Goal: Navigation & Orientation: Find specific page/section

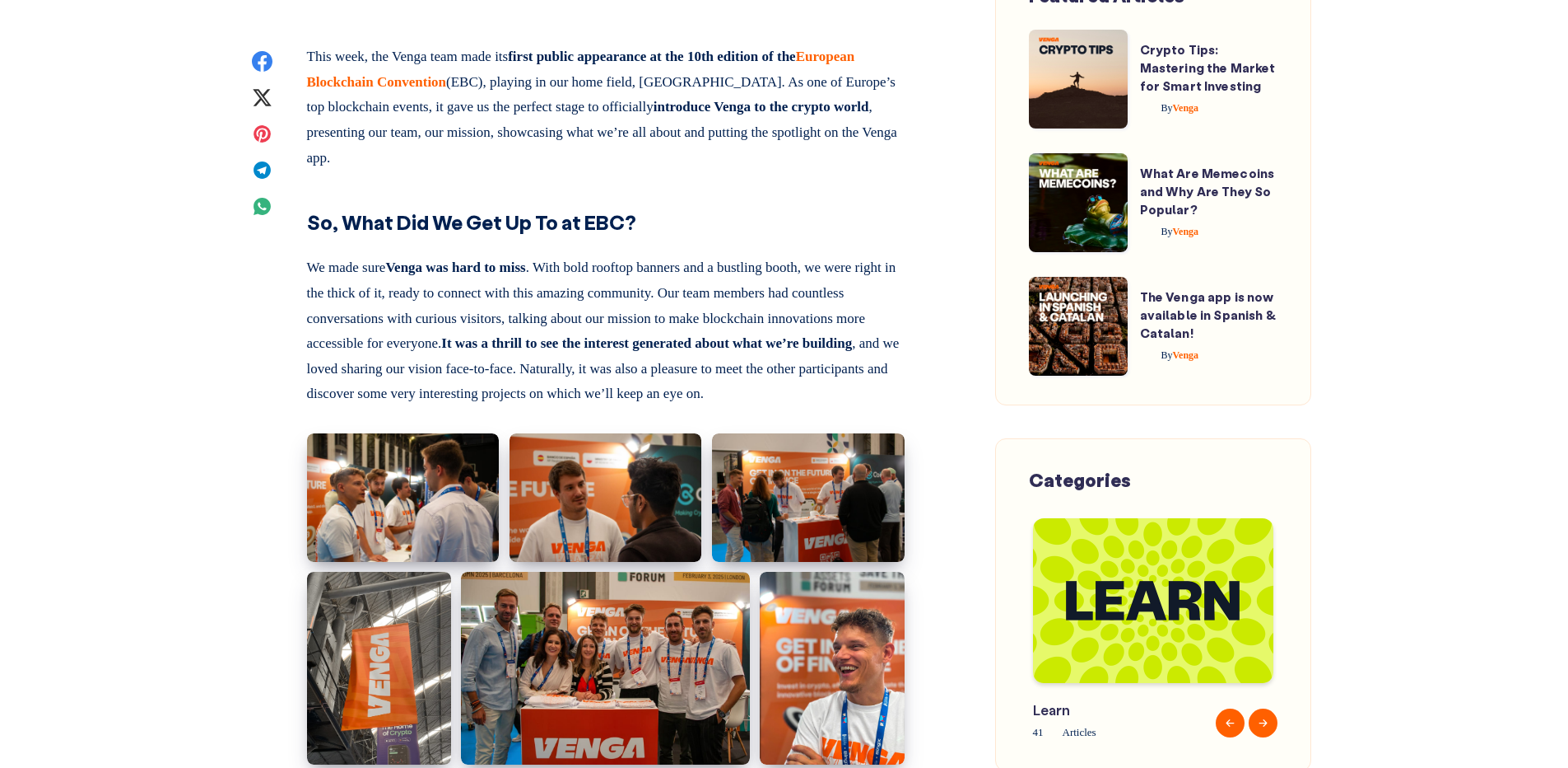
scroll to position [823, 0]
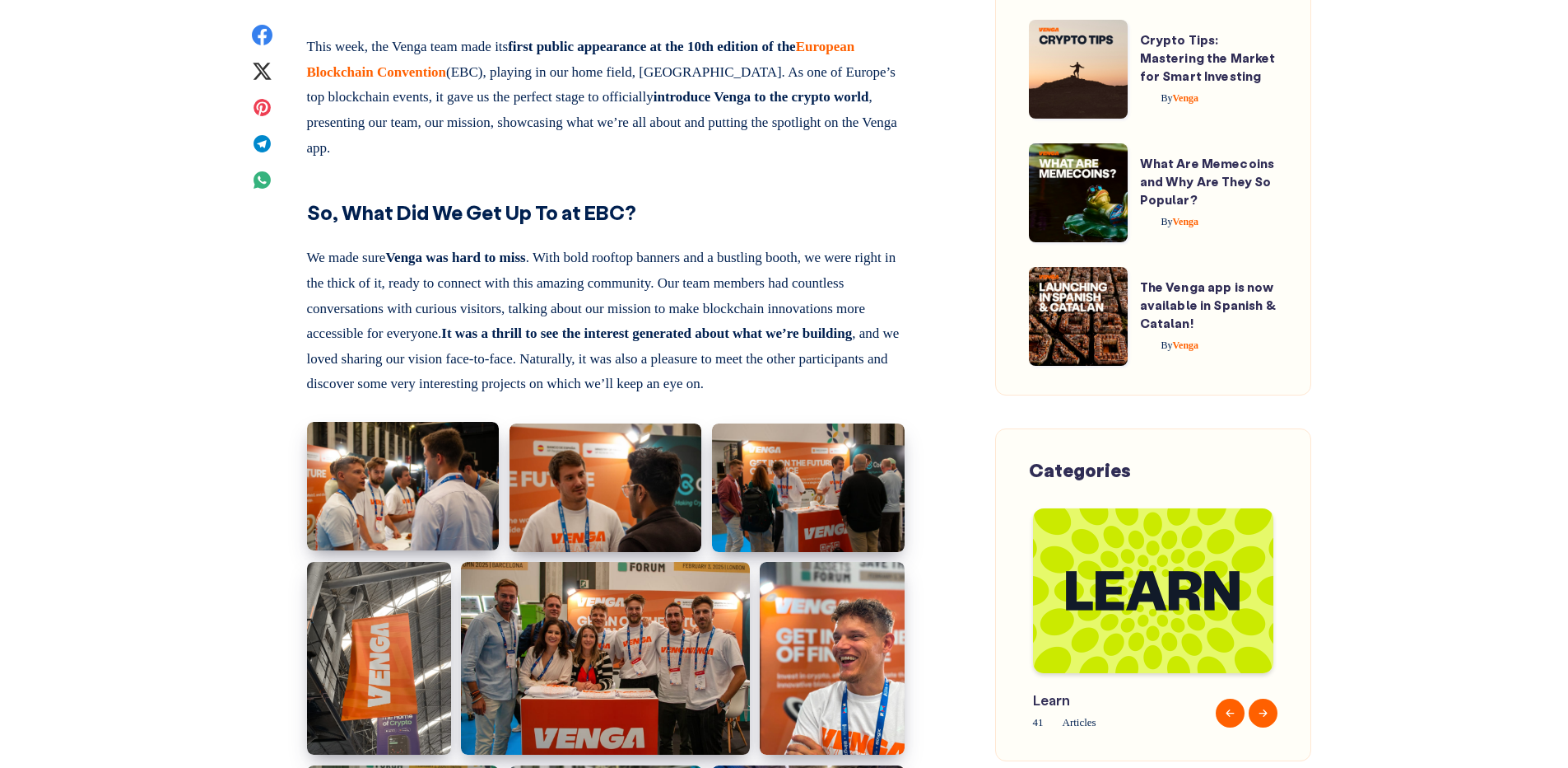
click at [434, 473] on img at bounding box center [403, 486] width 192 height 129
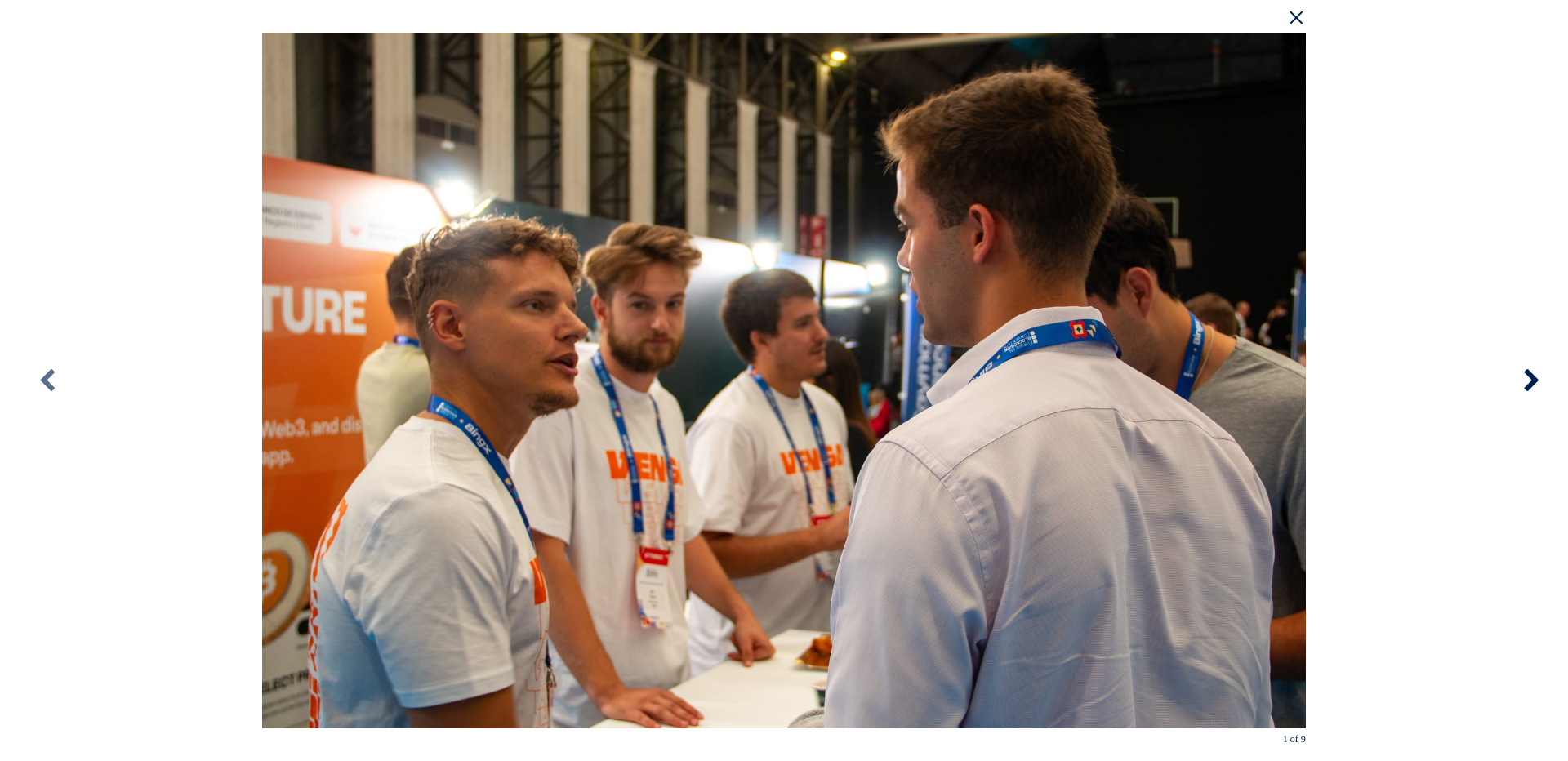
click at [1528, 383] on icon at bounding box center [1531, 380] width 74 height 90
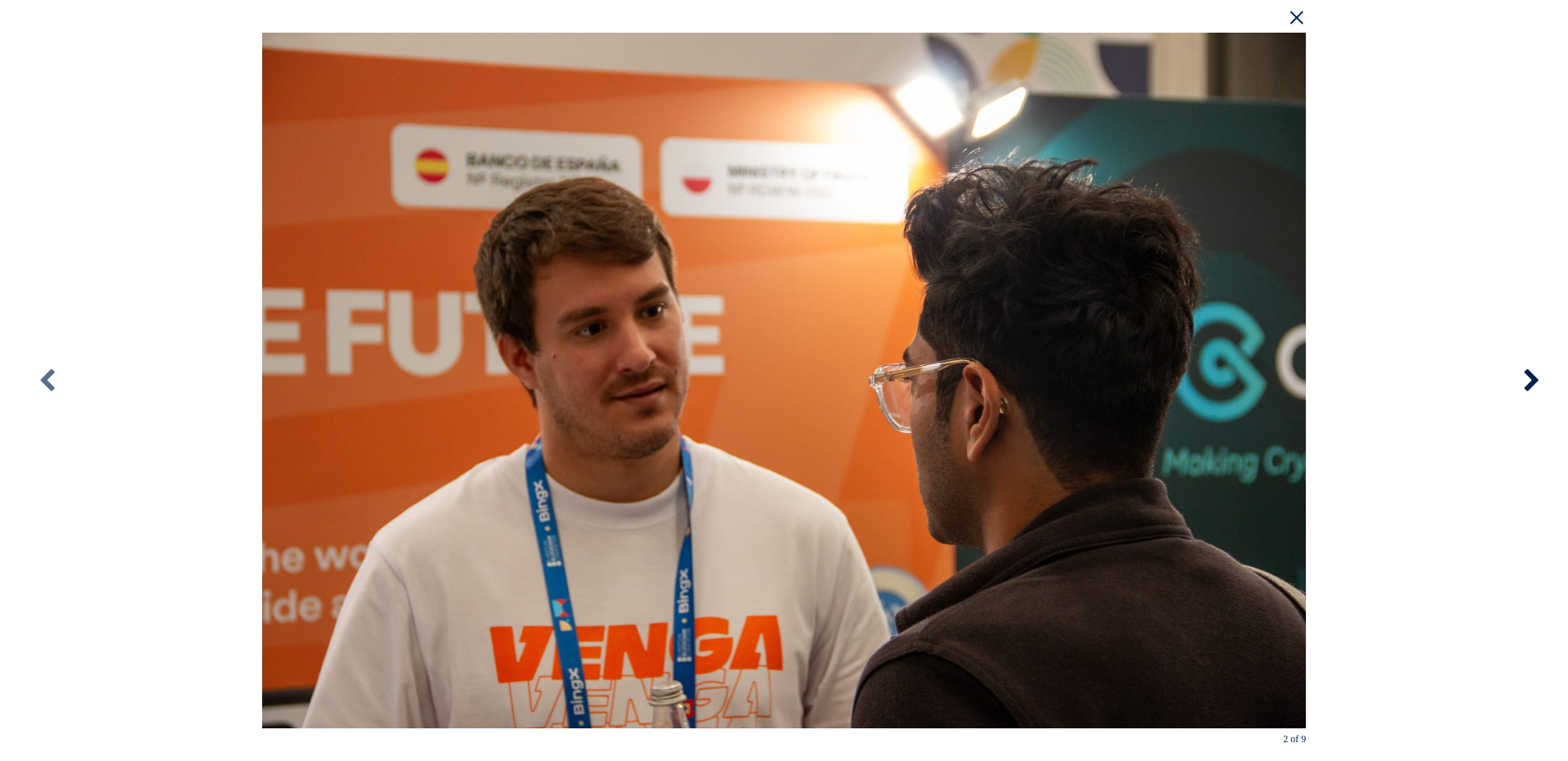
click at [1530, 391] on icon at bounding box center [1531, 380] width 74 height 90
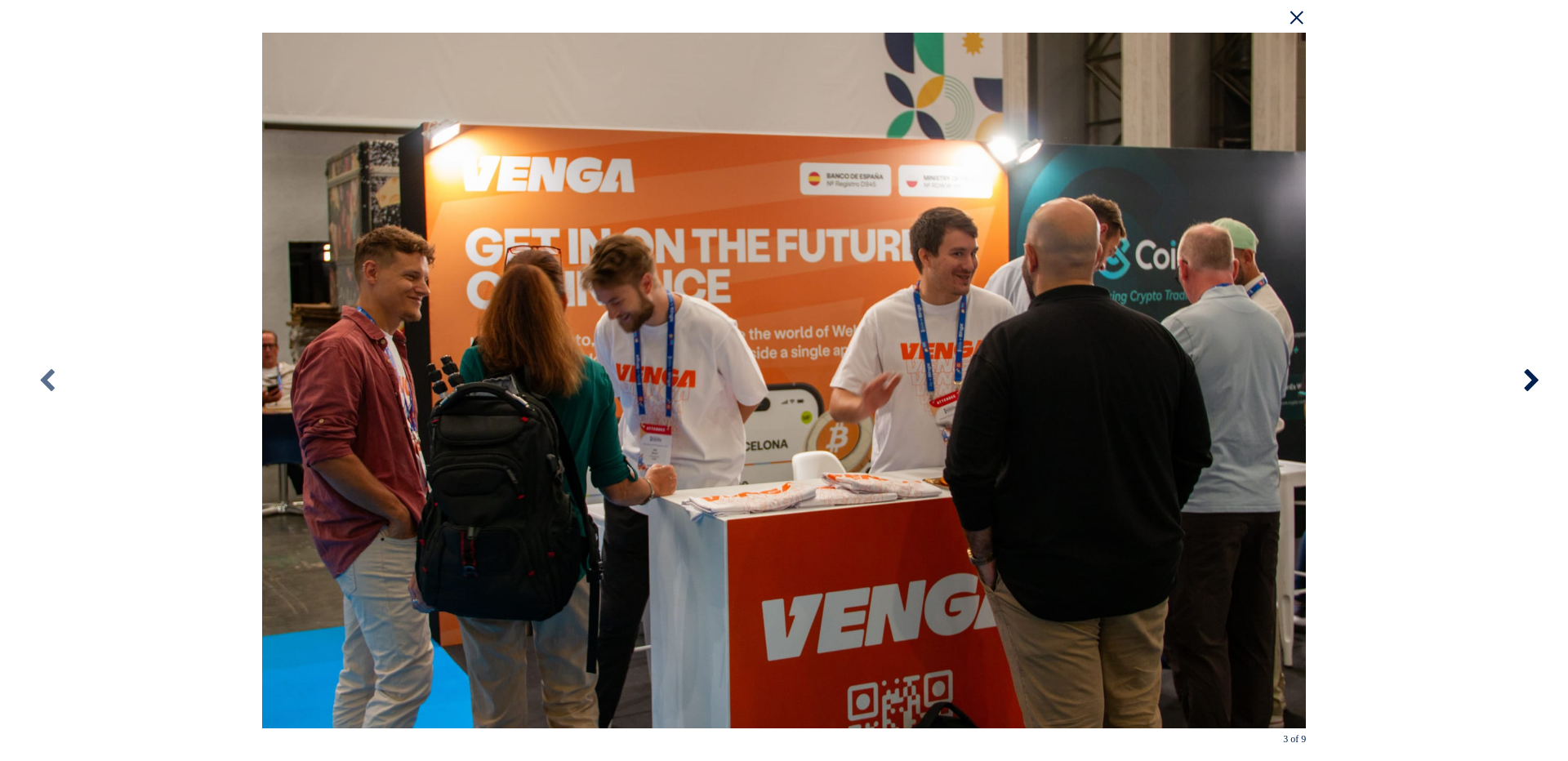
click at [1530, 386] on icon at bounding box center [1531, 380] width 74 height 90
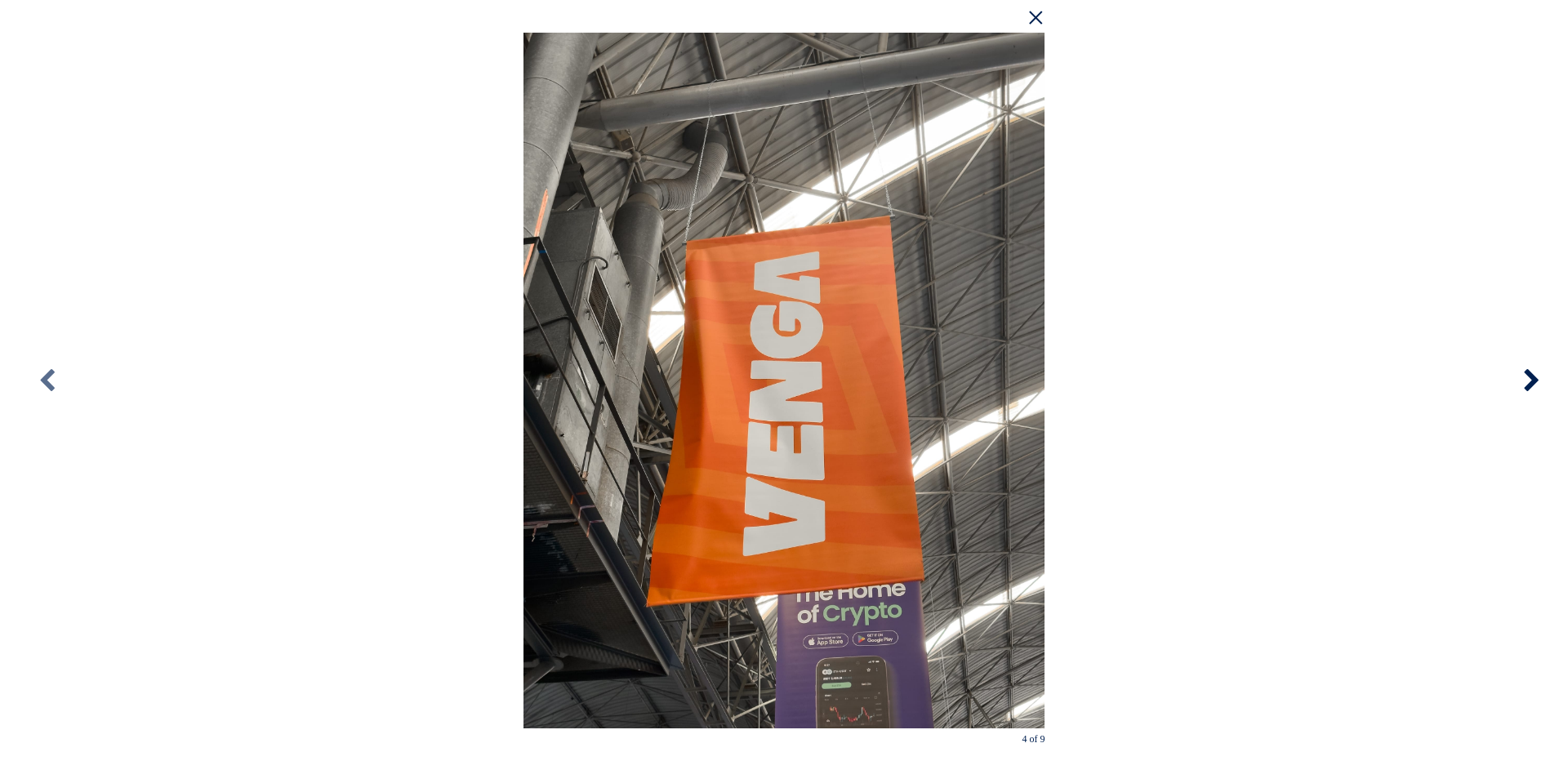
click at [1530, 386] on icon at bounding box center [1531, 380] width 74 height 90
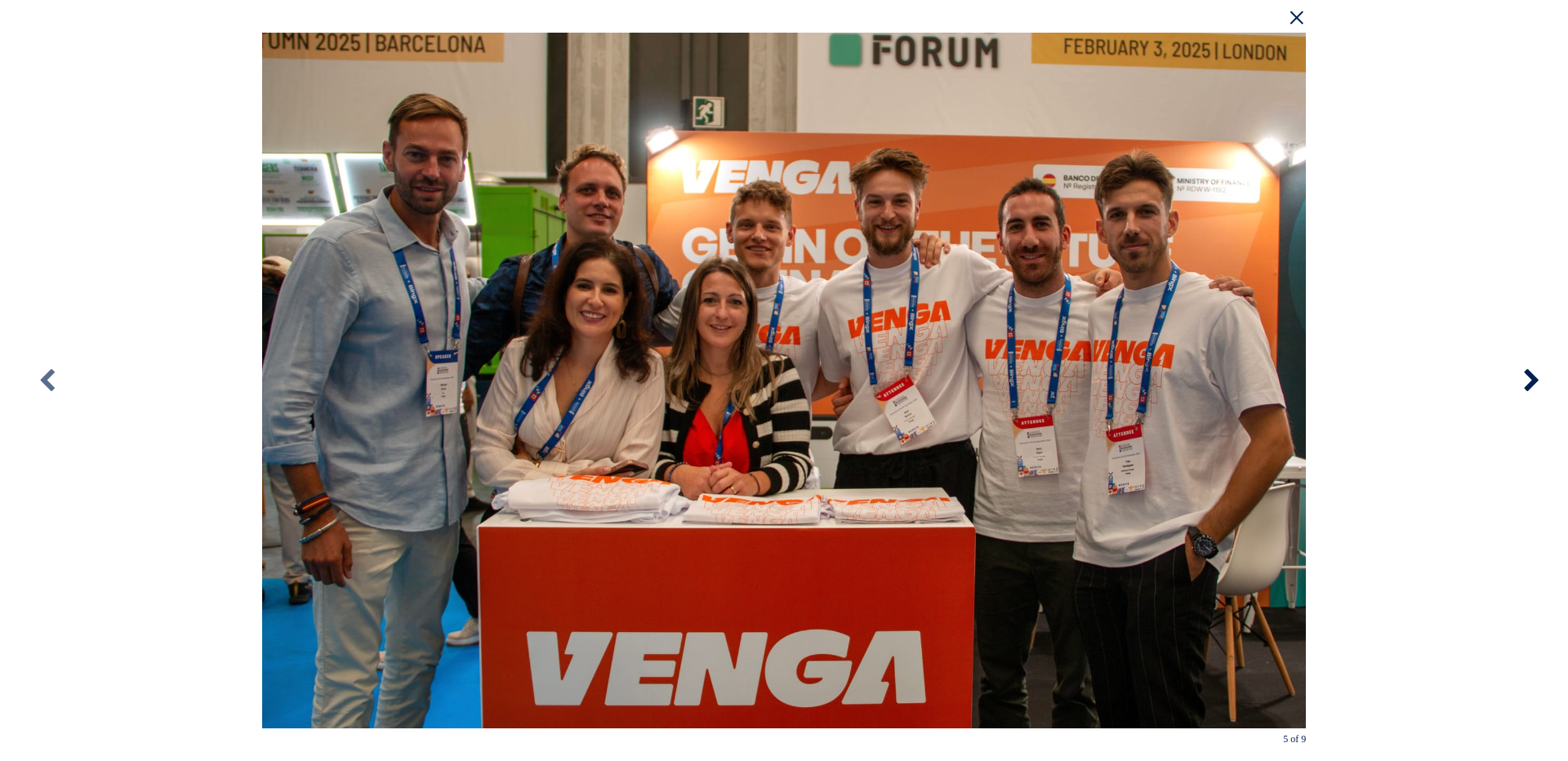
click at [1530, 386] on icon at bounding box center [1531, 380] width 74 height 90
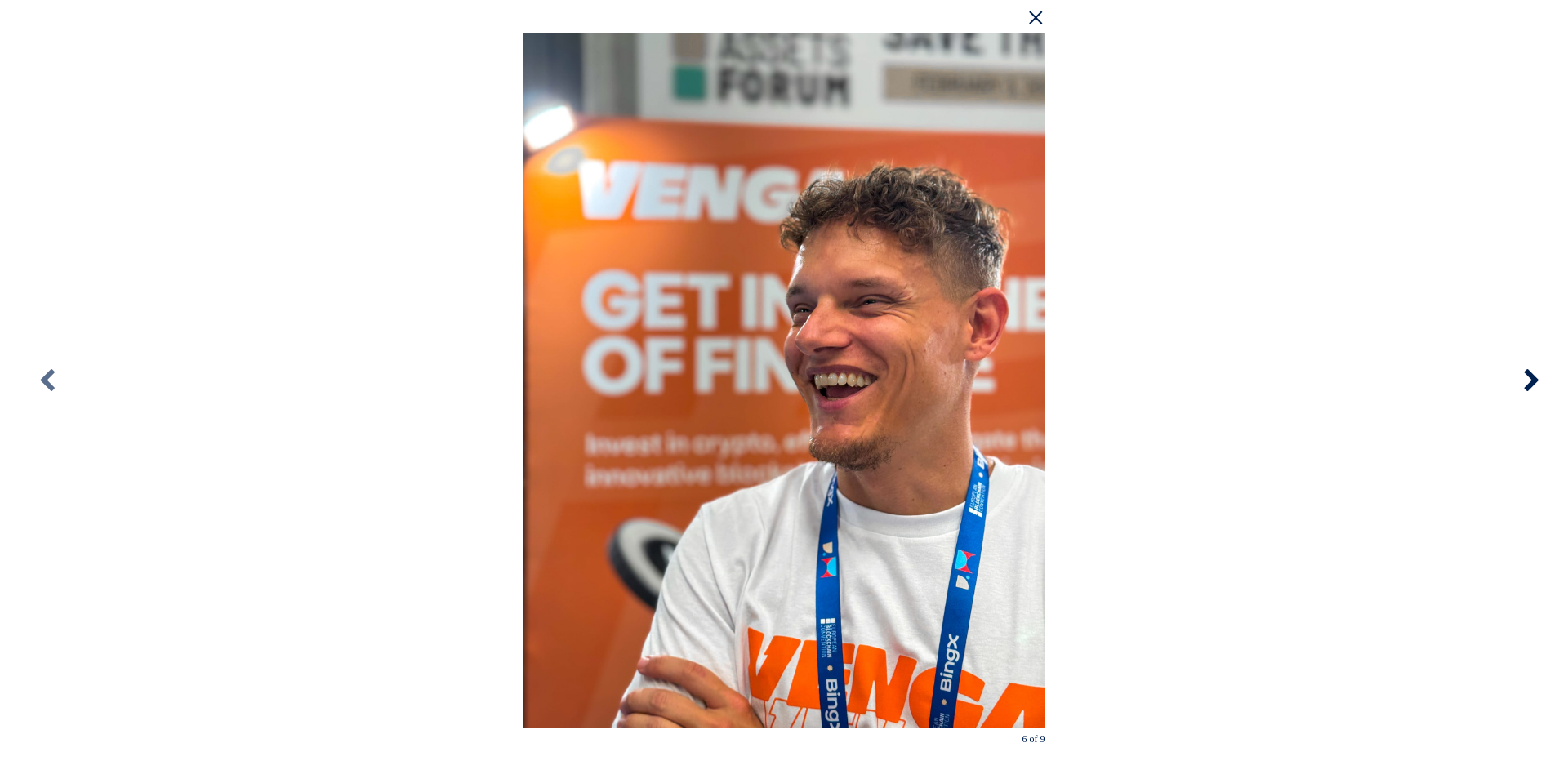
click at [1530, 386] on icon at bounding box center [1531, 380] width 74 height 90
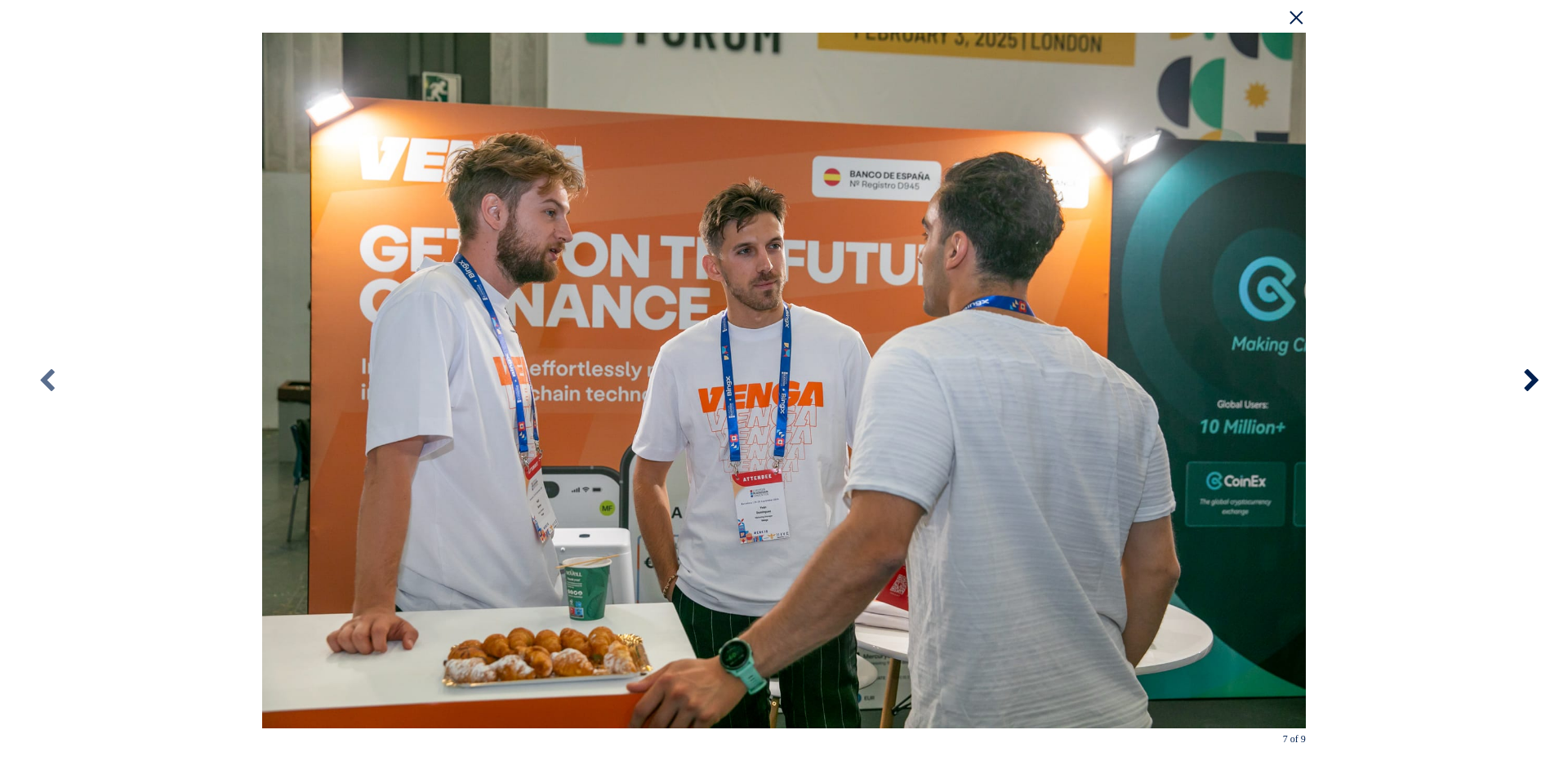
click at [1530, 386] on icon at bounding box center [1531, 380] width 74 height 90
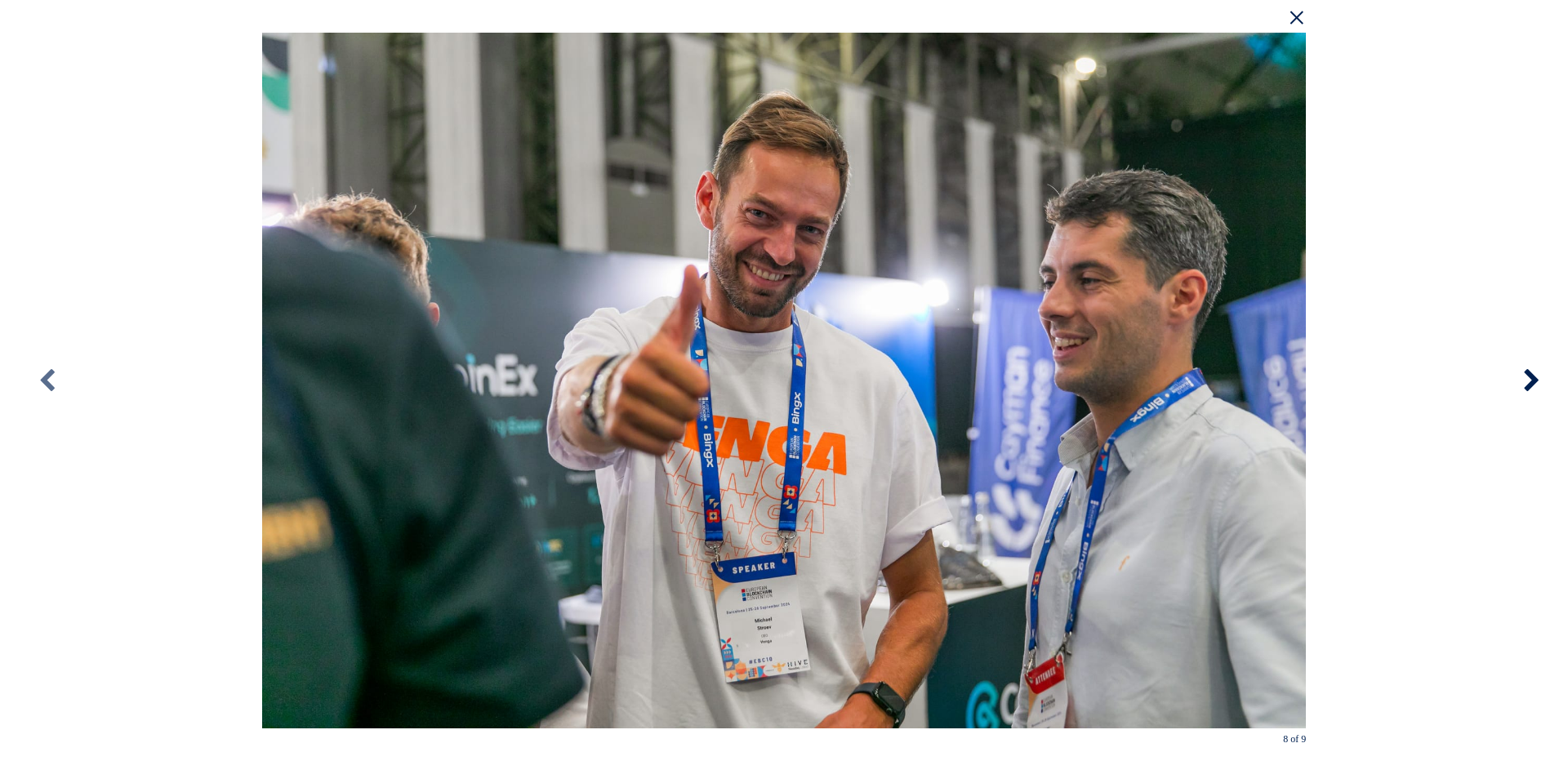
click at [1530, 386] on icon at bounding box center [1531, 380] width 74 height 90
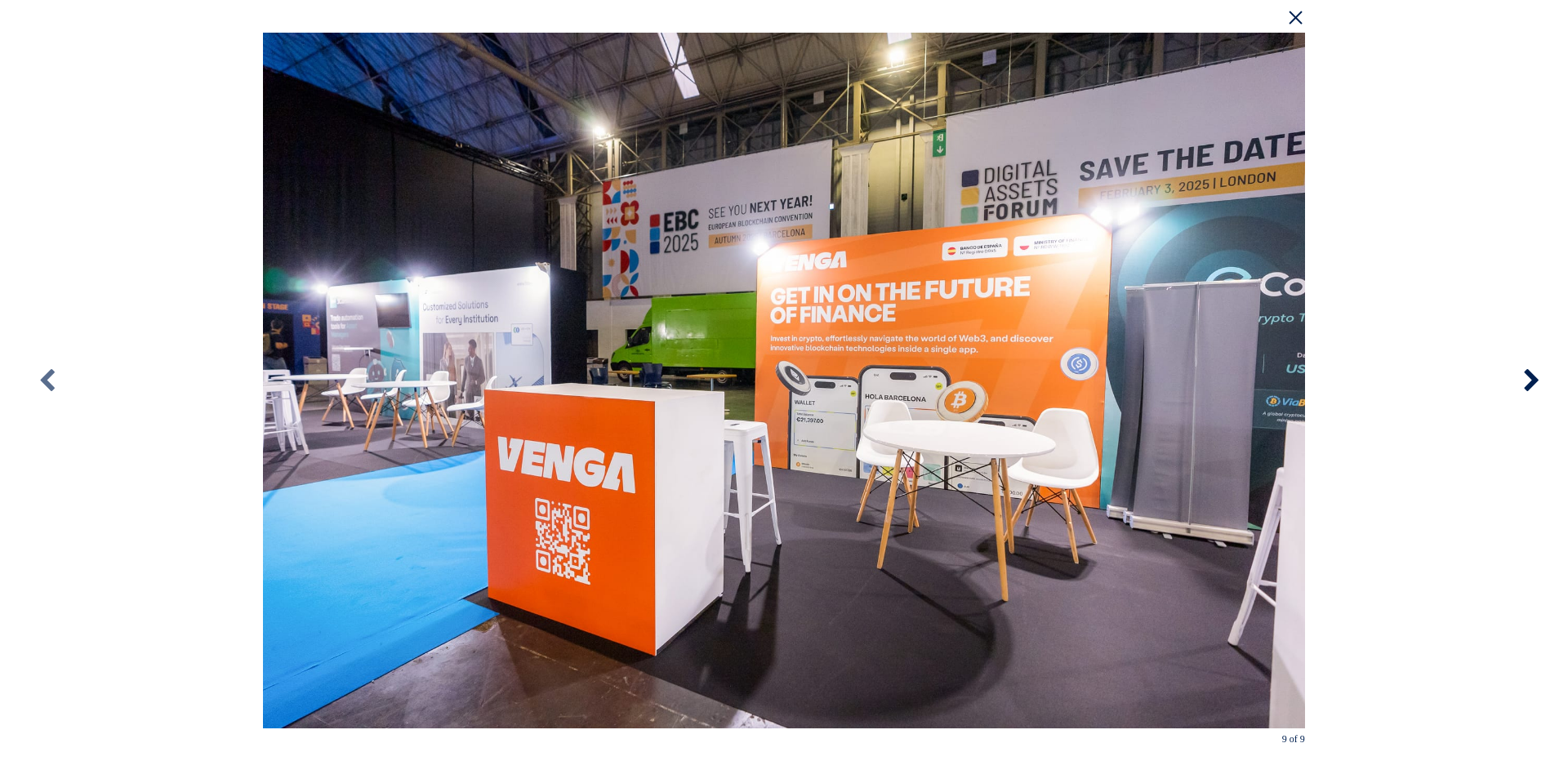
click at [1530, 386] on icon at bounding box center [1531, 380] width 74 height 90
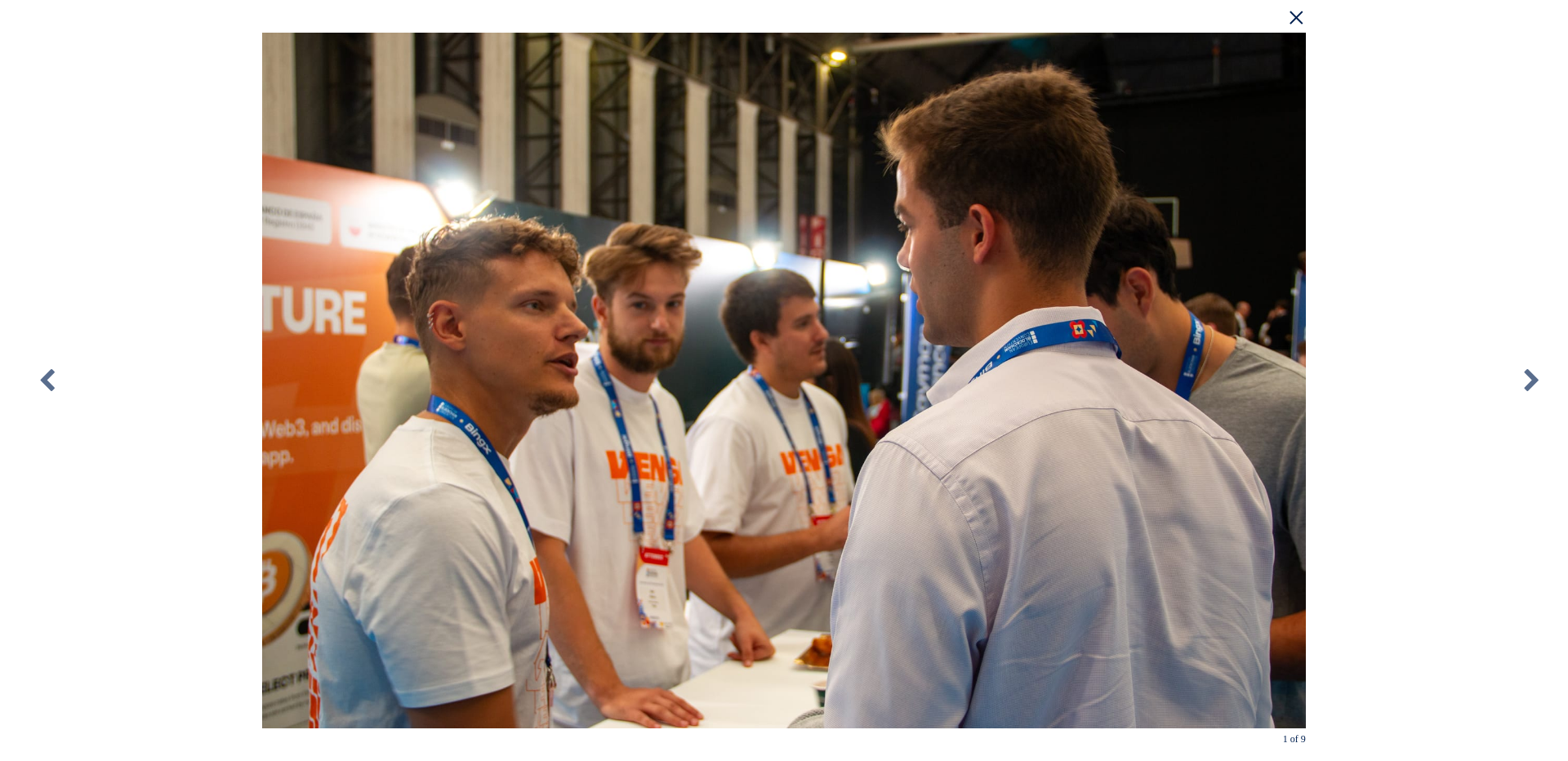
click at [1293, 15] on span "×" at bounding box center [782, 25] width 1056 height 51
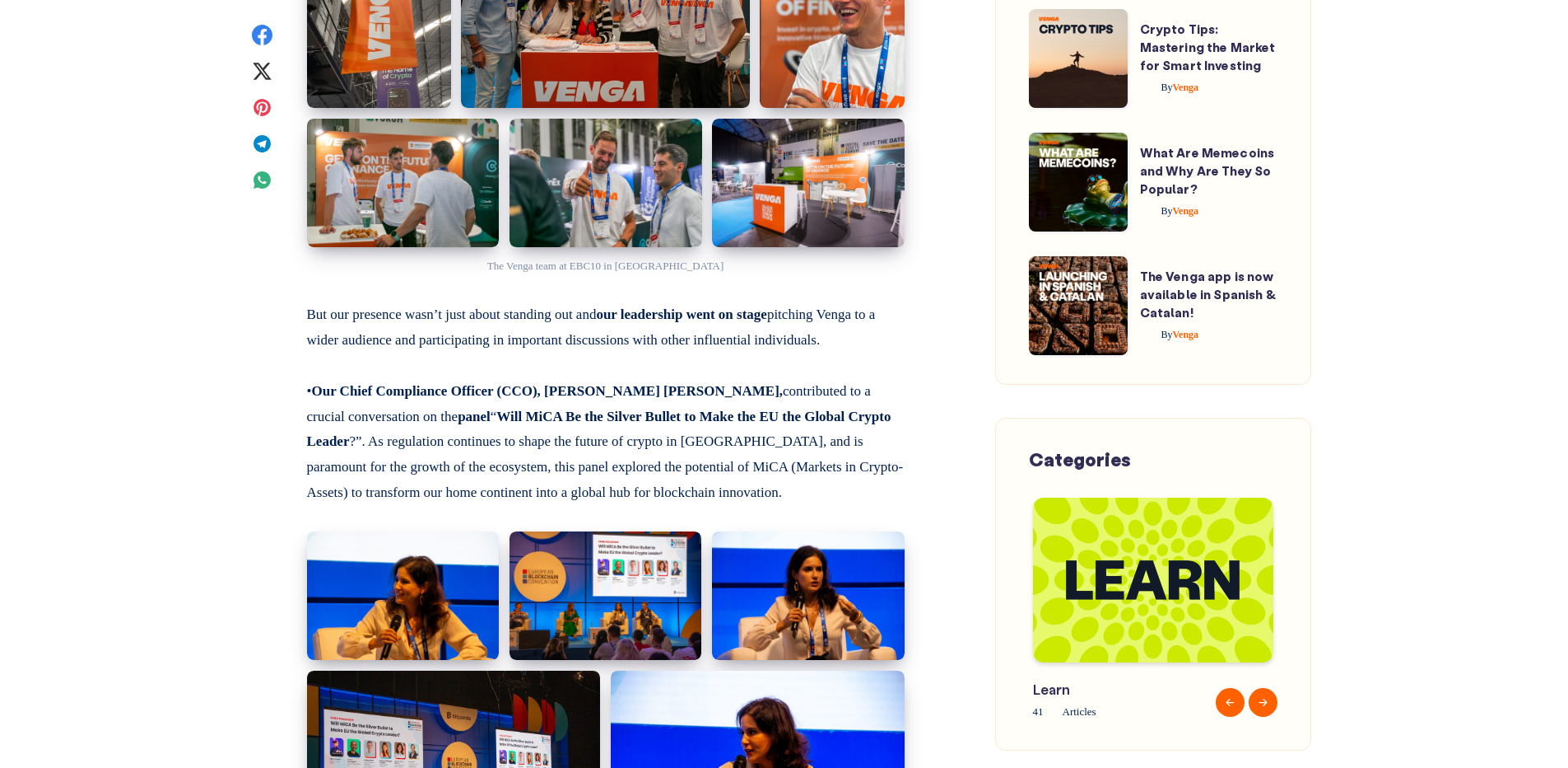
scroll to position [1565, 0]
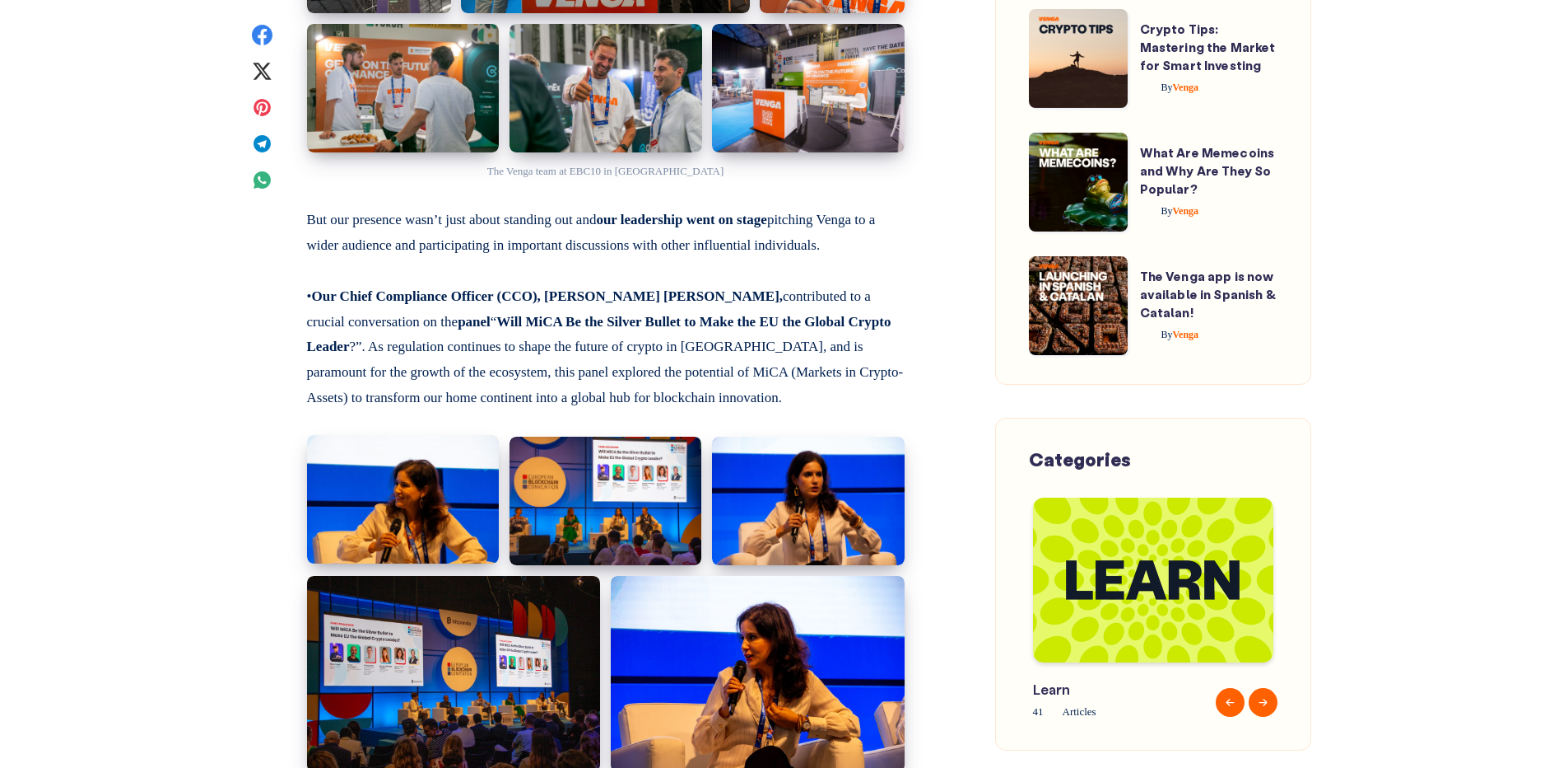
click at [379, 507] on img at bounding box center [403, 499] width 193 height 129
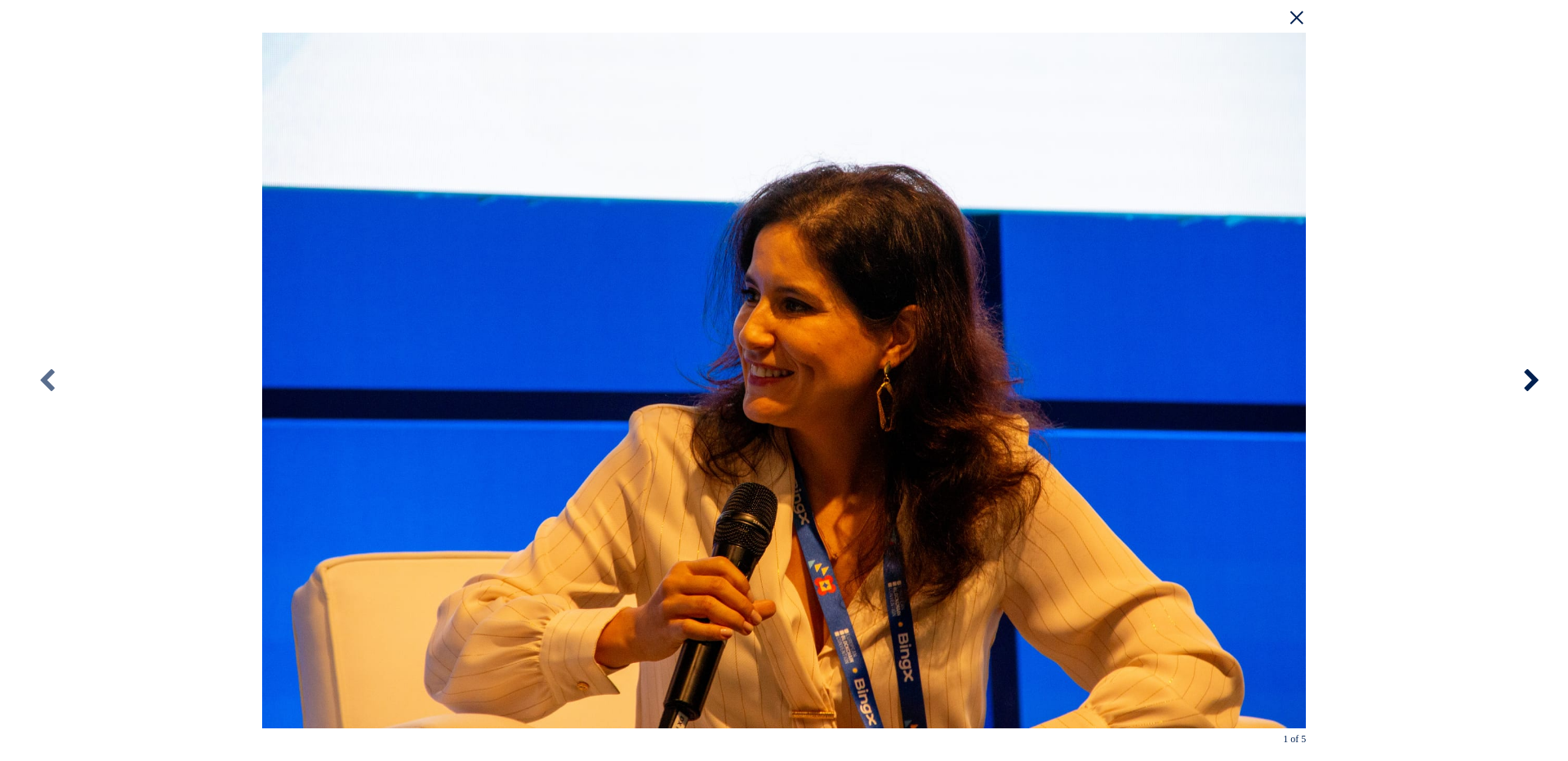
click at [1527, 376] on icon at bounding box center [1531, 380] width 74 height 90
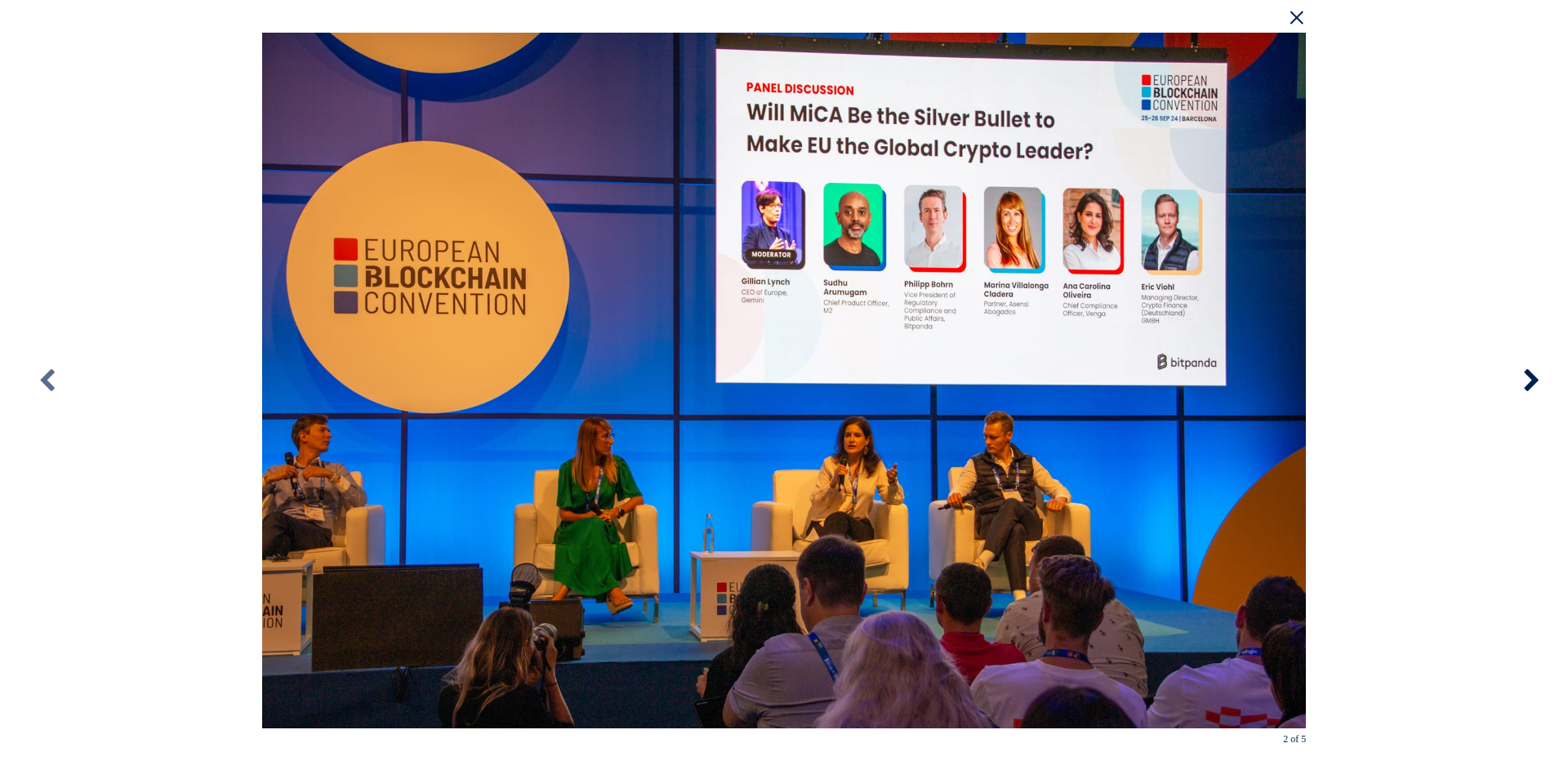
click at [1525, 381] on icon at bounding box center [1531, 380] width 74 height 90
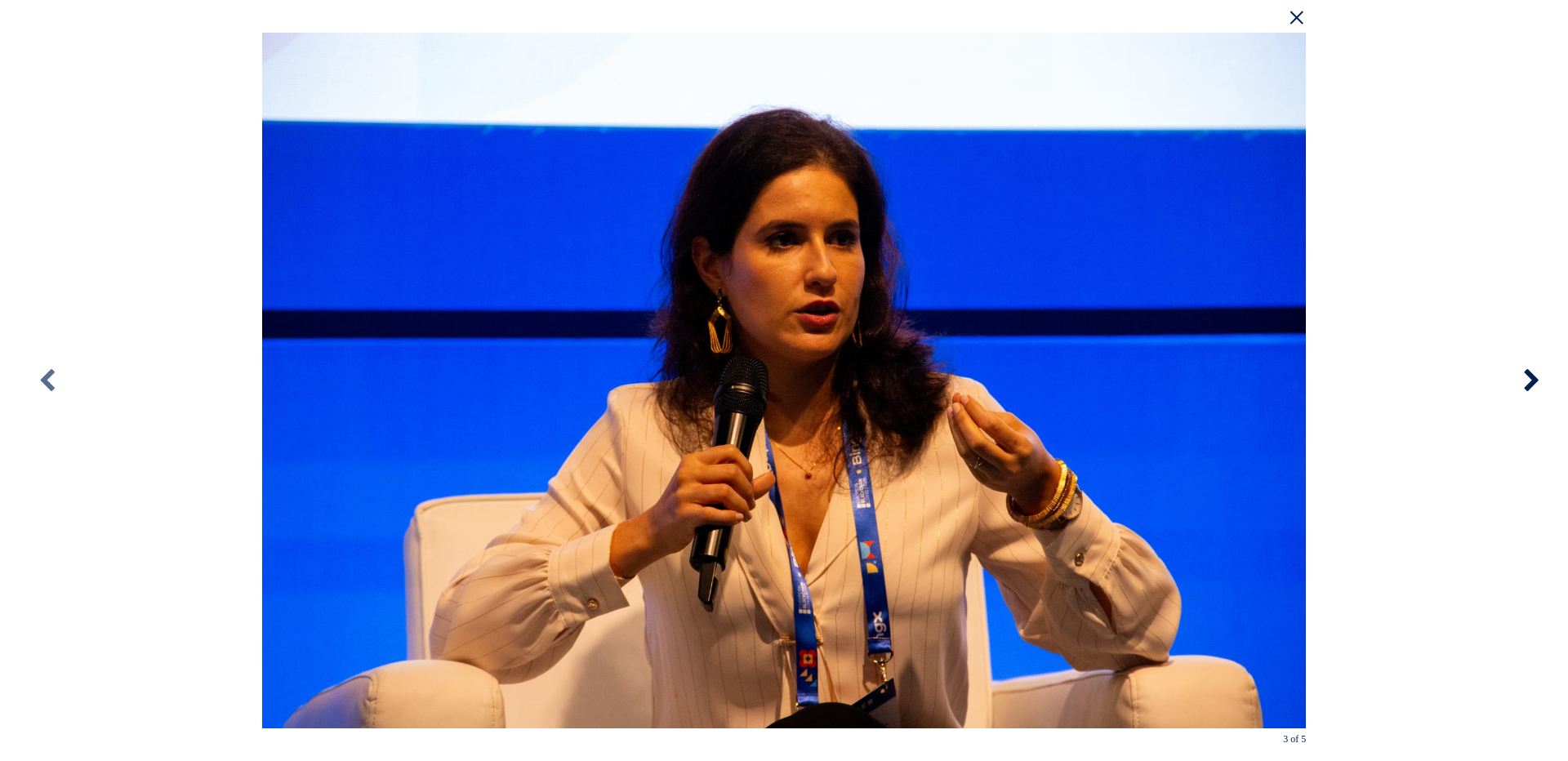
click at [1525, 381] on icon at bounding box center [1531, 380] width 74 height 90
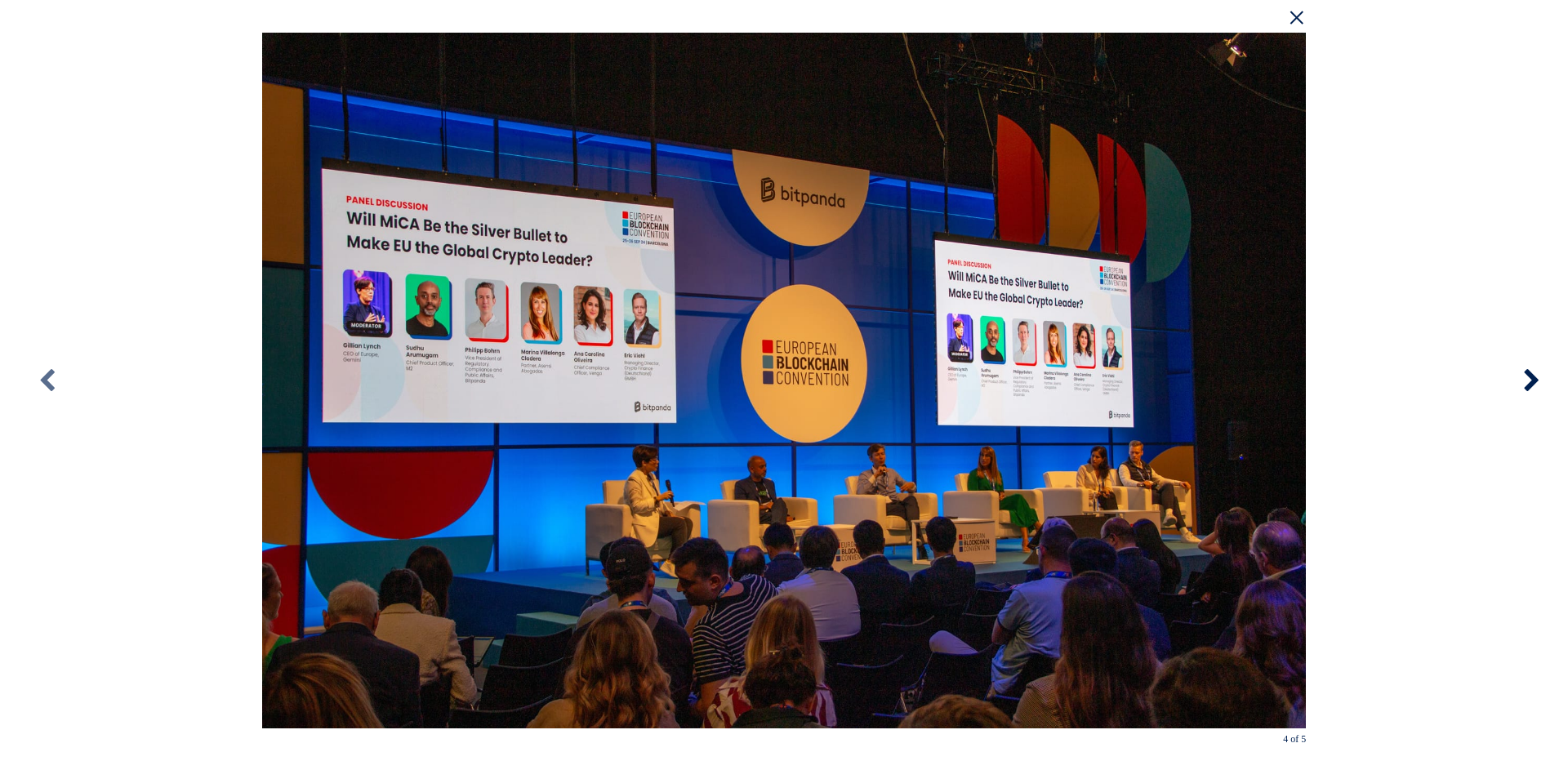
click at [1525, 381] on icon at bounding box center [1531, 380] width 74 height 90
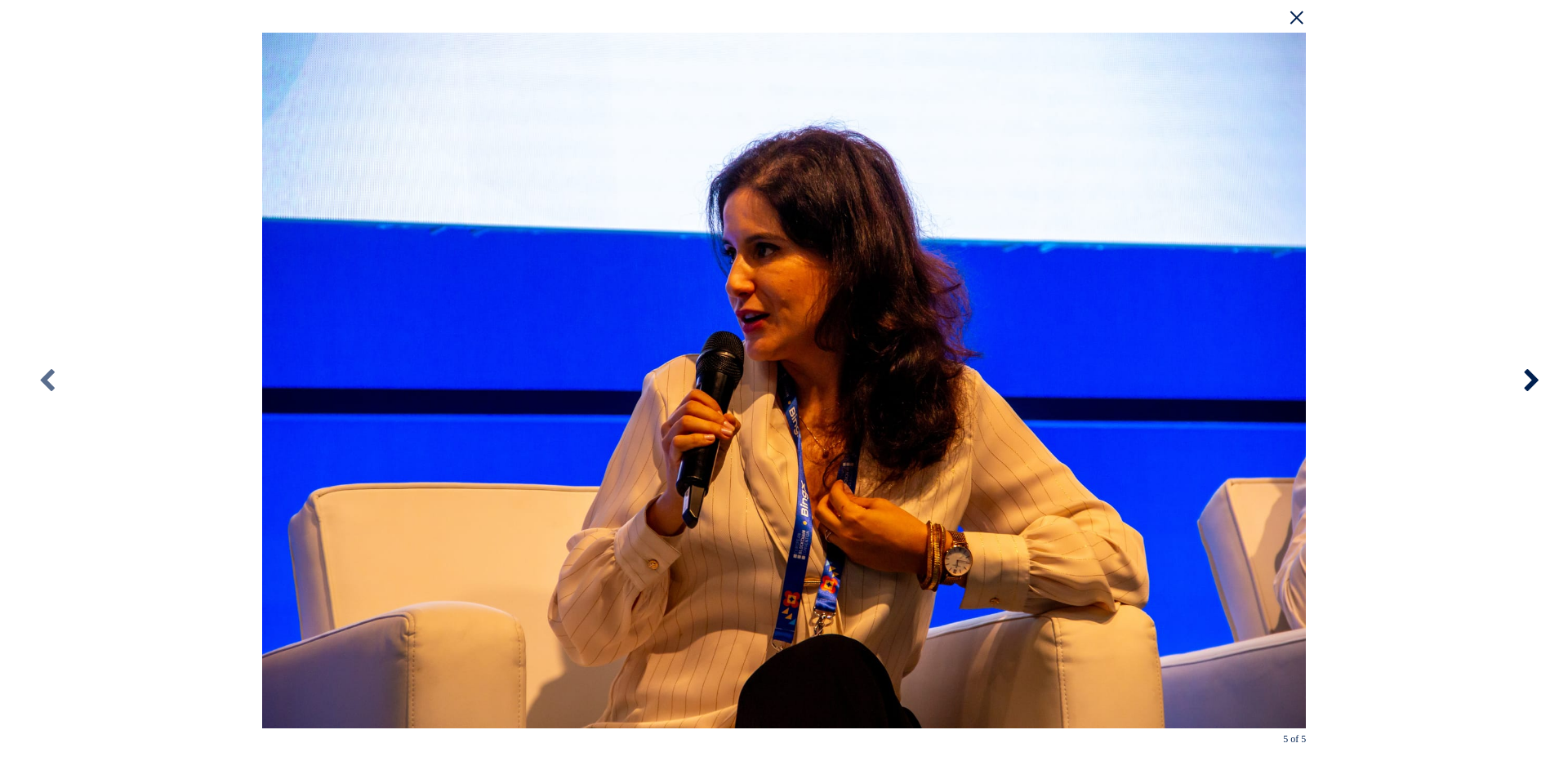
click at [1525, 381] on icon at bounding box center [1531, 380] width 74 height 90
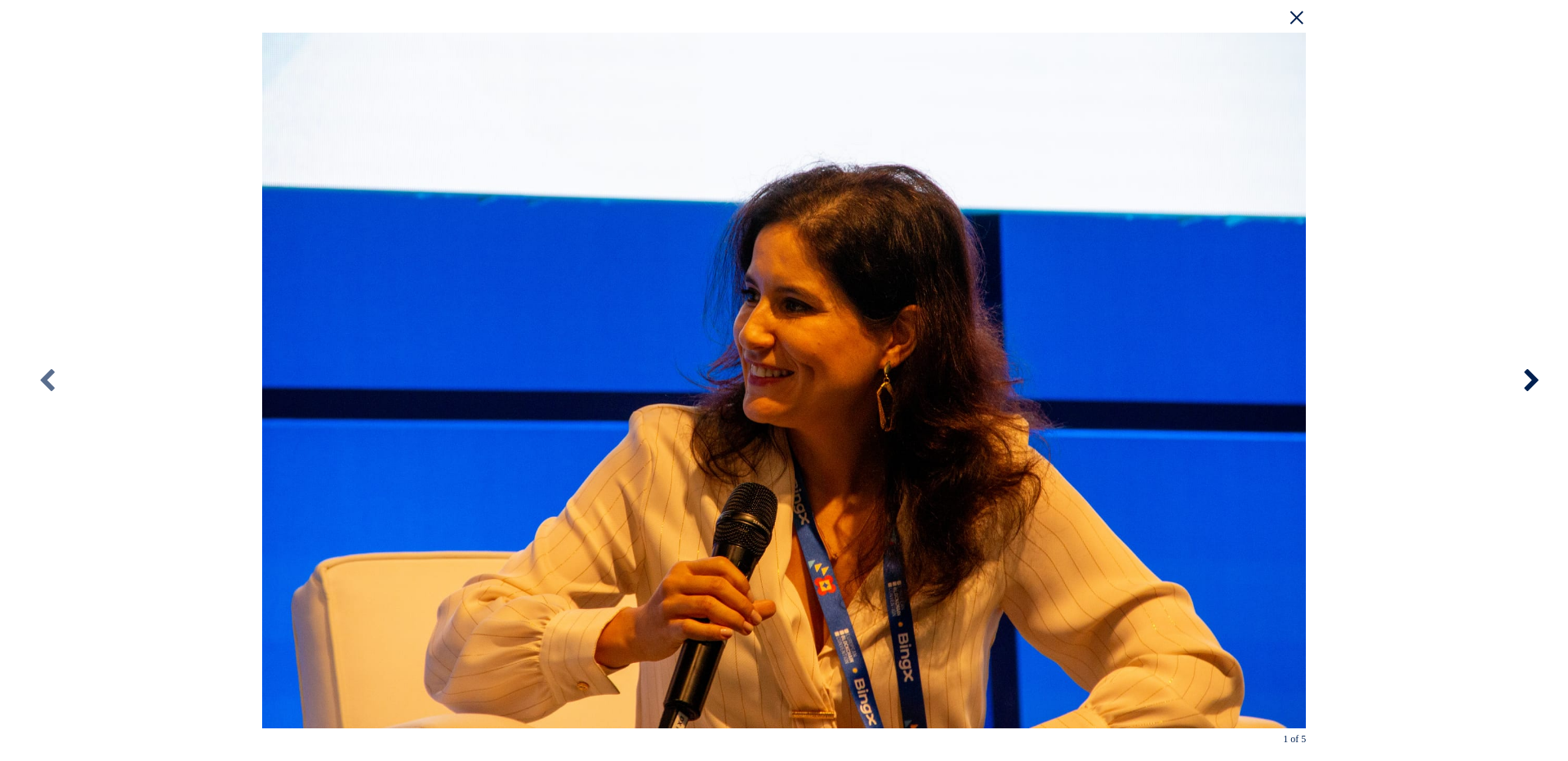
click at [1525, 381] on icon at bounding box center [1531, 380] width 74 height 90
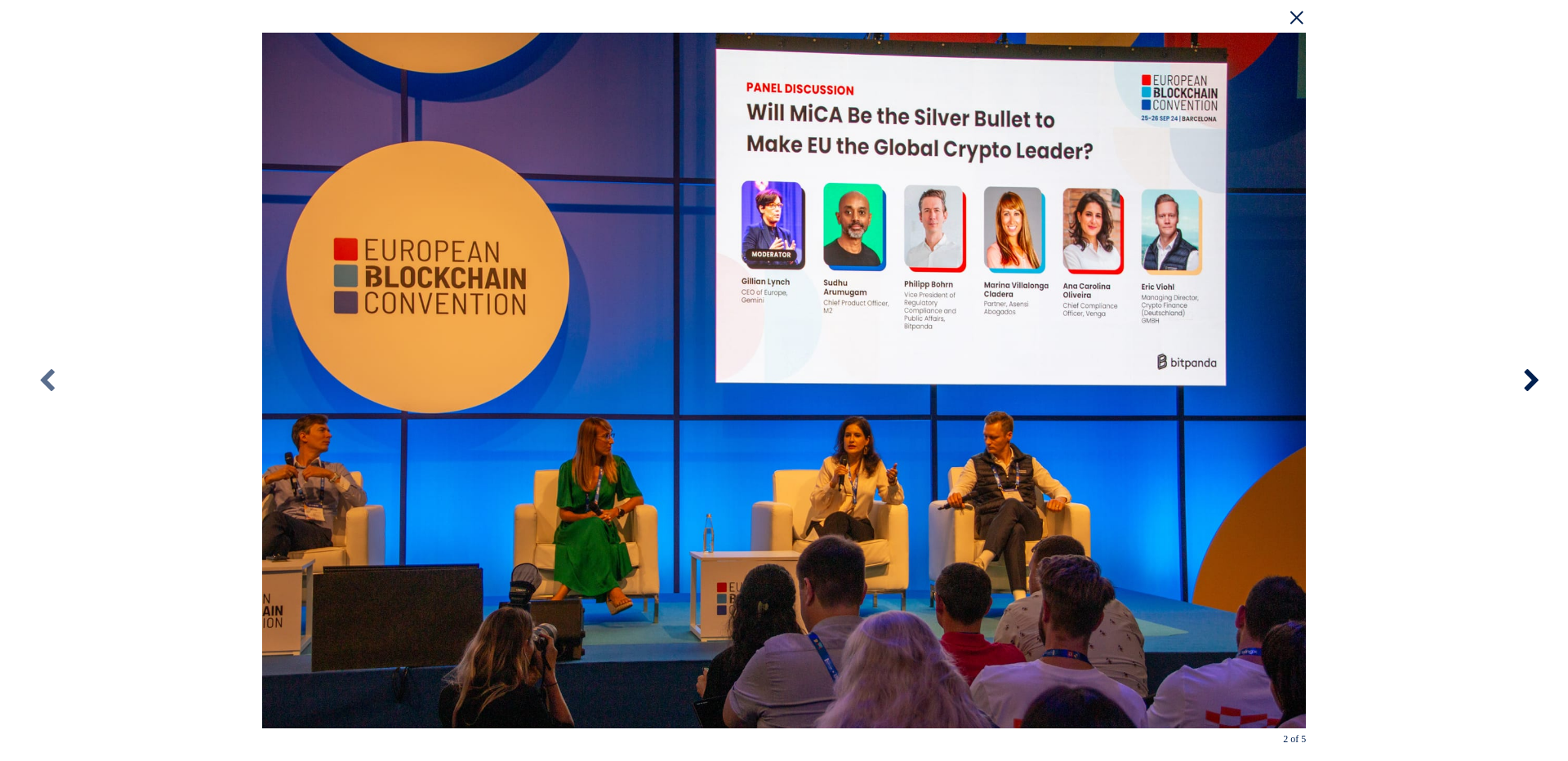
click at [1525, 381] on icon at bounding box center [1531, 380] width 74 height 90
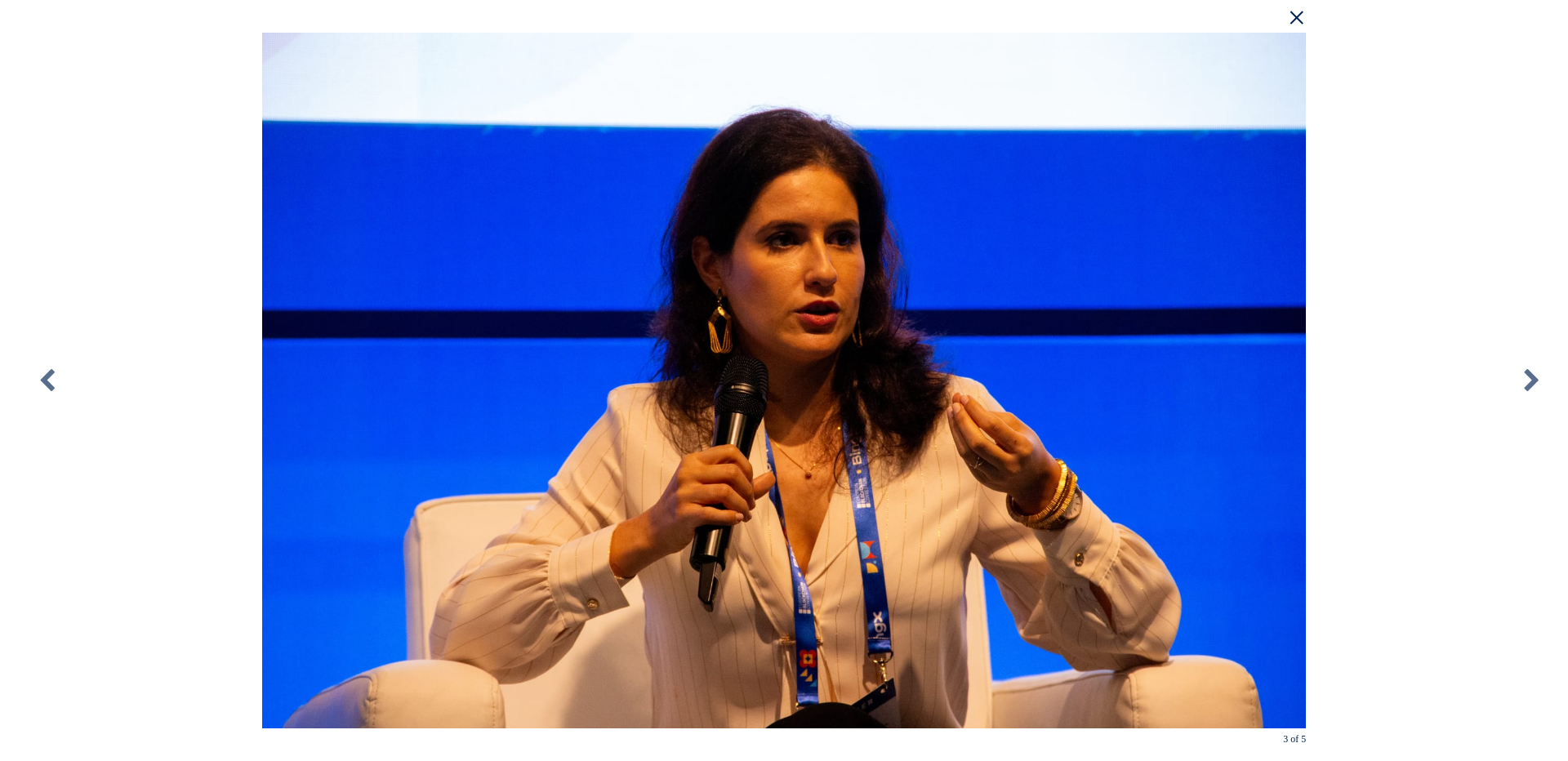
click at [1301, 32] on span "×" at bounding box center [782, 25] width 1057 height 51
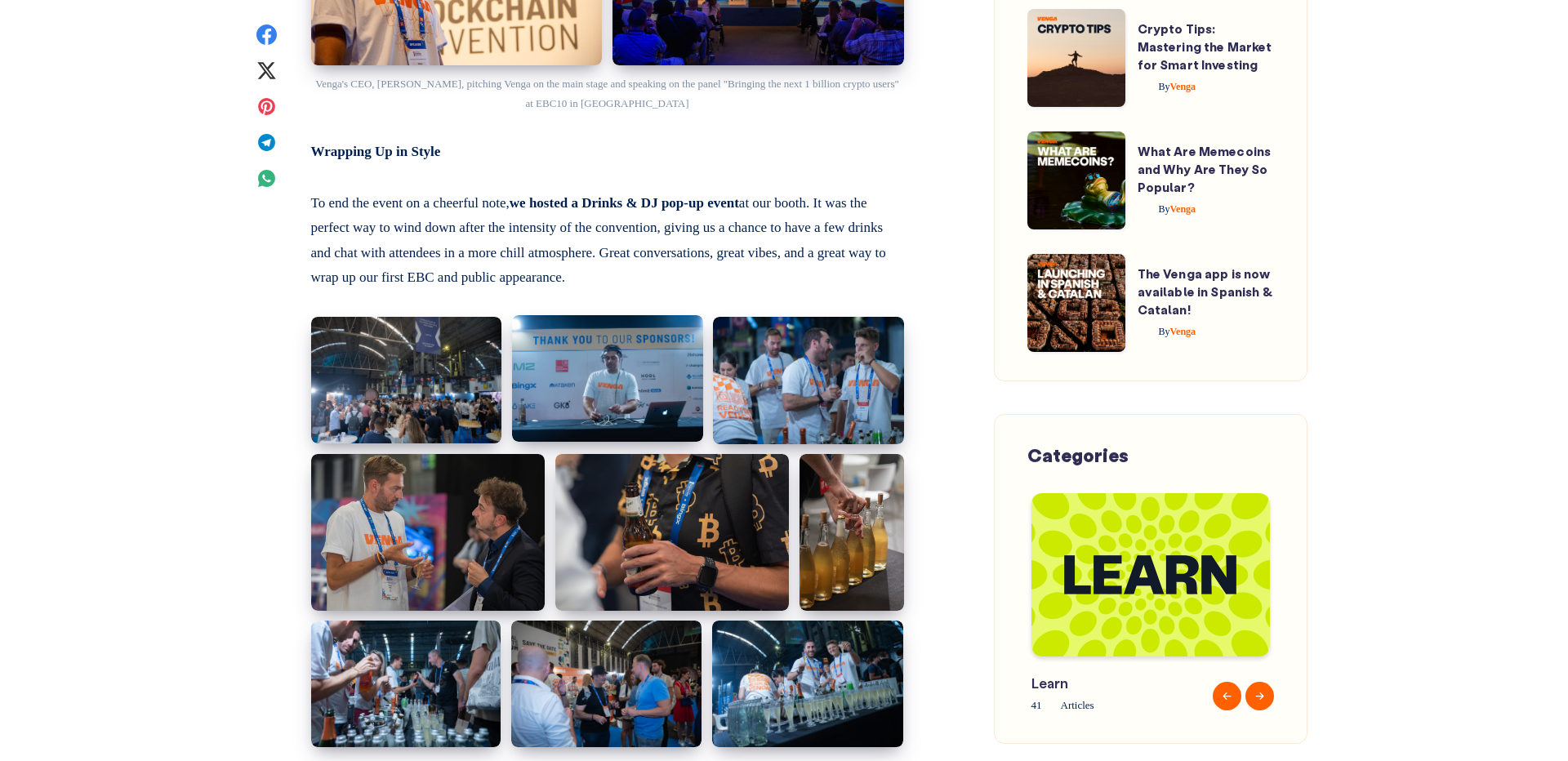
scroll to position [3346, 0]
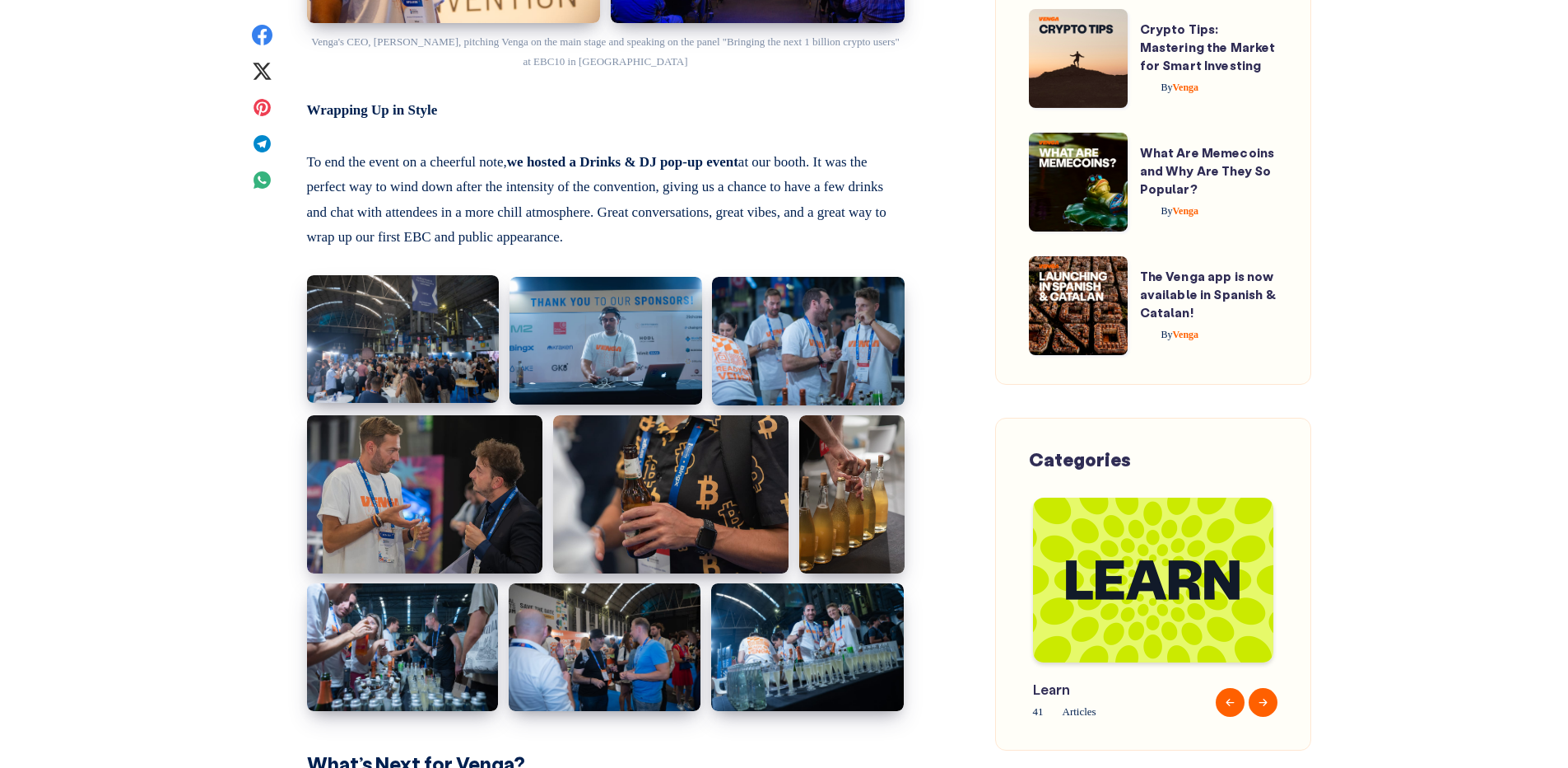
click at [406, 367] on img at bounding box center [403, 338] width 193 height 128
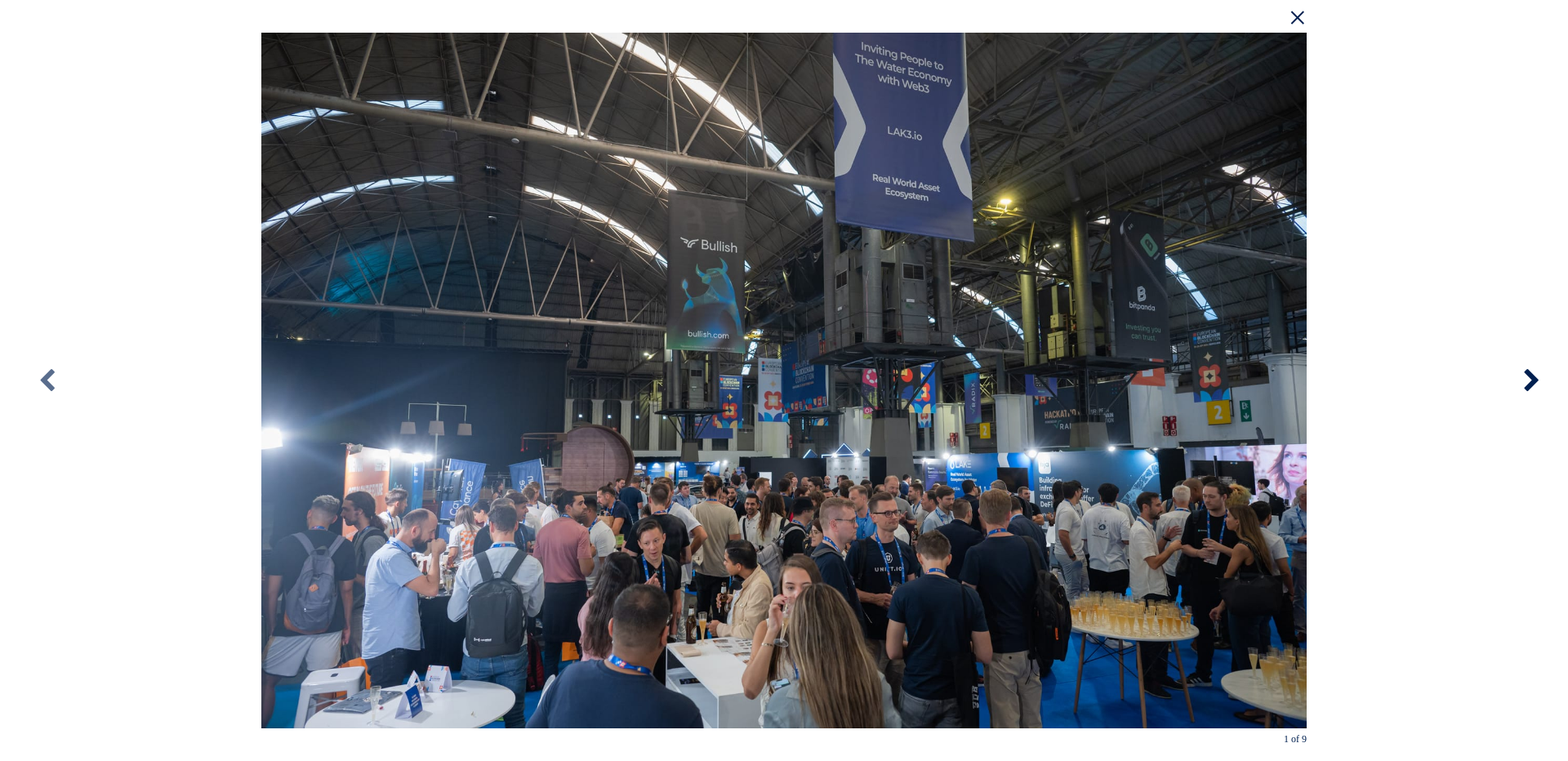
click at [1527, 382] on icon at bounding box center [1531, 380] width 74 height 90
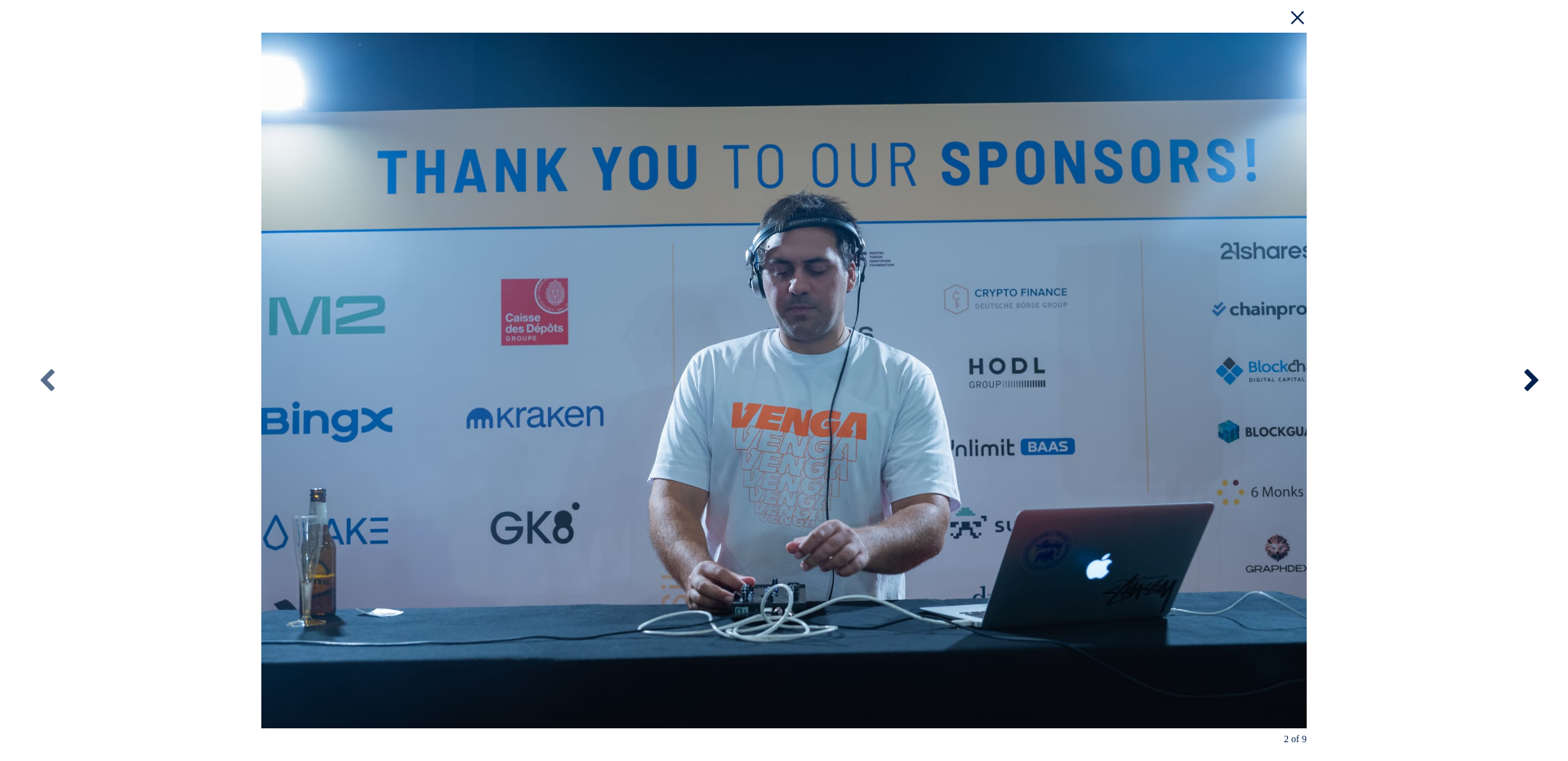
click at [1523, 380] on icon at bounding box center [1531, 380] width 74 height 90
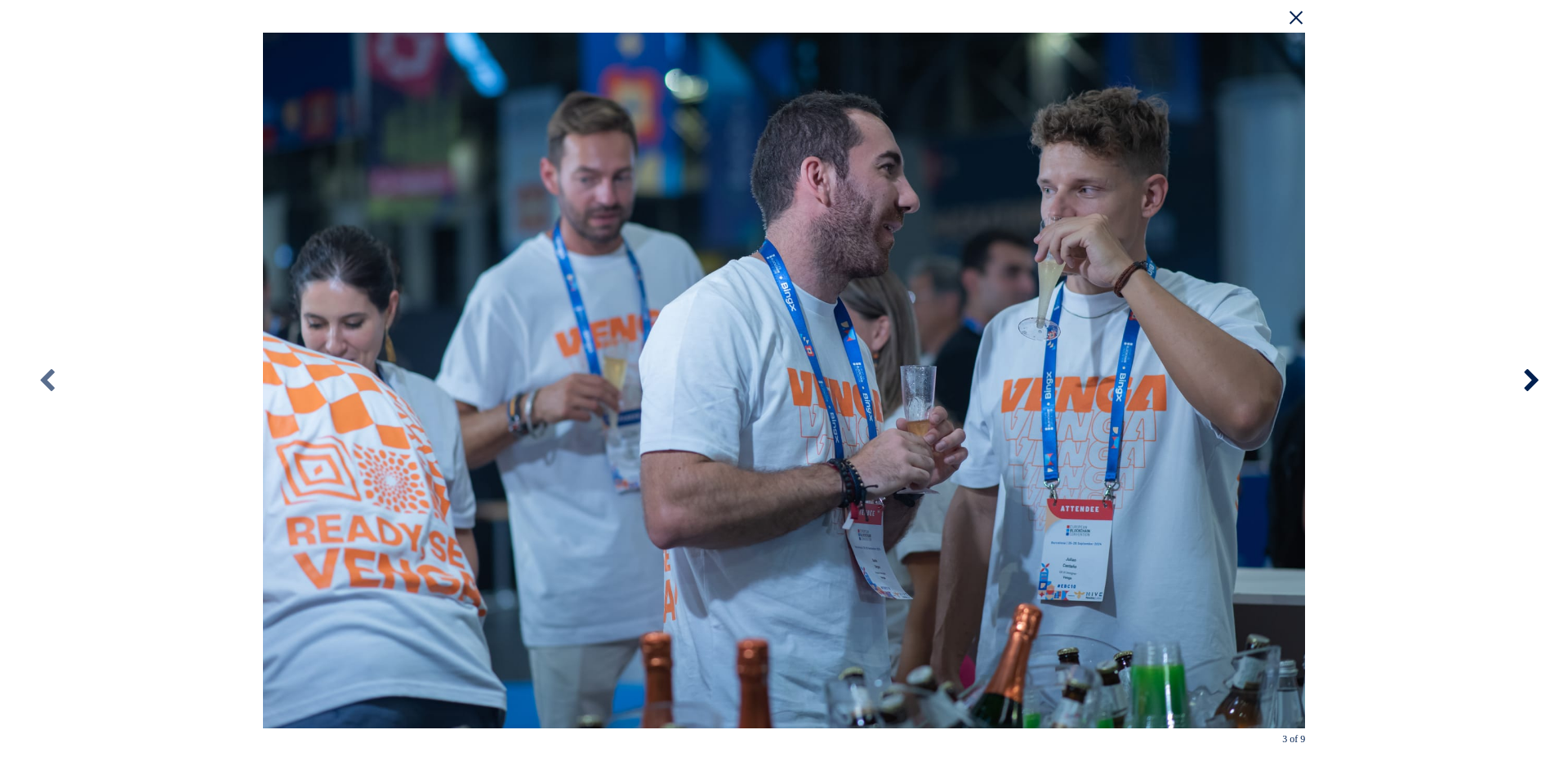
click at [1523, 380] on icon at bounding box center [1531, 380] width 74 height 90
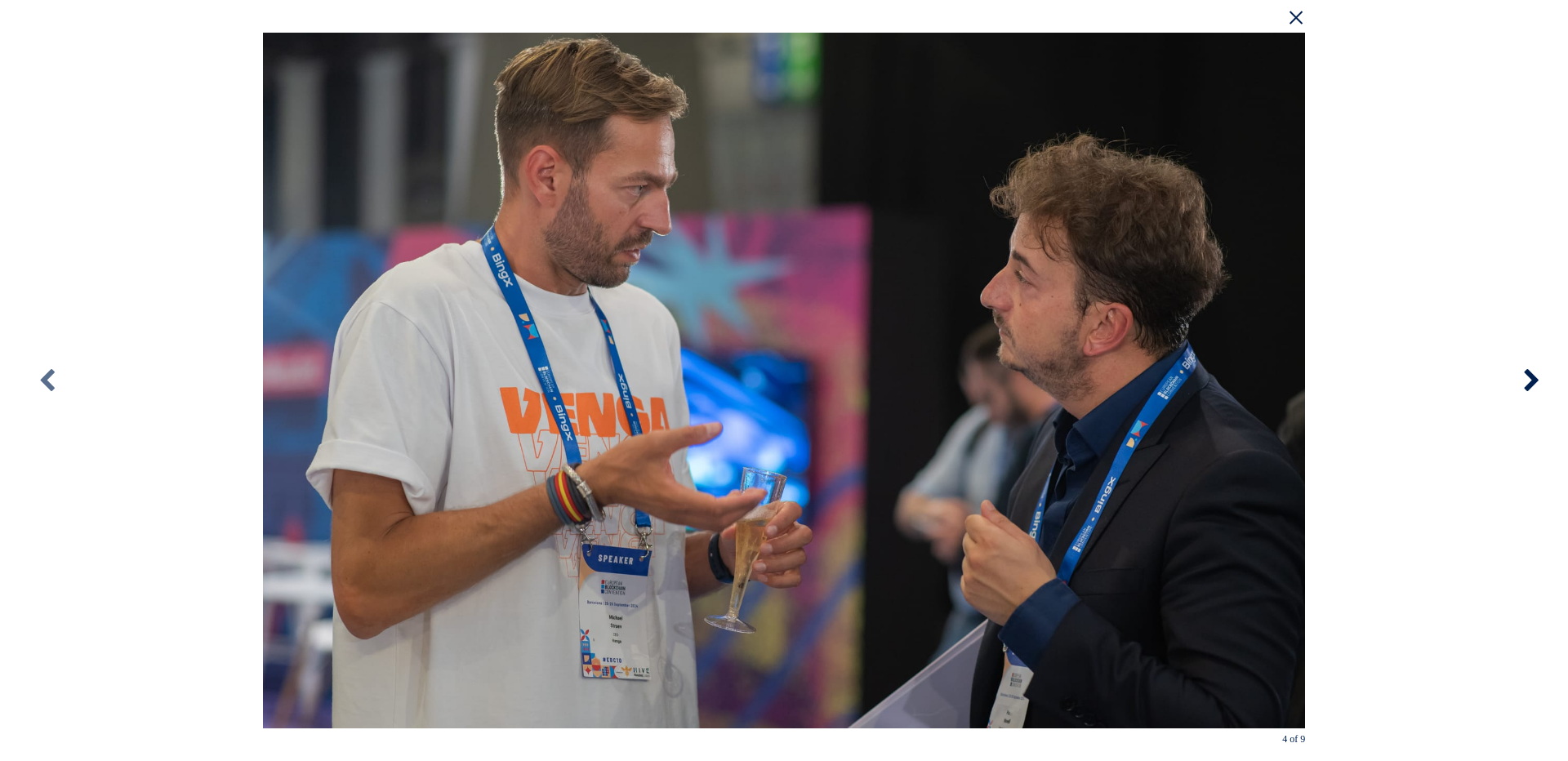
click at [1523, 380] on icon at bounding box center [1531, 380] width 74 height 90
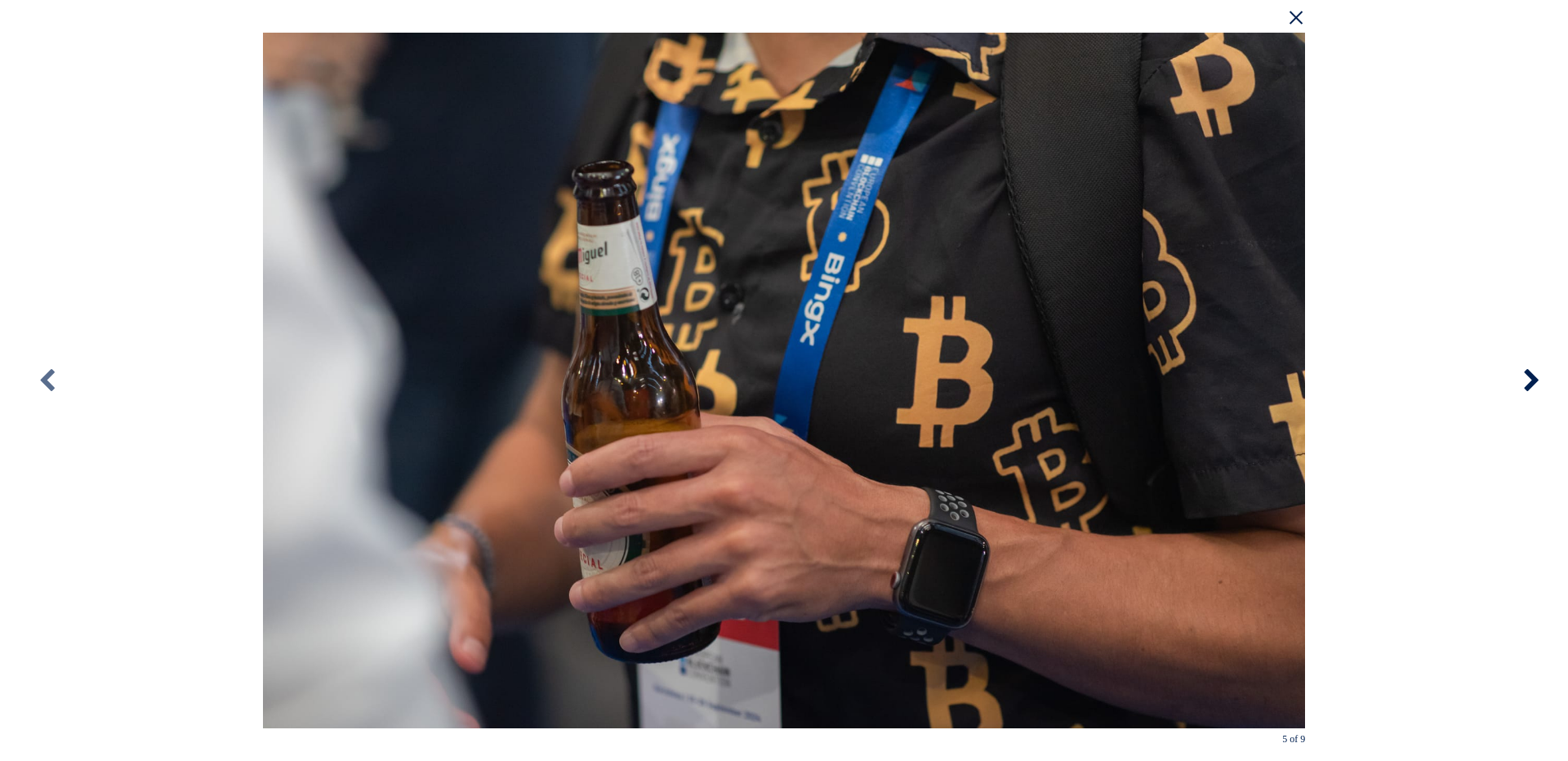
click at [1523, 380] on icon at bounding box center [1531, 380] width 74 height 90
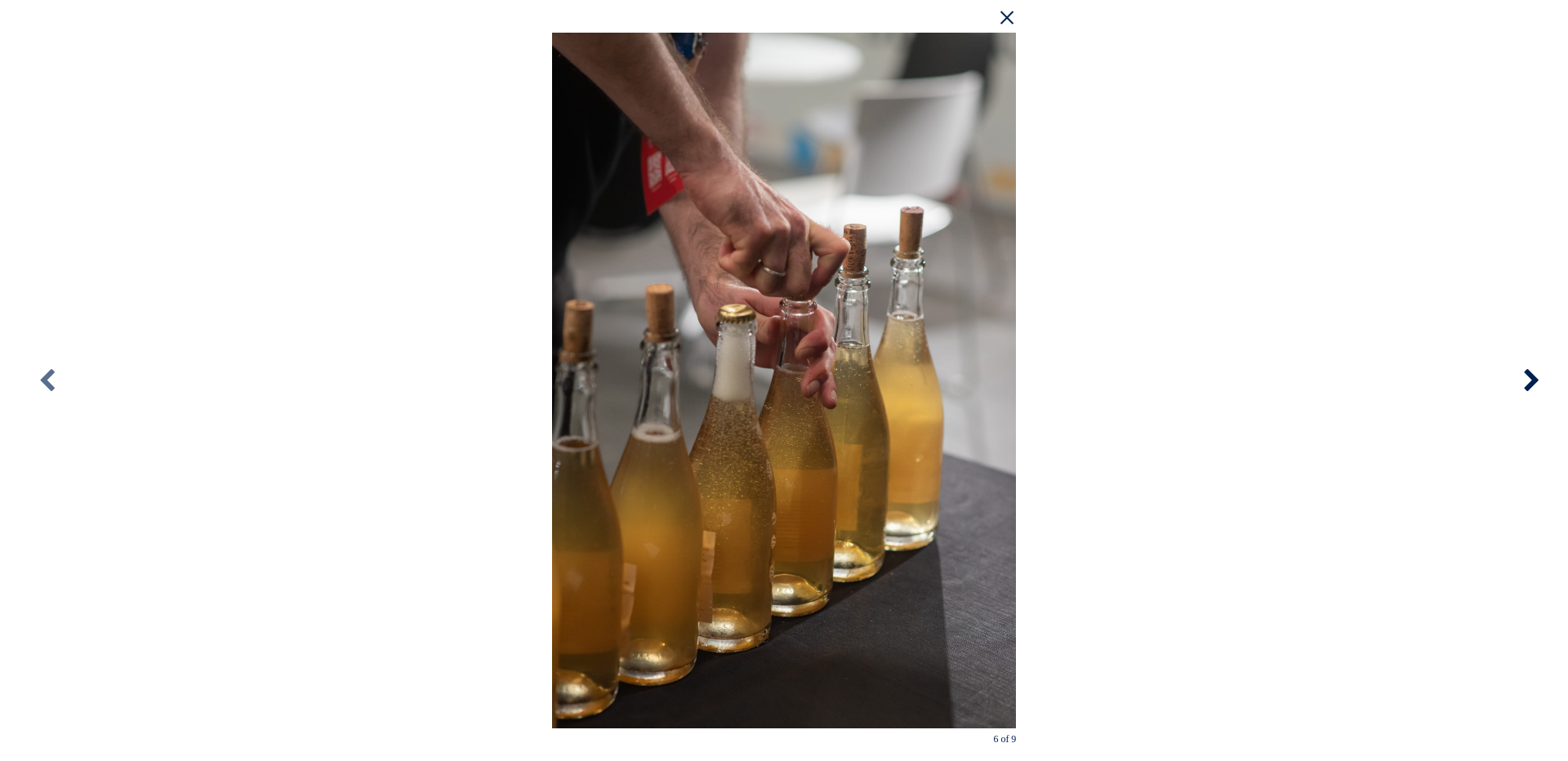
click at [1523, 380] on icon at bounding box center [1531, 380] width 74 height 90
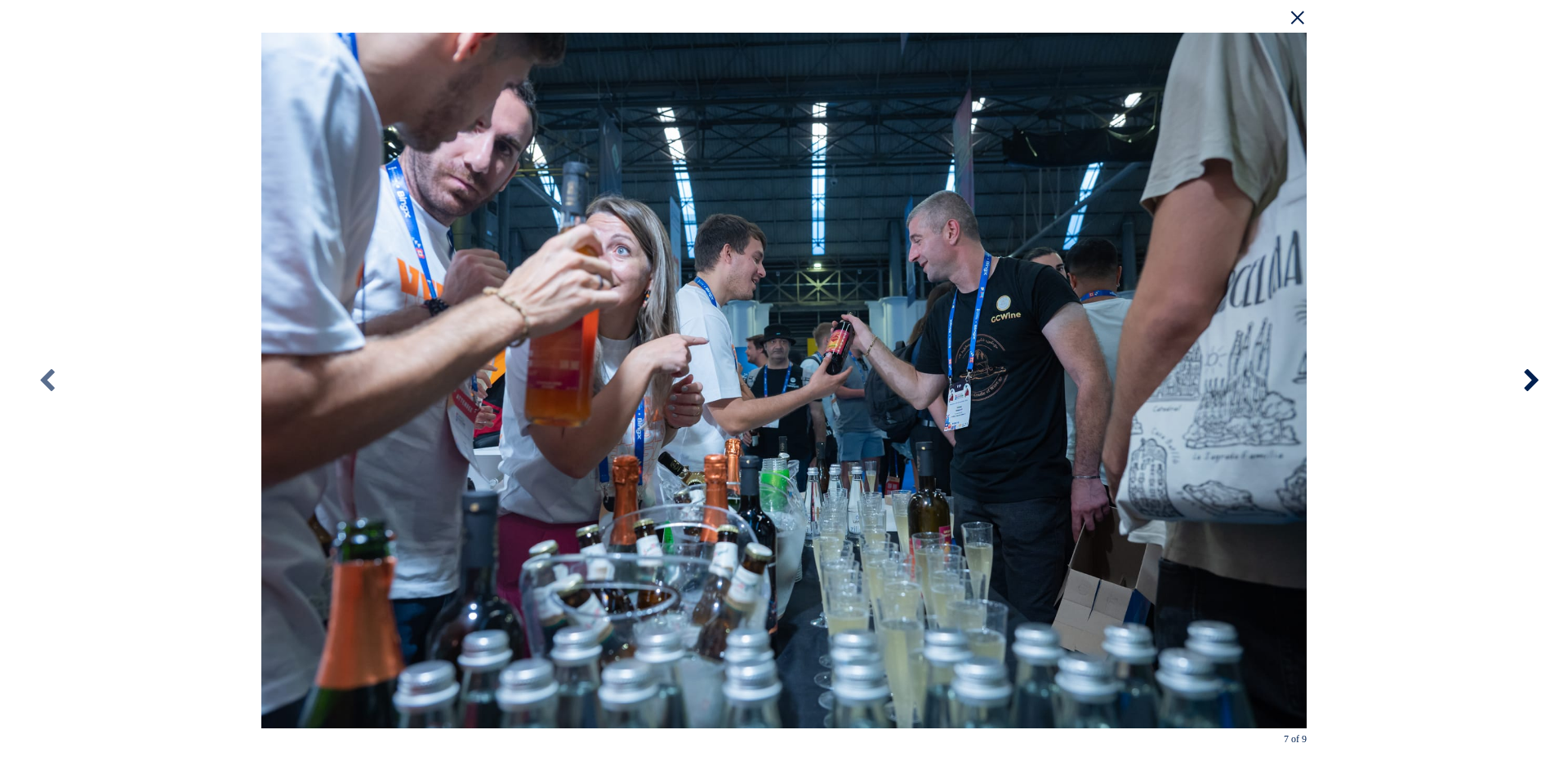
click at [1523, 380] on icon at bounding box center [1531, 380] width 74 height 90
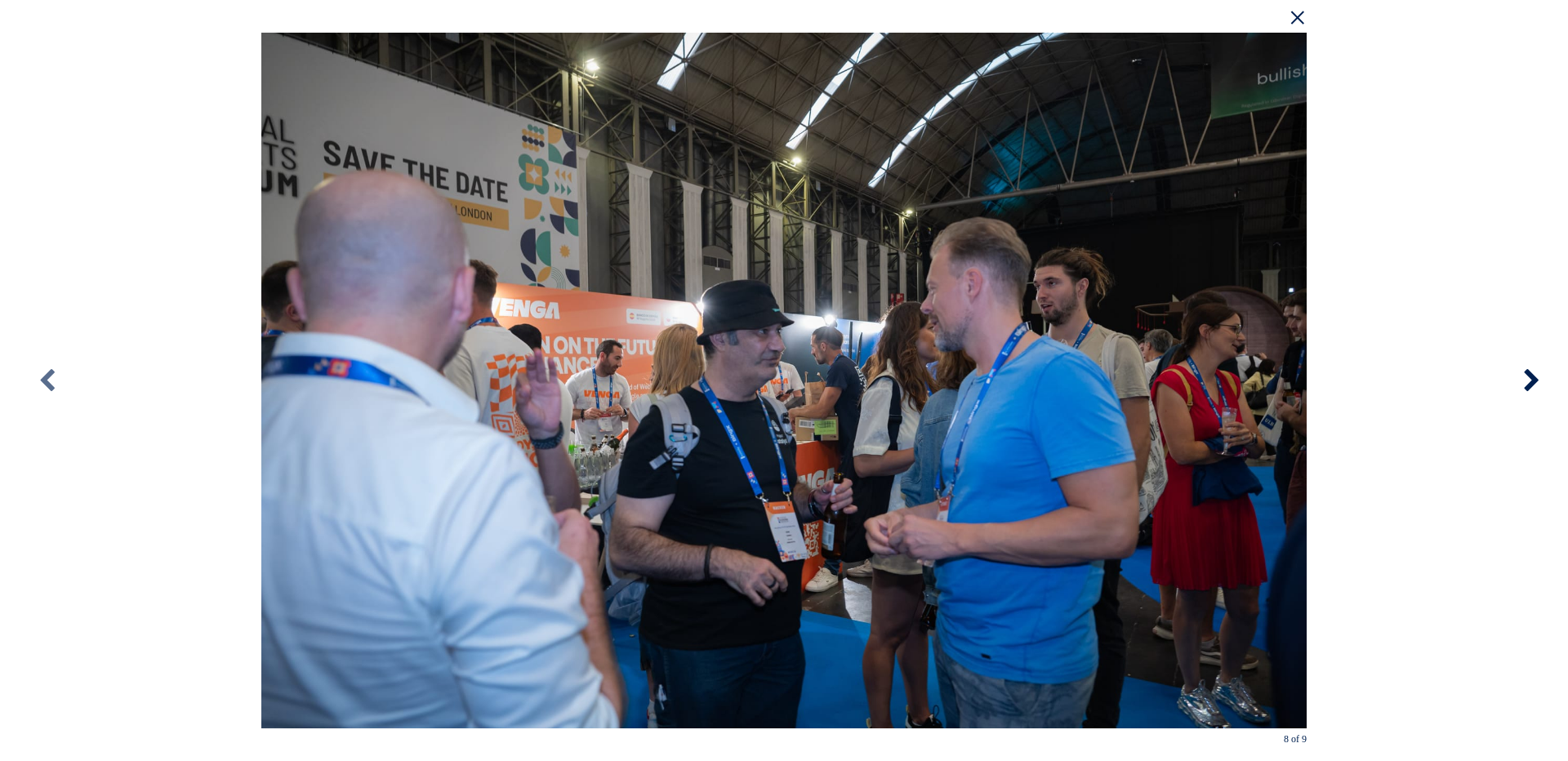
click at [1523, 380] on icon at bounding box center [1531, 380] width 74 height 90
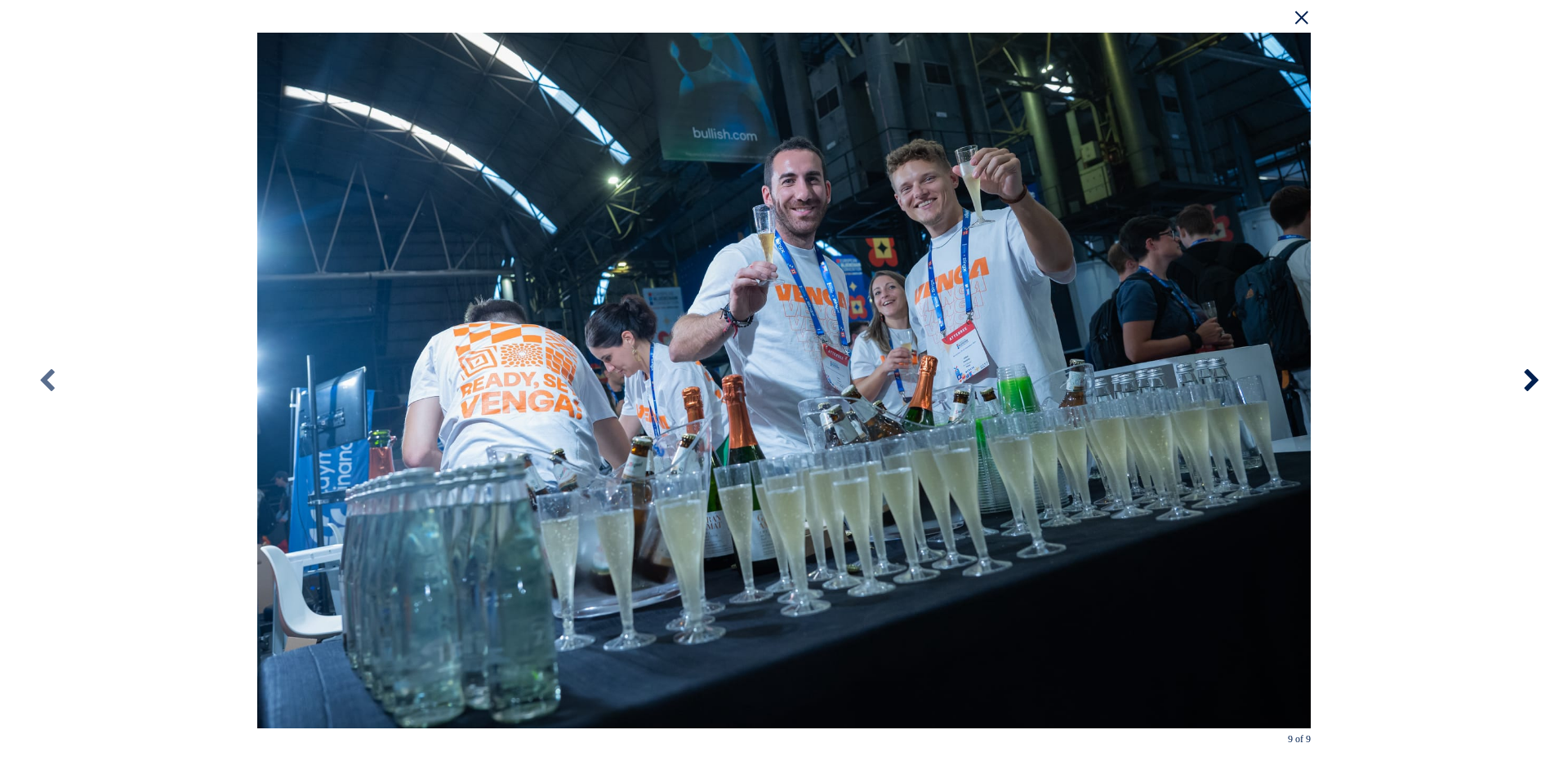
click at [1523, 380] on icon at bounding box center [1531, 380] width 74 height 90
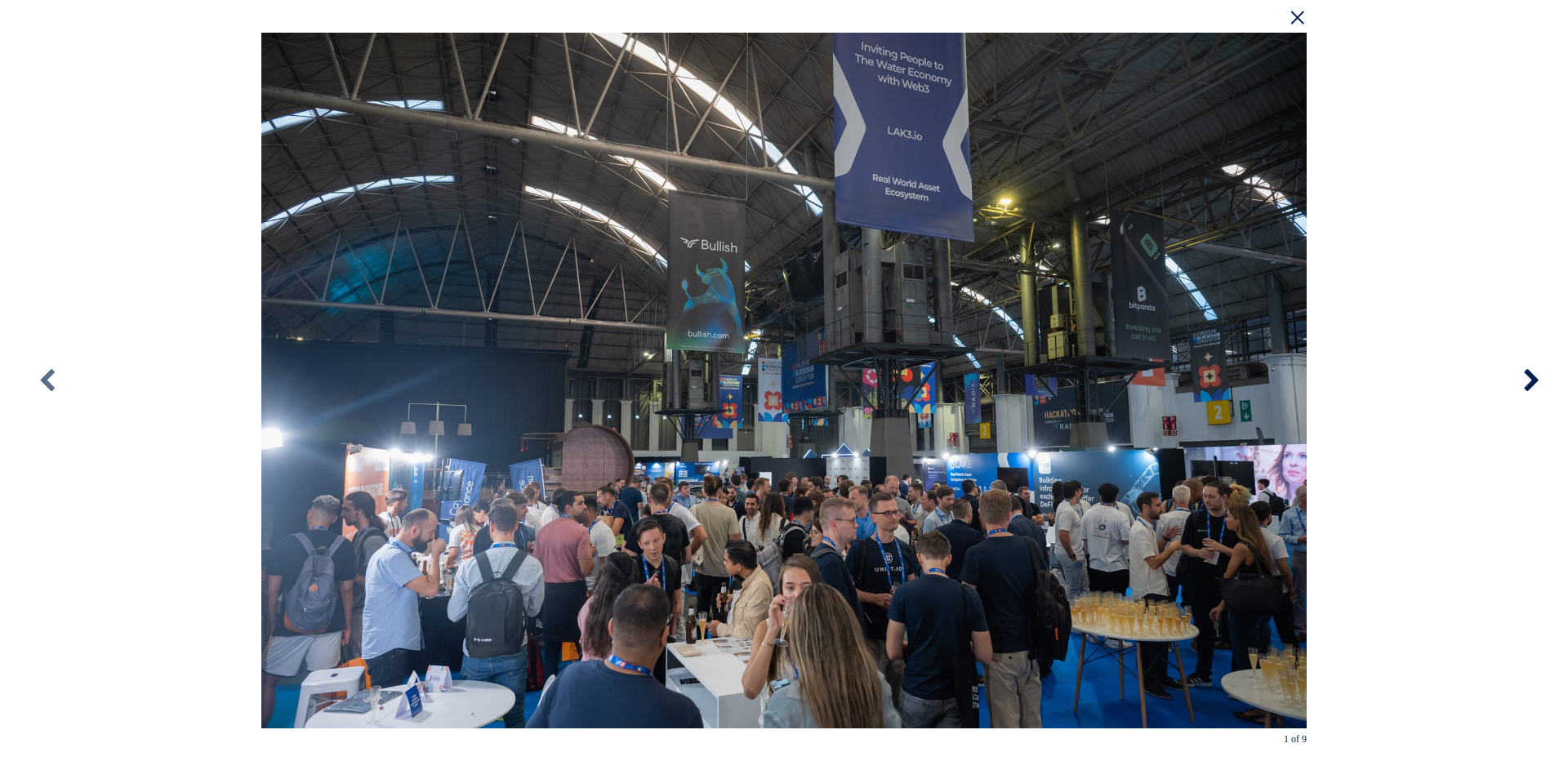
click at [1523, 380] on icon at bounding box center [1531, 380] width 74 height 90
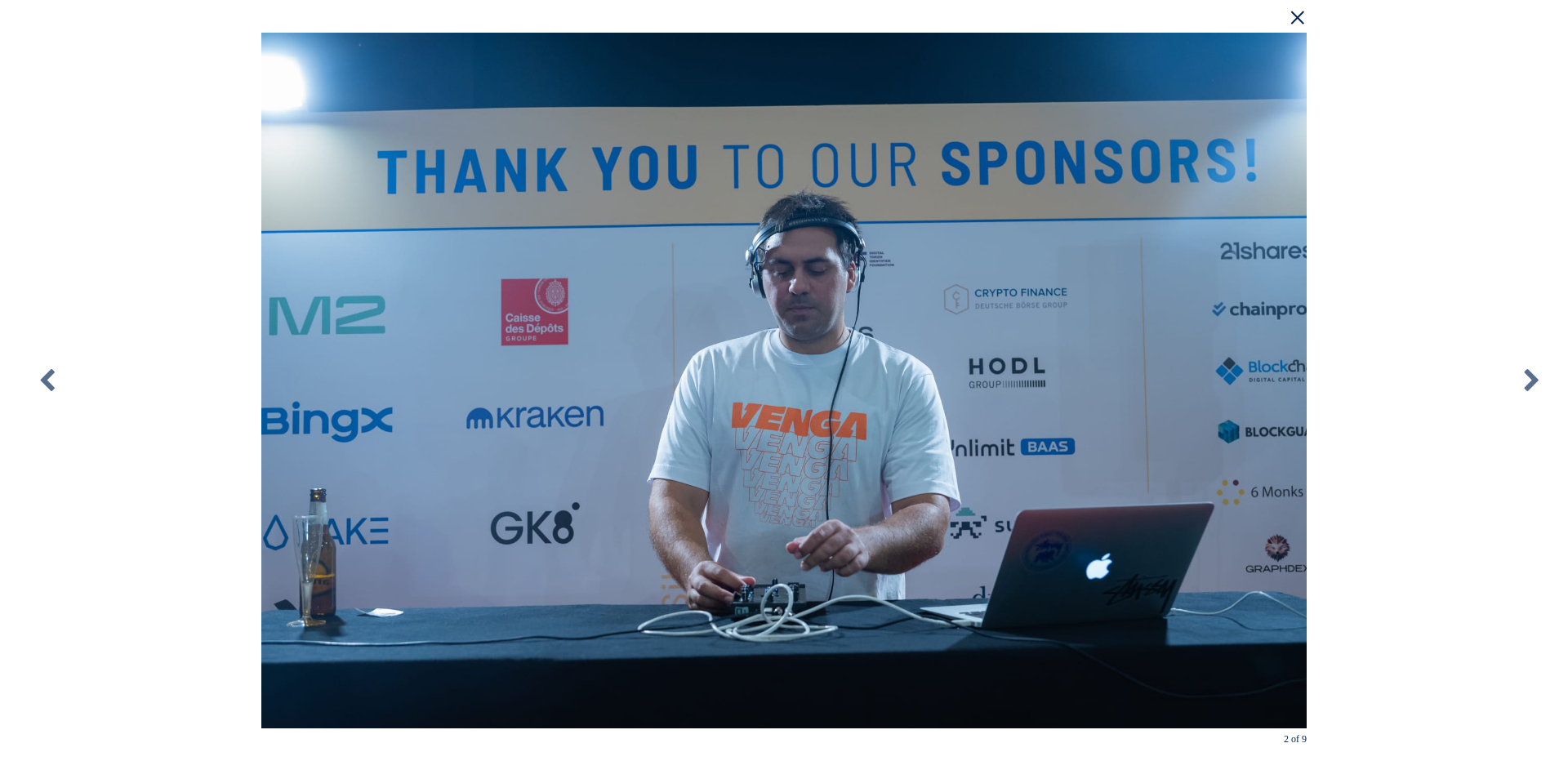
click at [1290, 17] on span "×" at bounding box center [782, 25] width 1058 height 51
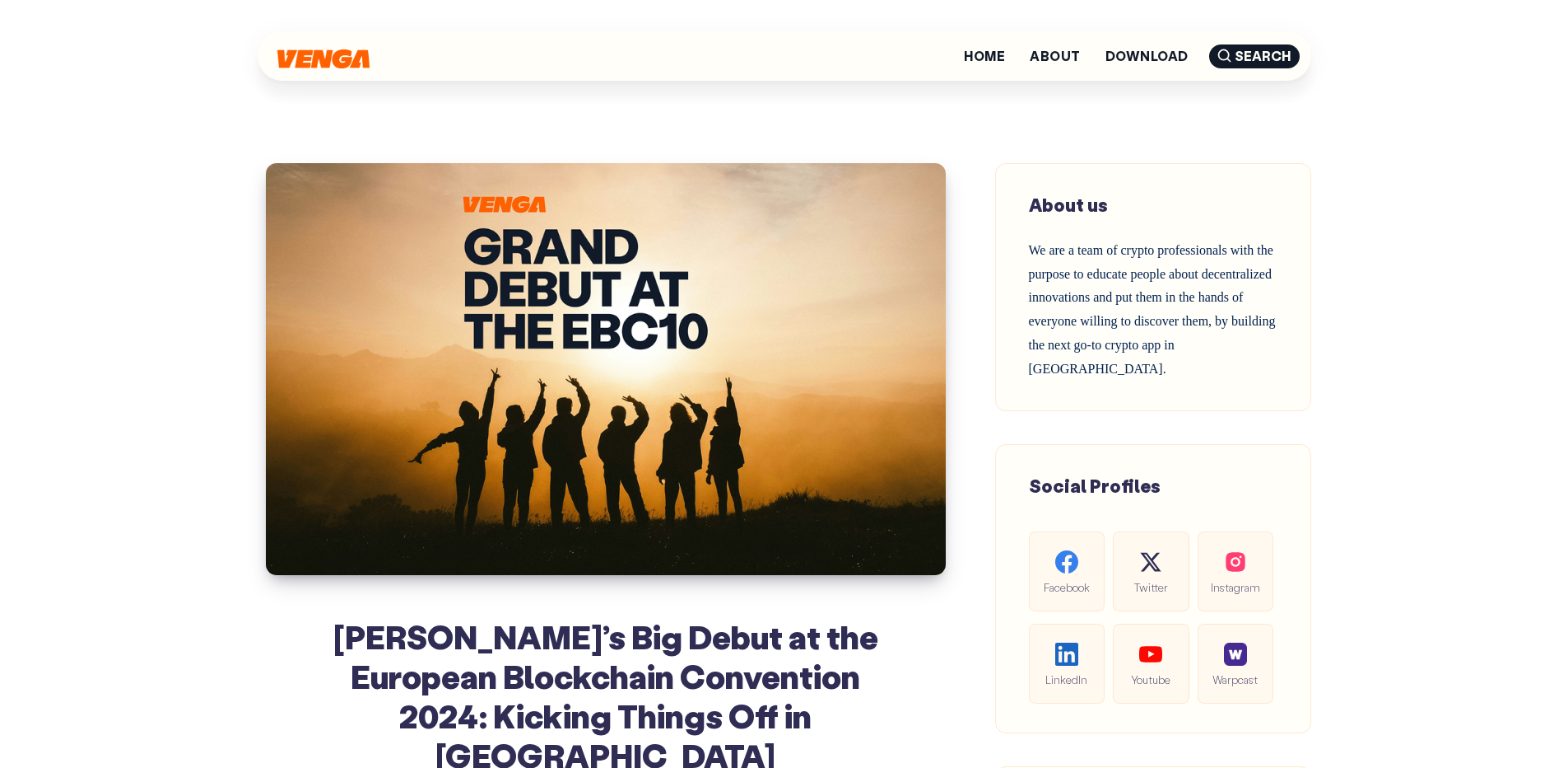
scroll to position [0, 0]
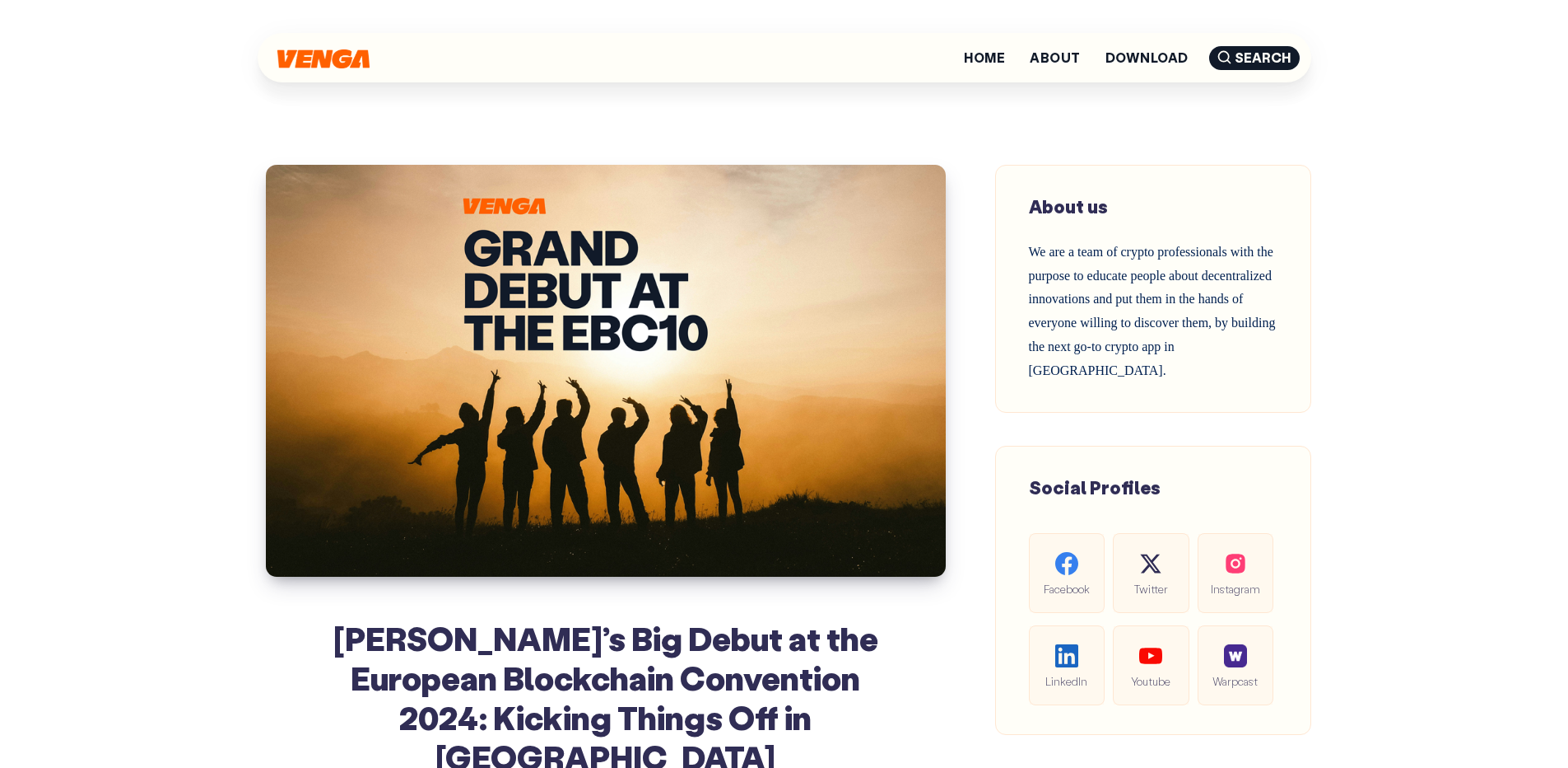
click at [337, 56] on img at bounding box center [323, 58] width 92 height 19
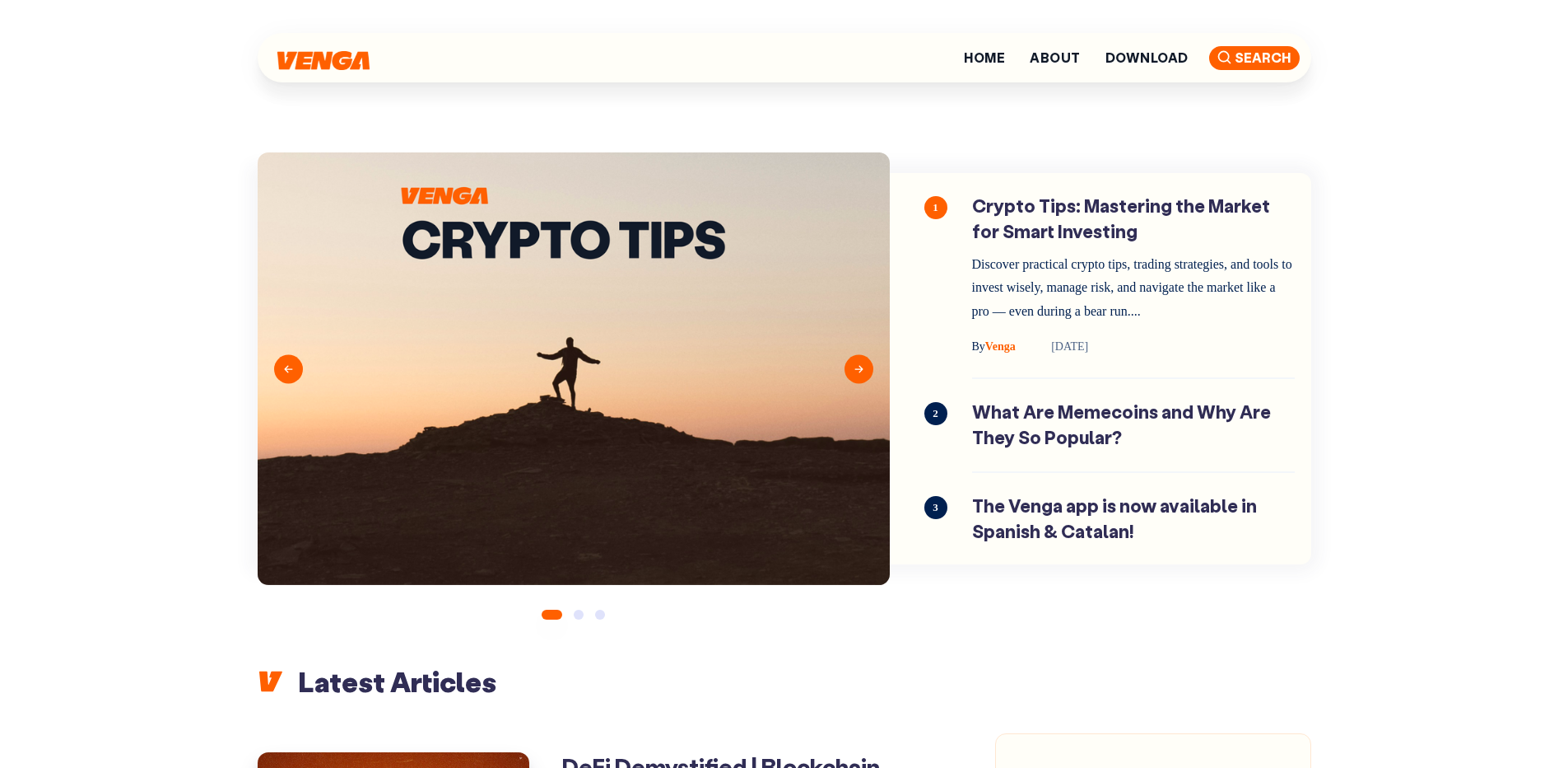
click at [1228, 56] on use at bounding box center [1225, 57] width 12 height 12
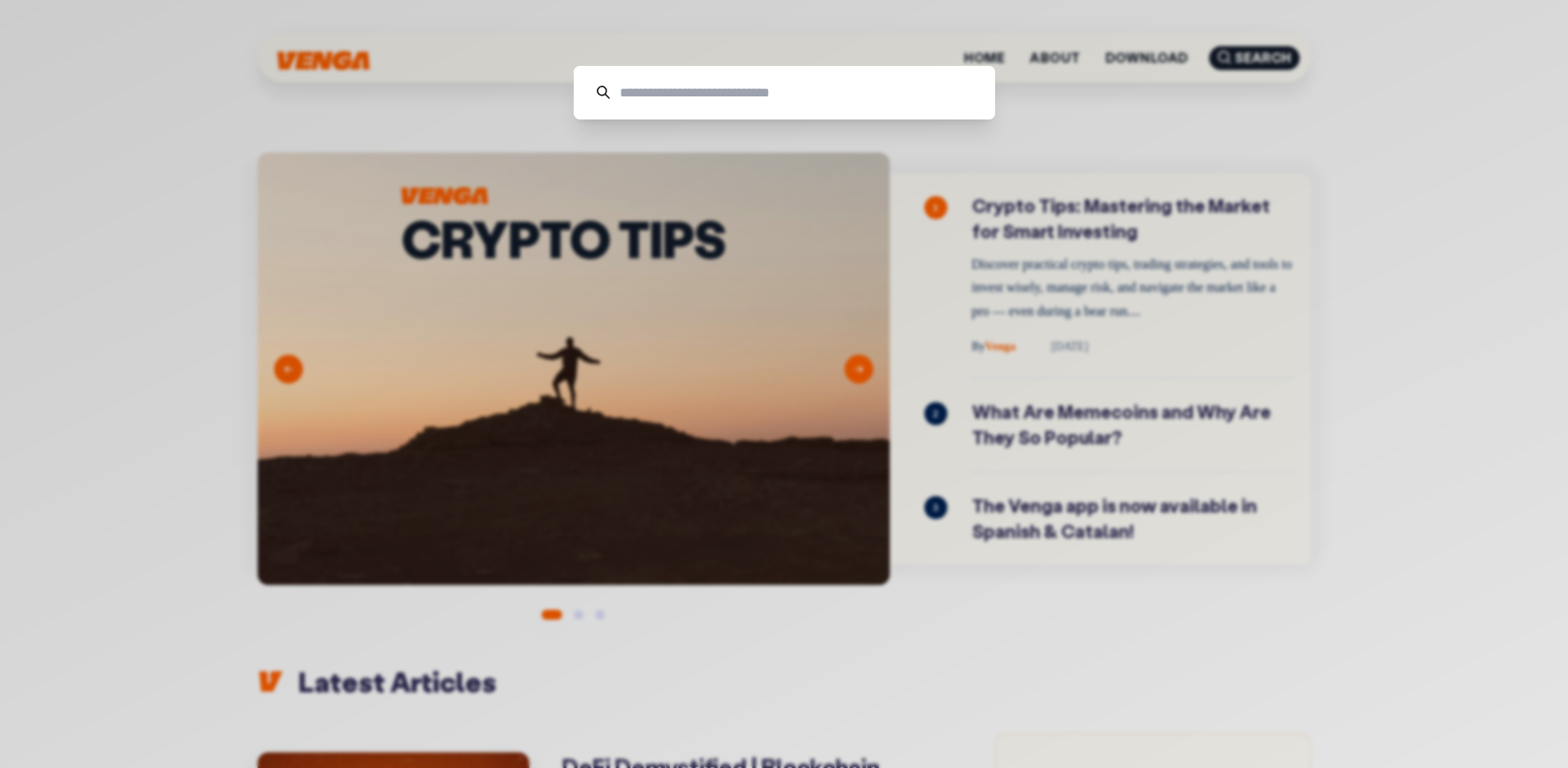
click at [857, 94] on input at bounding box center [791, 93] width 362 height 53
click at [1137, 218] on div "Cancel" at bounding box center [784, 384] width 1568 height 768
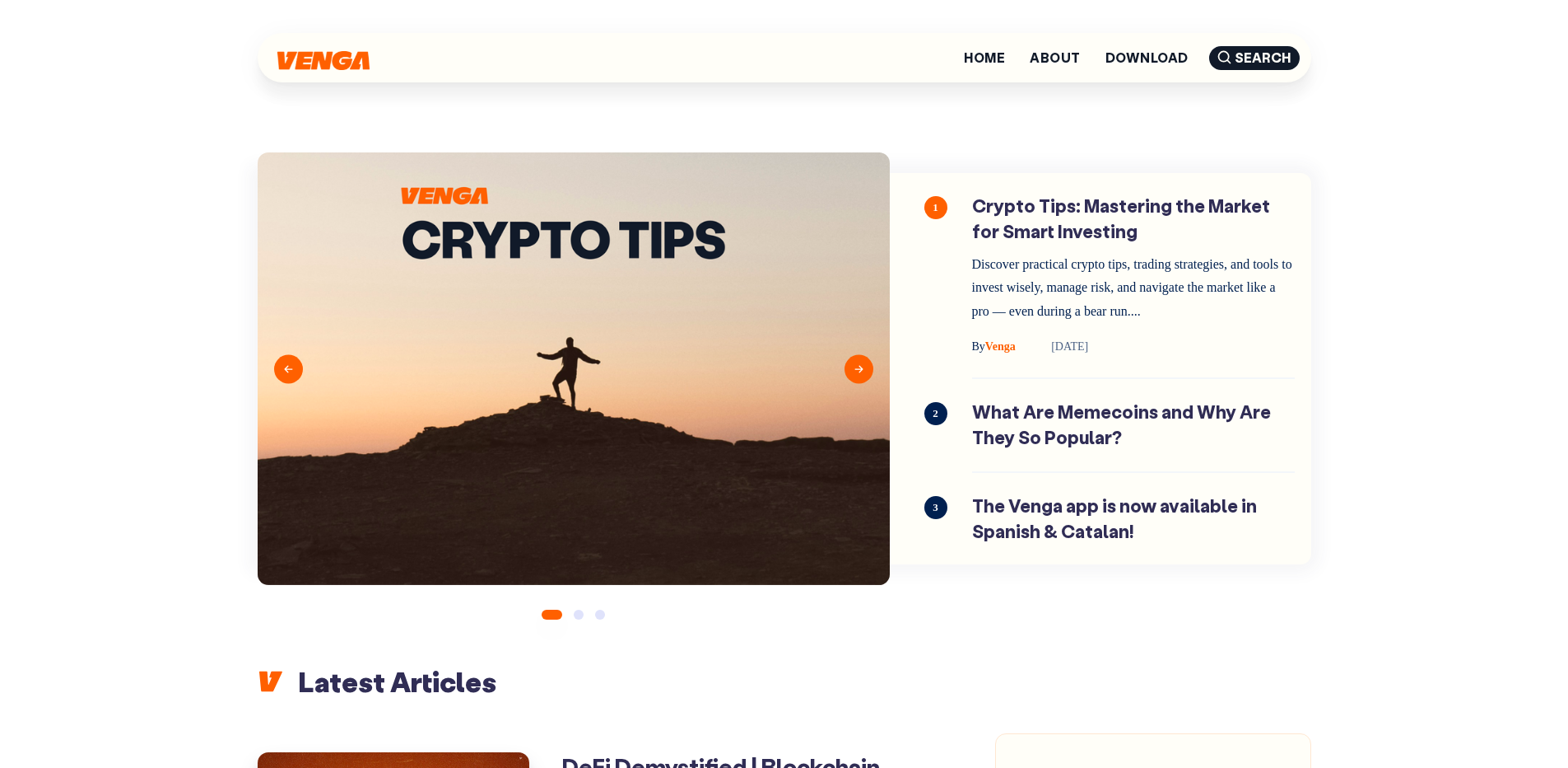
click at [345, 73] on div "Home About Download Search" at bounding box center [784, 57] width 1054 height 49
click at [301, 65] on img at bounding box center [323, 58] width 92 height 19
click at [296, 55] on img at bounding box center [323, 58] width 92 height 19
click at [981, 56] on link "Home" at bounding box center [984, 57] width 42 height 13
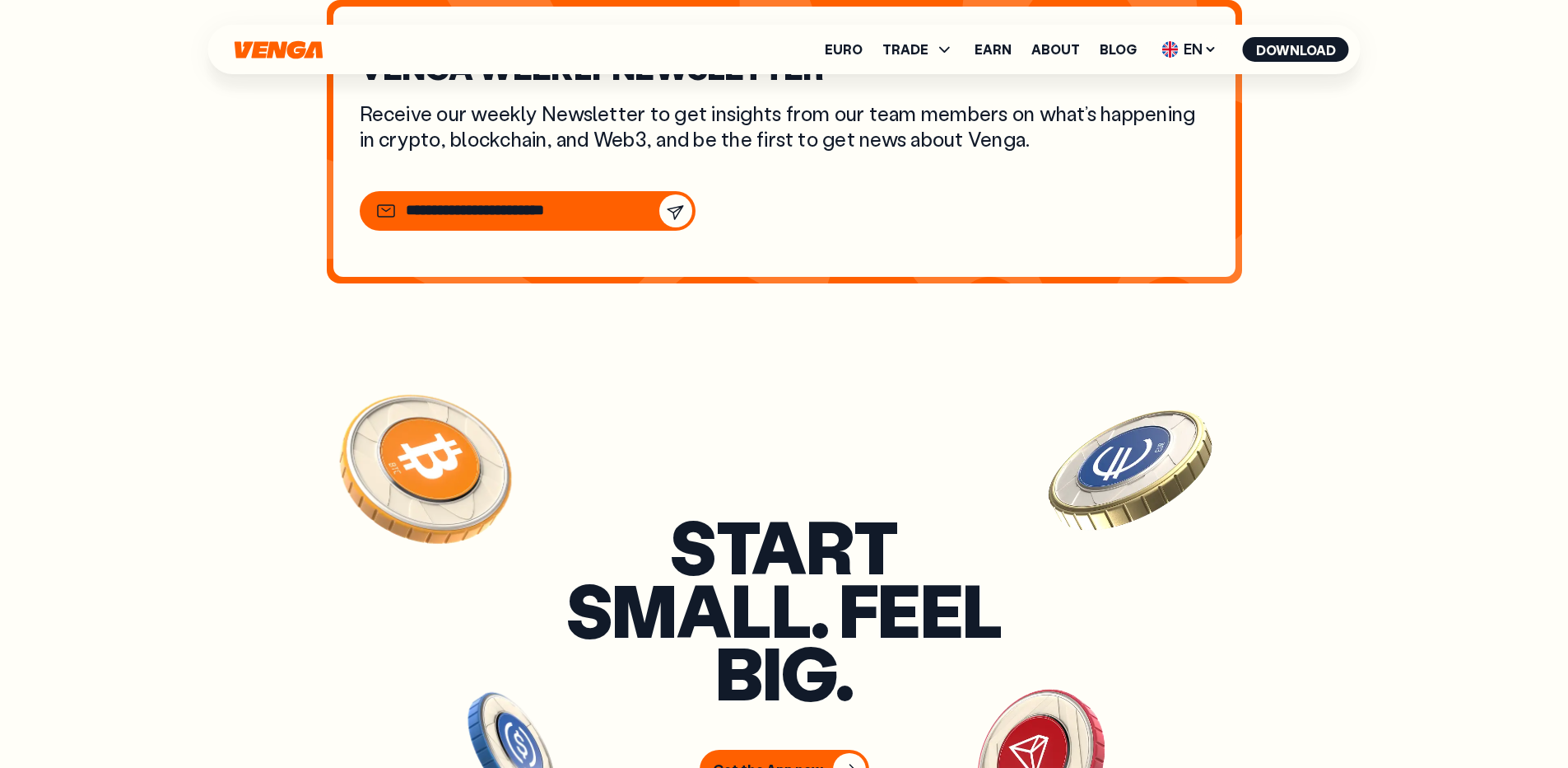
scroll to position [6259, 0]
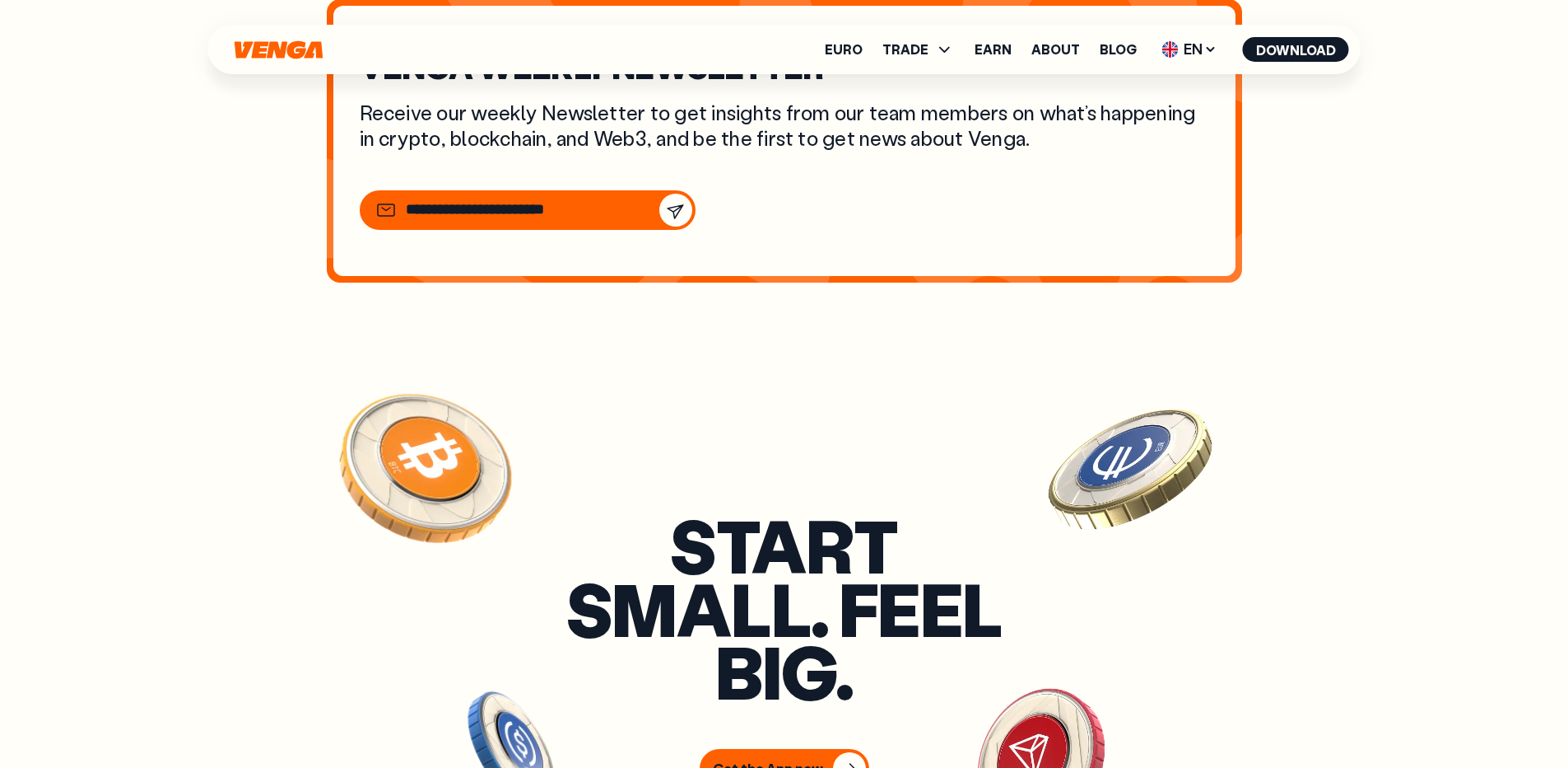
click at [586, 220] on div at bounding box center [497, 210] width 242 height 20
click at [554, 219] on input "email" at bounding box center [480, 210] width 148 height 18
drag, startPoint x: 1208, startPoint y: 340, endPoint x: 1144, endPoint y: 331, distance: 64.6
click at [1201, 339] on section "VENGA WEEKLY NEWSLETTER Receive our weekly Newsletter to get insights from our …" at bounding box center [784, 155] width 1146 height 412
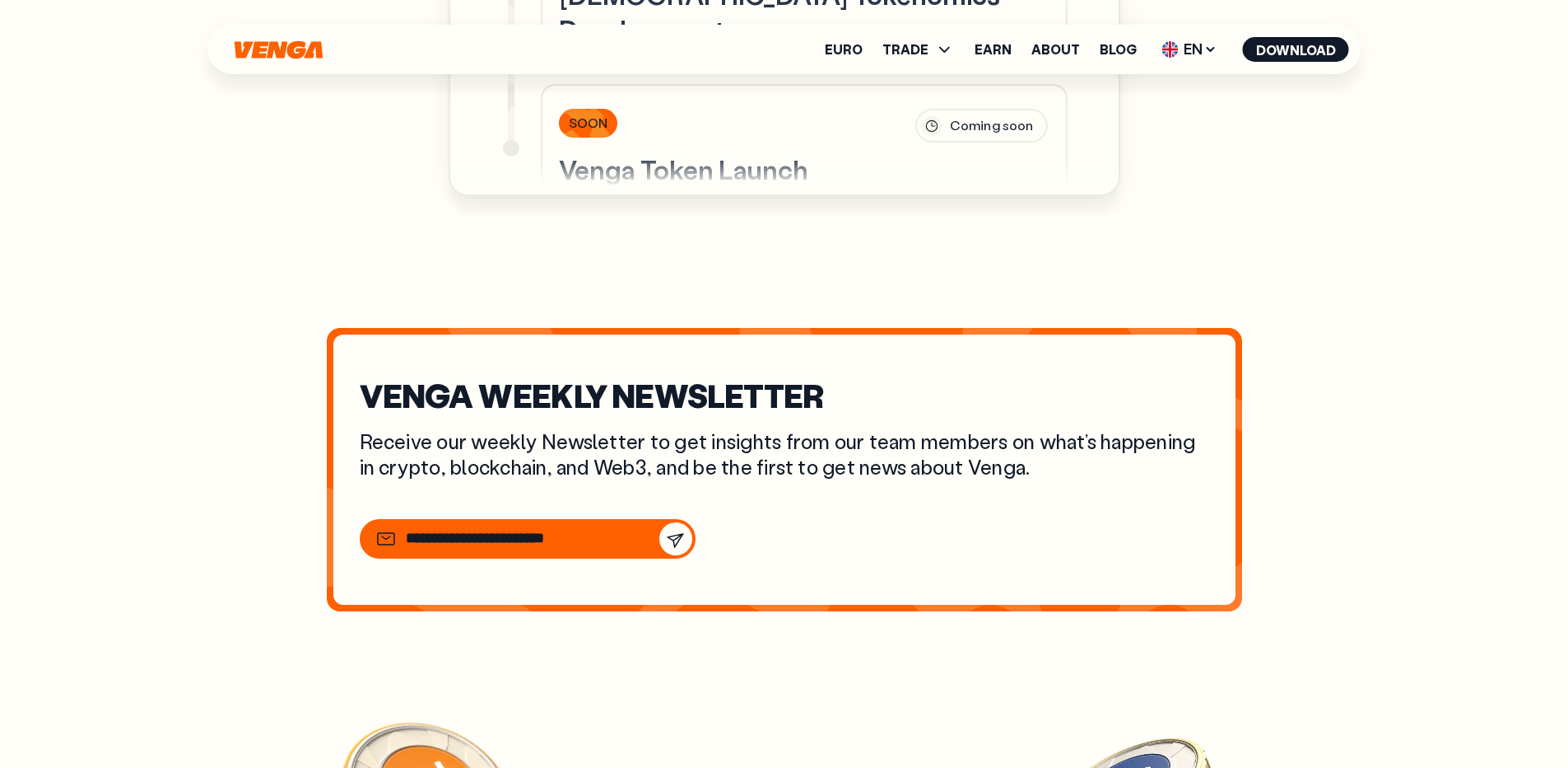
click at [599, 548] on div at bounding box center [497, 538] width 242 height 20
click at [598, 549] on div at bounding box center [497, 539] width 242 height 20
click at [426, 548] on input "email" at bounding box center [480, 539] width 148 height 18
drag, startPoint x: 712, startPoint y: 543, endPoint x: 728, endPoint y: 547, distance: 16.5
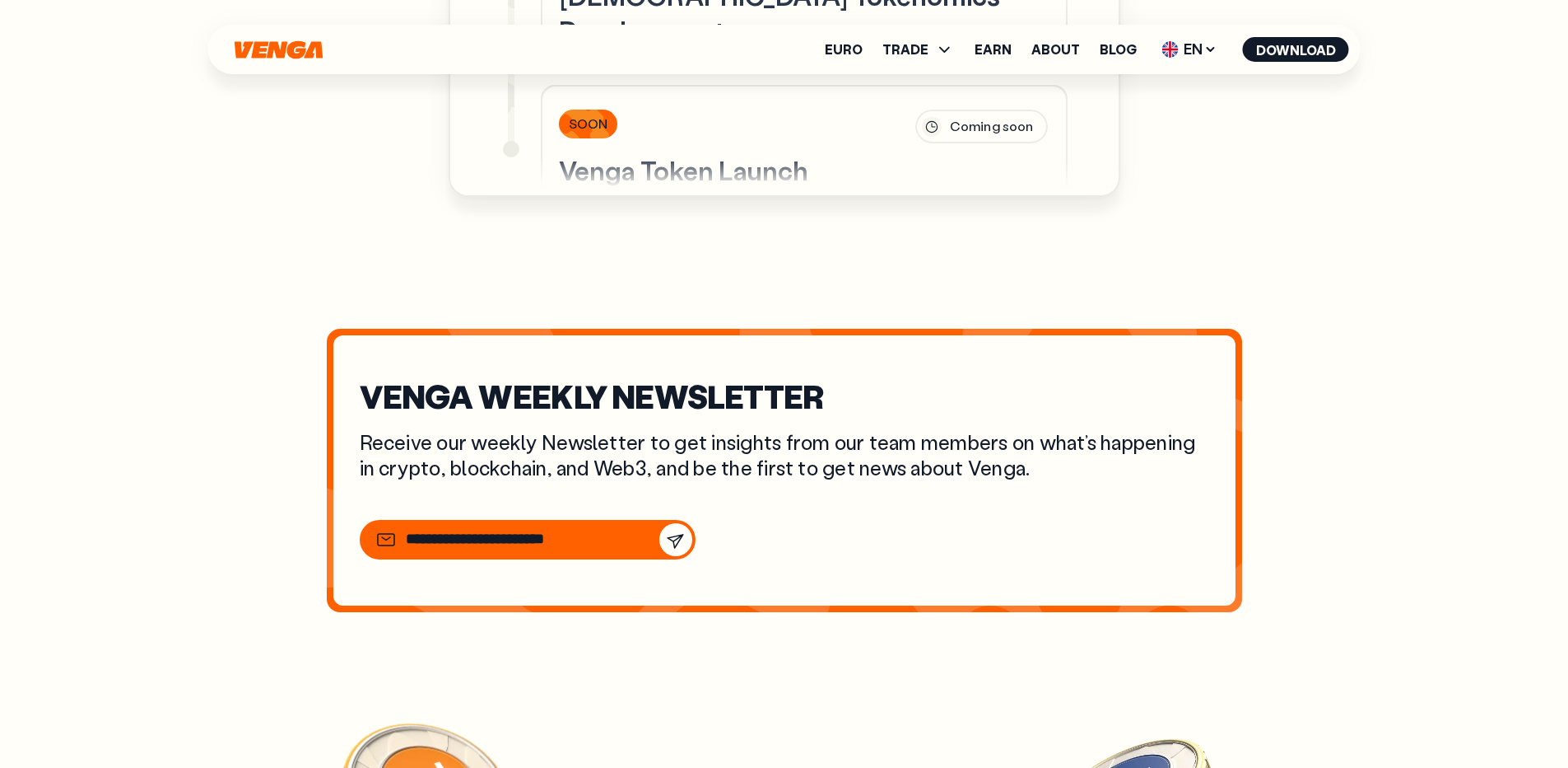
click at [714, 543] on div "VENGA WEEKLY NEWSLETTER Receive our weekly Newsletter to get insights from our …" at bounding box center [784, 470] width 902 height 270
click at [597, 544] on div "VENGA WEEKLY NEWSLETTER Receive our weekly Newsletter to get insights from our …" at bounding box center [784, 470] width 902 height 270
click at [598, 549] on div at bounding box center [497, 539] width 242 height 20
drag, startPoint x: 586, startPoint y: 561, endPoint x: 496, endPoint y: 557, distance: 90.1
click at [532, 549] on div at bounding box center [497, 539] width 242 height 20
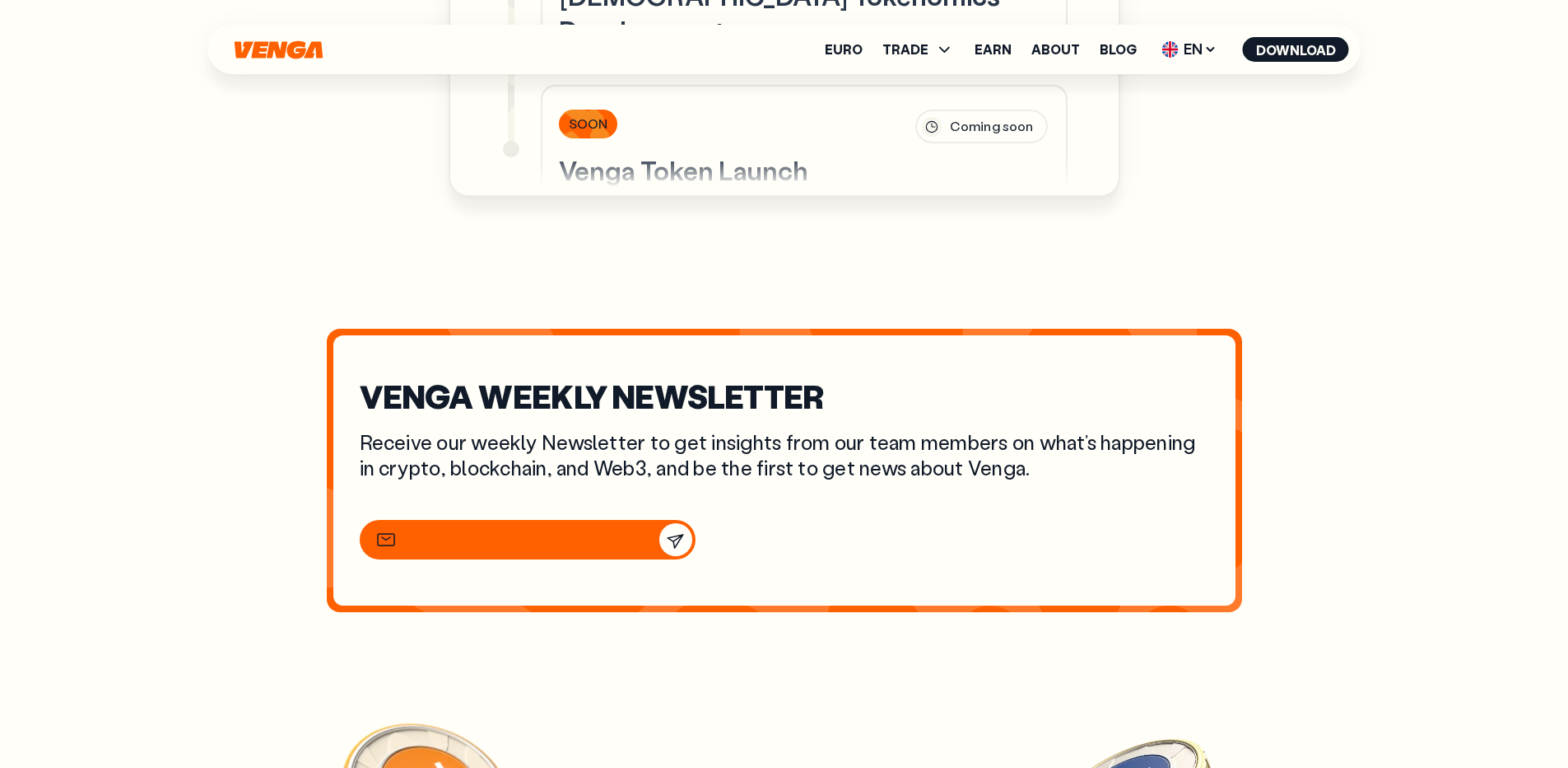
click at [496, 548] on input "email" at bounding box center [480, 539] width 148 height 18
click at [844, 553] on div at bounding box center [784, 539] width 850 height 40
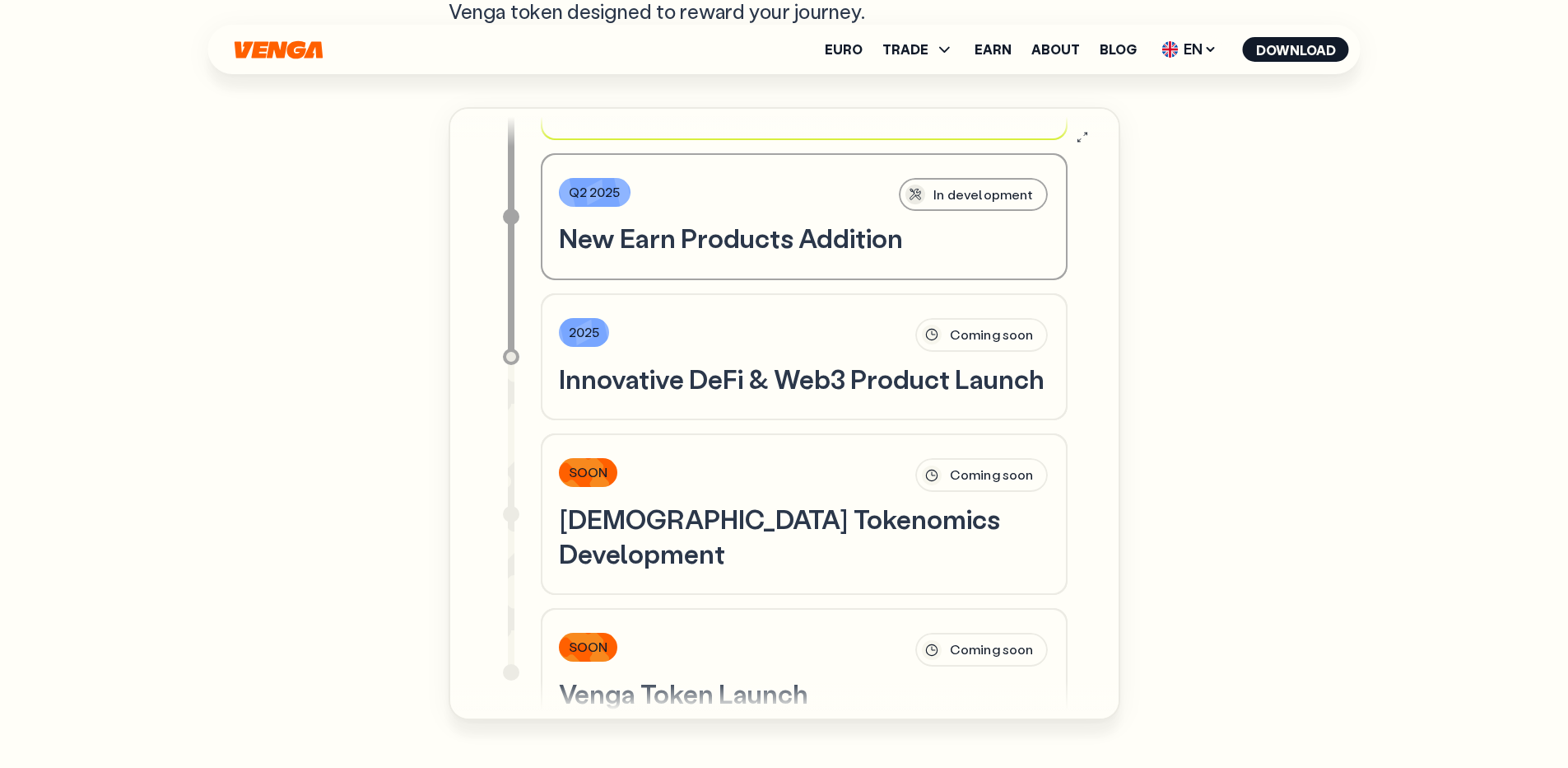
scroll to position [5406, 0]
click at [978, 47] on link "Earn" at bounding box center [992, 48] width 37 height 13
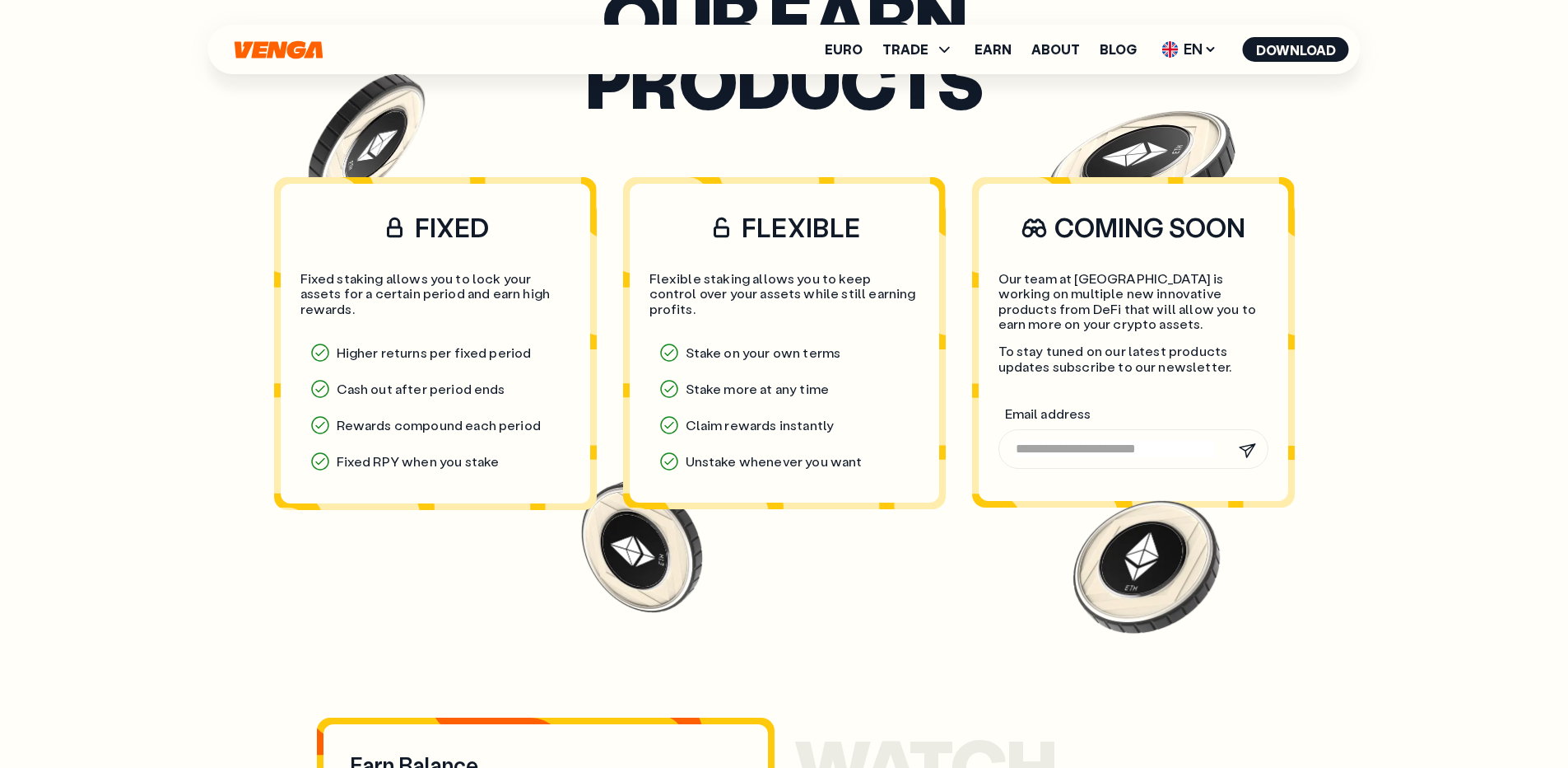
scroll to position [1317, 0]
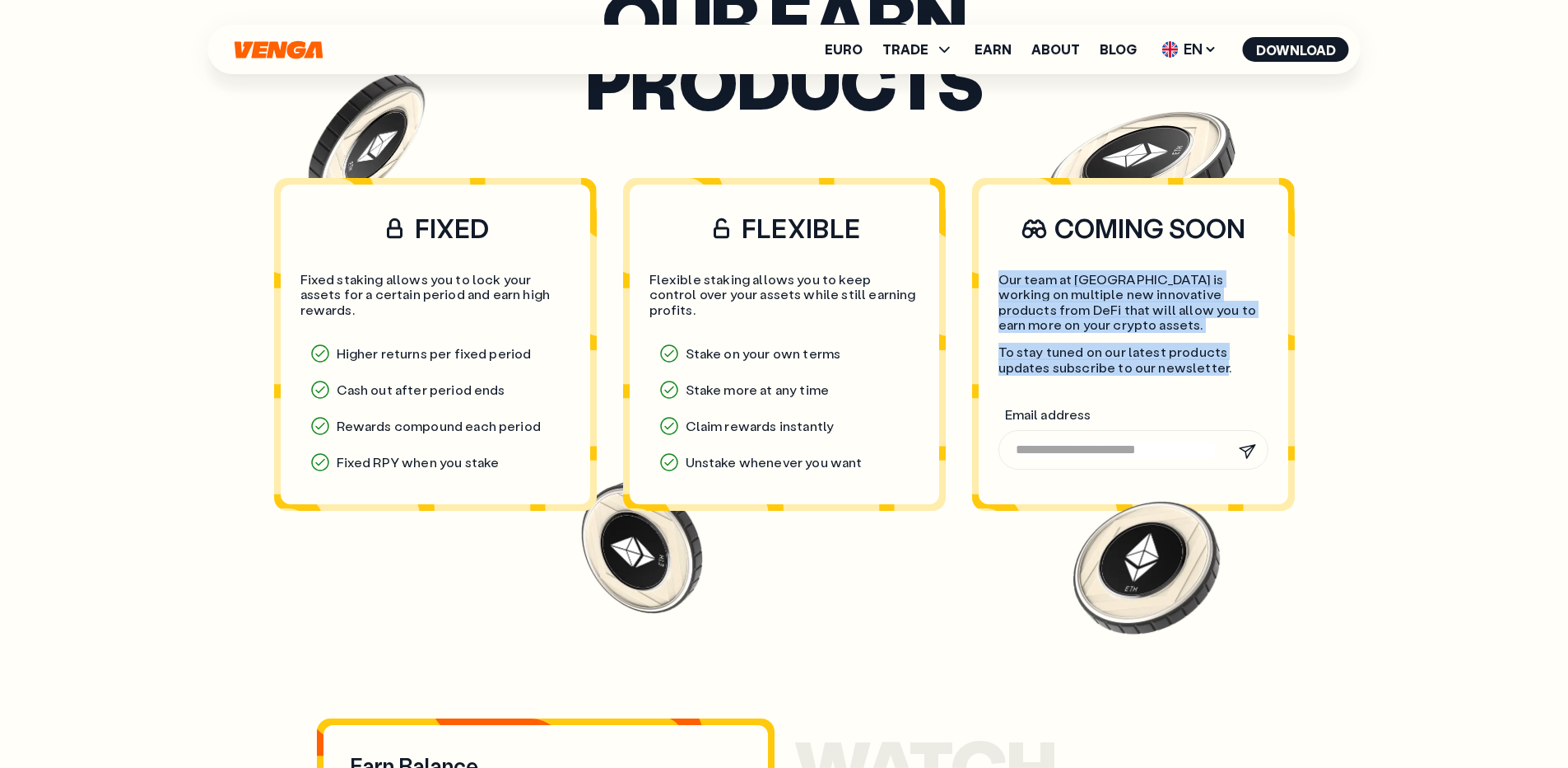
drag, startPoint x: 1216, startPoint y: 372, endPoint x: 1003, endPoint y: 276, distance: 233.6
click at [1003, 276] on div "Our team at [GEOGRAPHIC_DATA] is working on multiple new innovative products fr…" at bounding box center [1133, 324] width 270 height 103
click at [1195, 368] on p "To stay tuned on our latest products updates subscribe to our newsletter." at bounding box center [1133, 359] width 270 height 31
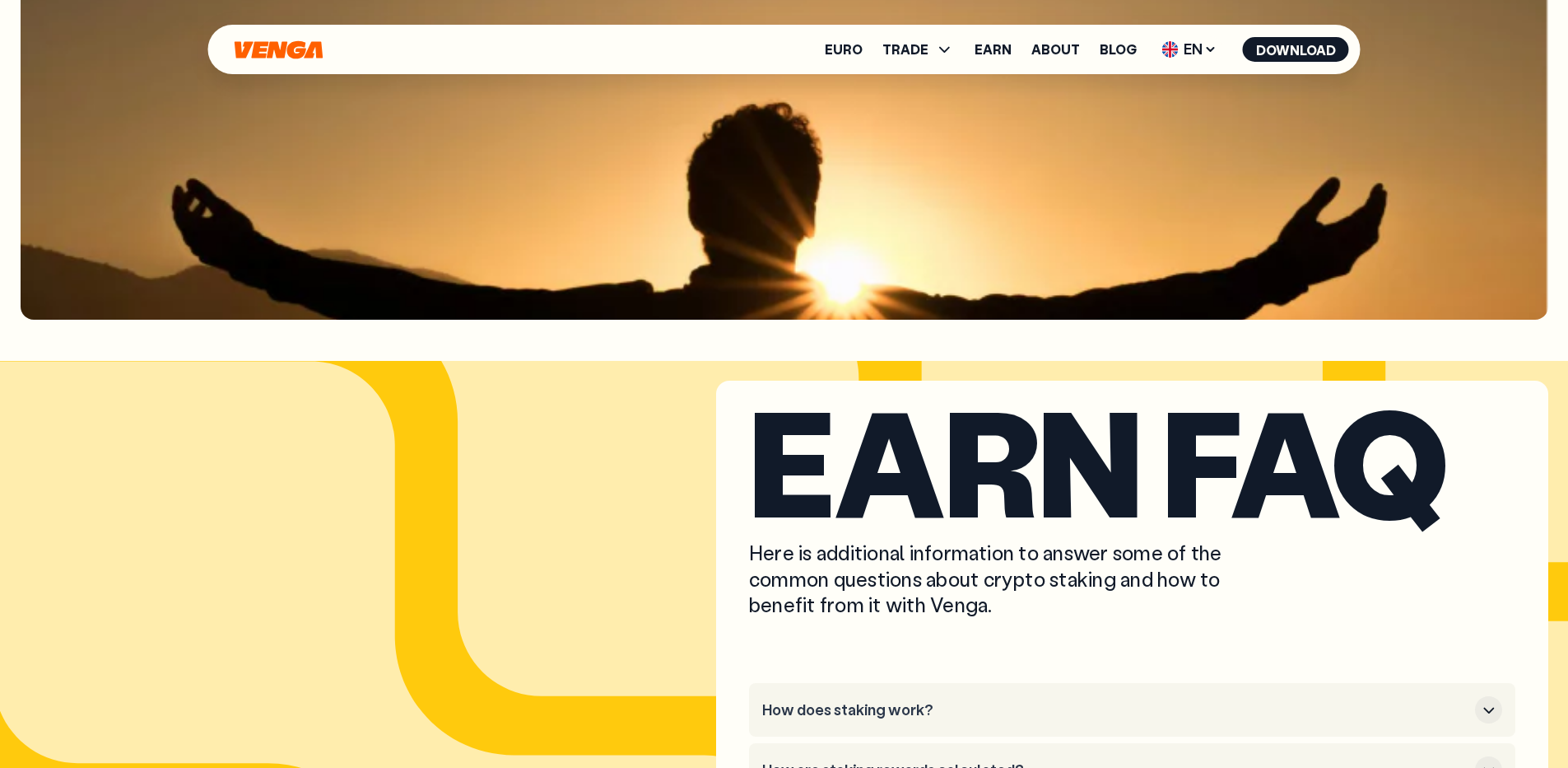
scroll to position [7728, 0]
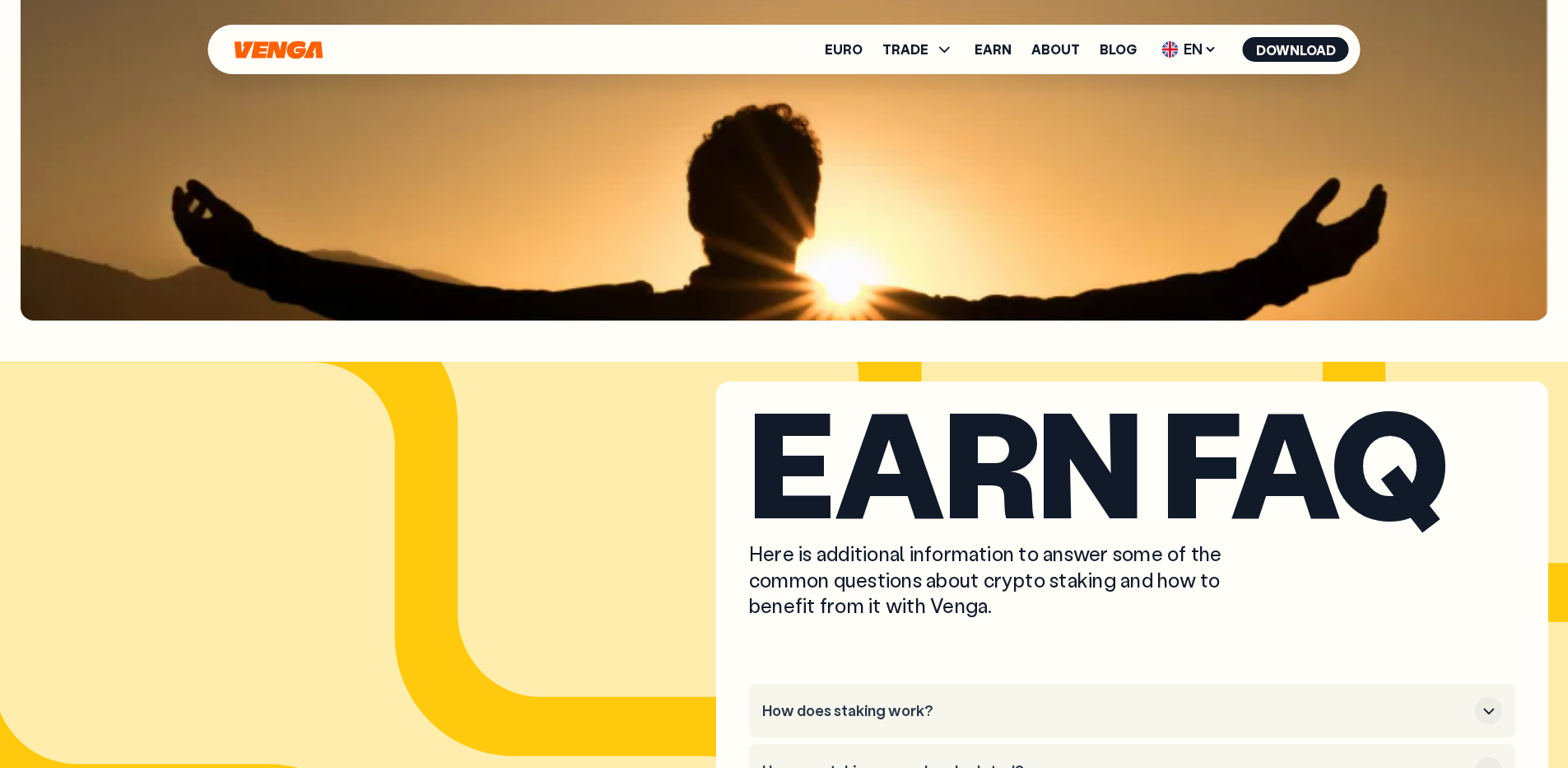
click at [284, 36] on div "Euro TRADE Buy Sell Swap Exchange Earn About Blog EN English - EN Español - ES …" at bounding box center [784, 49] width 1153 height 49
click at [274, 54] on icon "Home" at bounding box center [278, 49] width 92 height 19
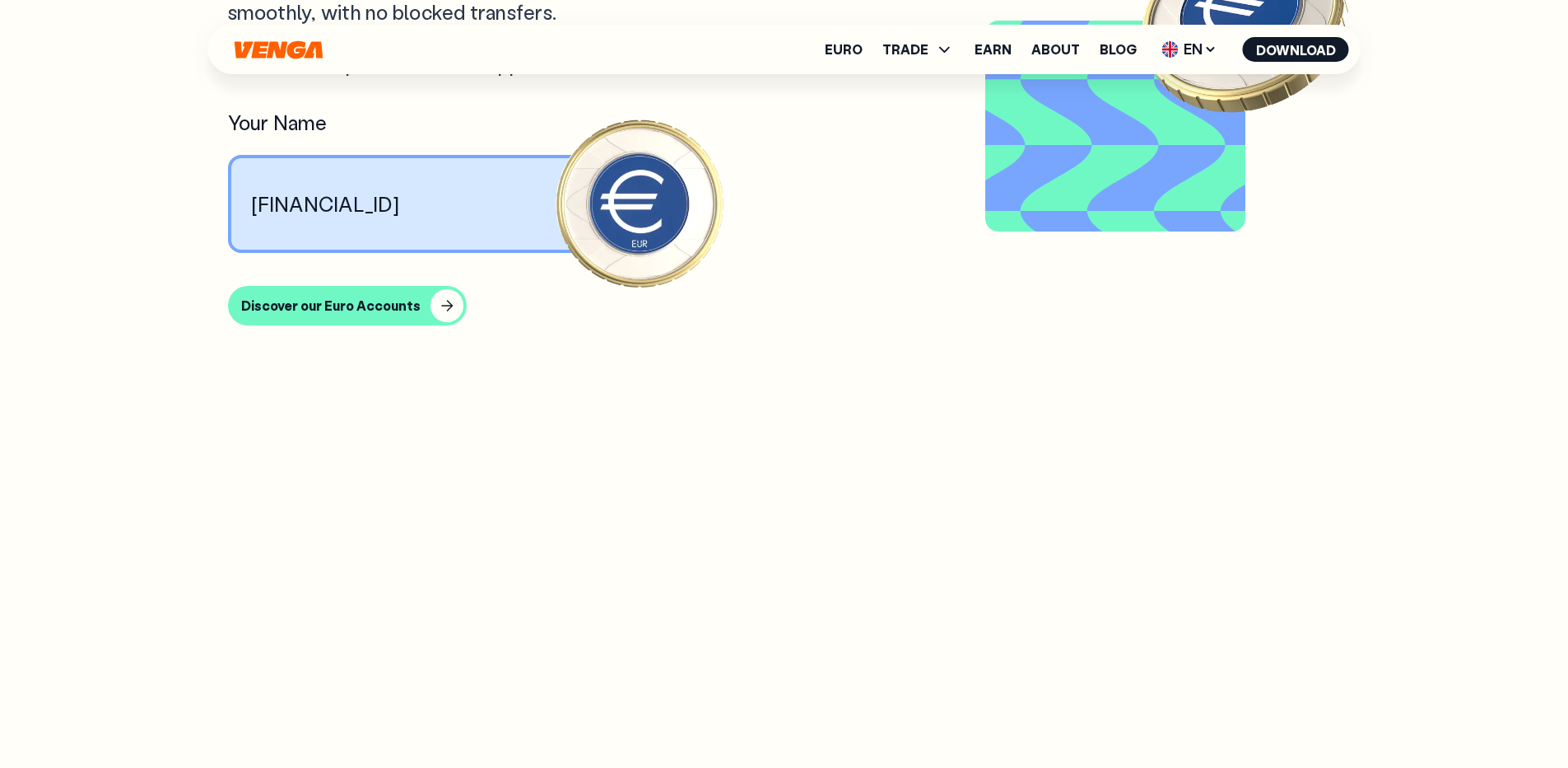
scroll to position [1812, 0]
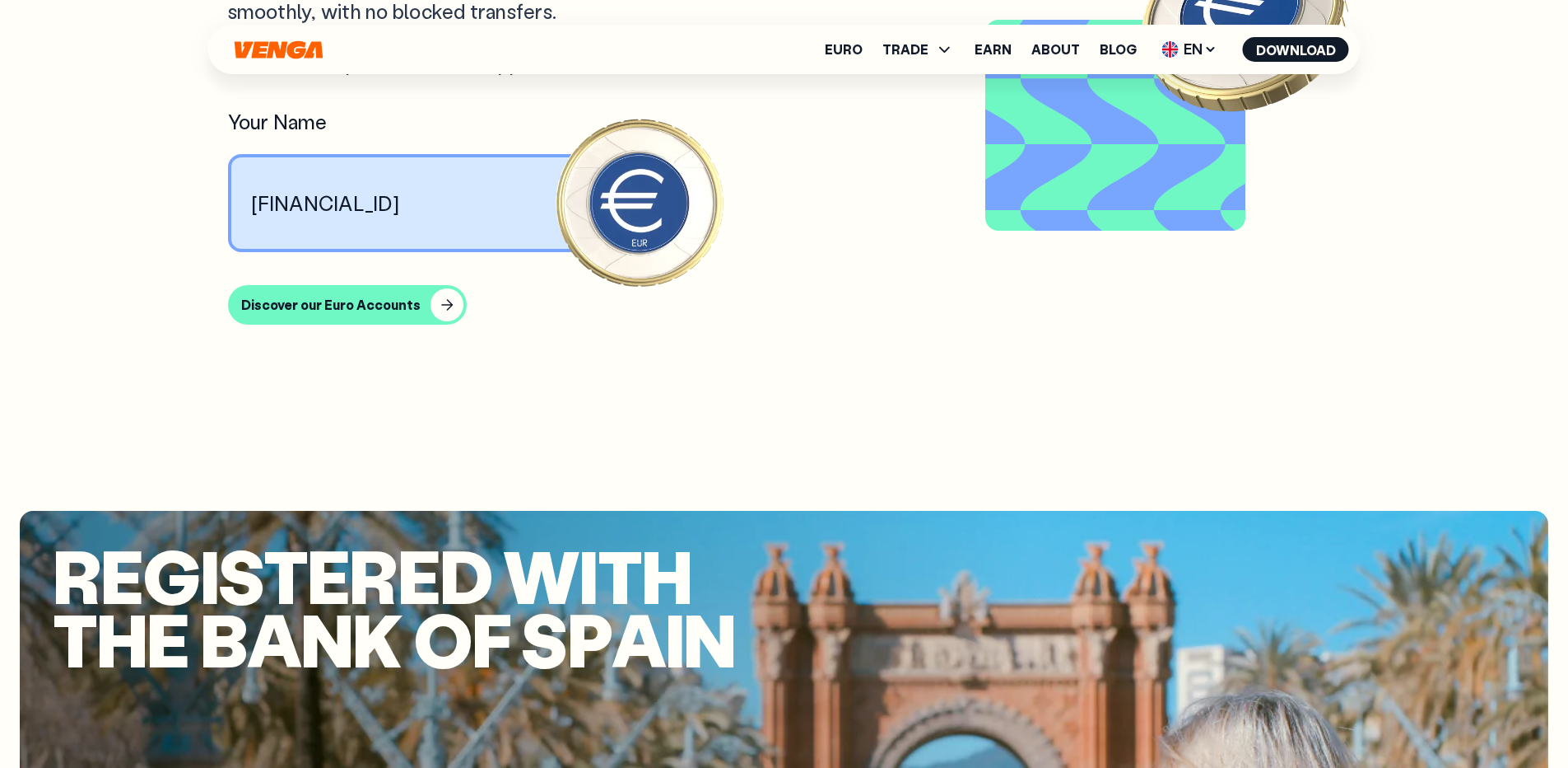
click at [400, 216] on p "[FINANCIAL_ID]" at bounding box center [325, 203] width 149 height 26
drag, startPoint x: 505, startPoint y: 346, endPoint x: 450, endPoint y: 348, distance: 55.0
click at [400, 216] on p "[FINANCIAL_ID]" at bounding box center [325, 203] width 149 height 26
click at [362, 216] on p "[FINANCIAL_ID]" at bounding box center [325, 203] width 149 height 26
click at [304, 216] on p "[FINANCIAL_ID]" at bounding box center [325, 203] width 149 height 26
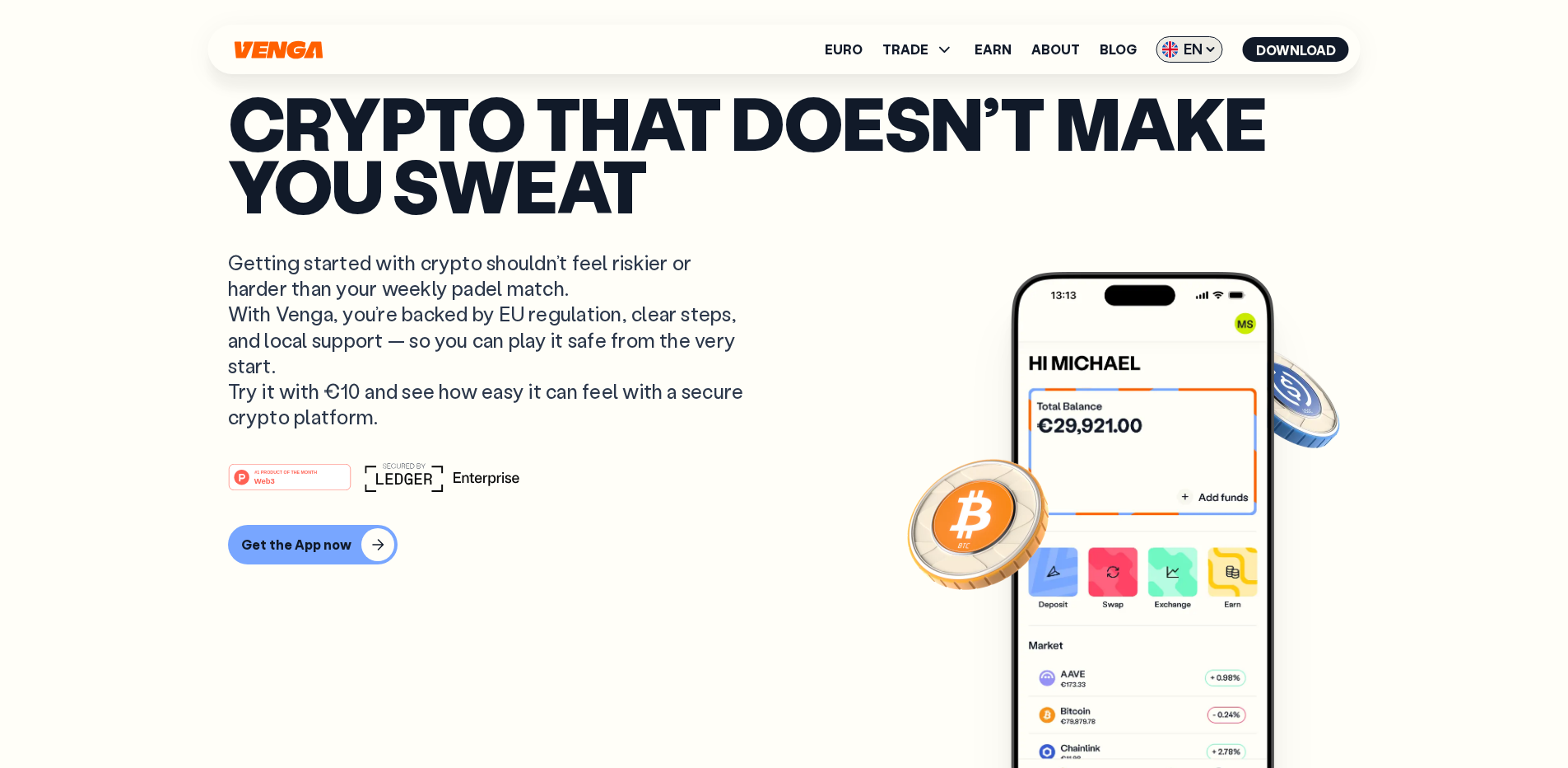
scroll to position [164, 0]
click at [1205, 49] on span "EN" at bounding box center [1189, 49] width 66 height 27
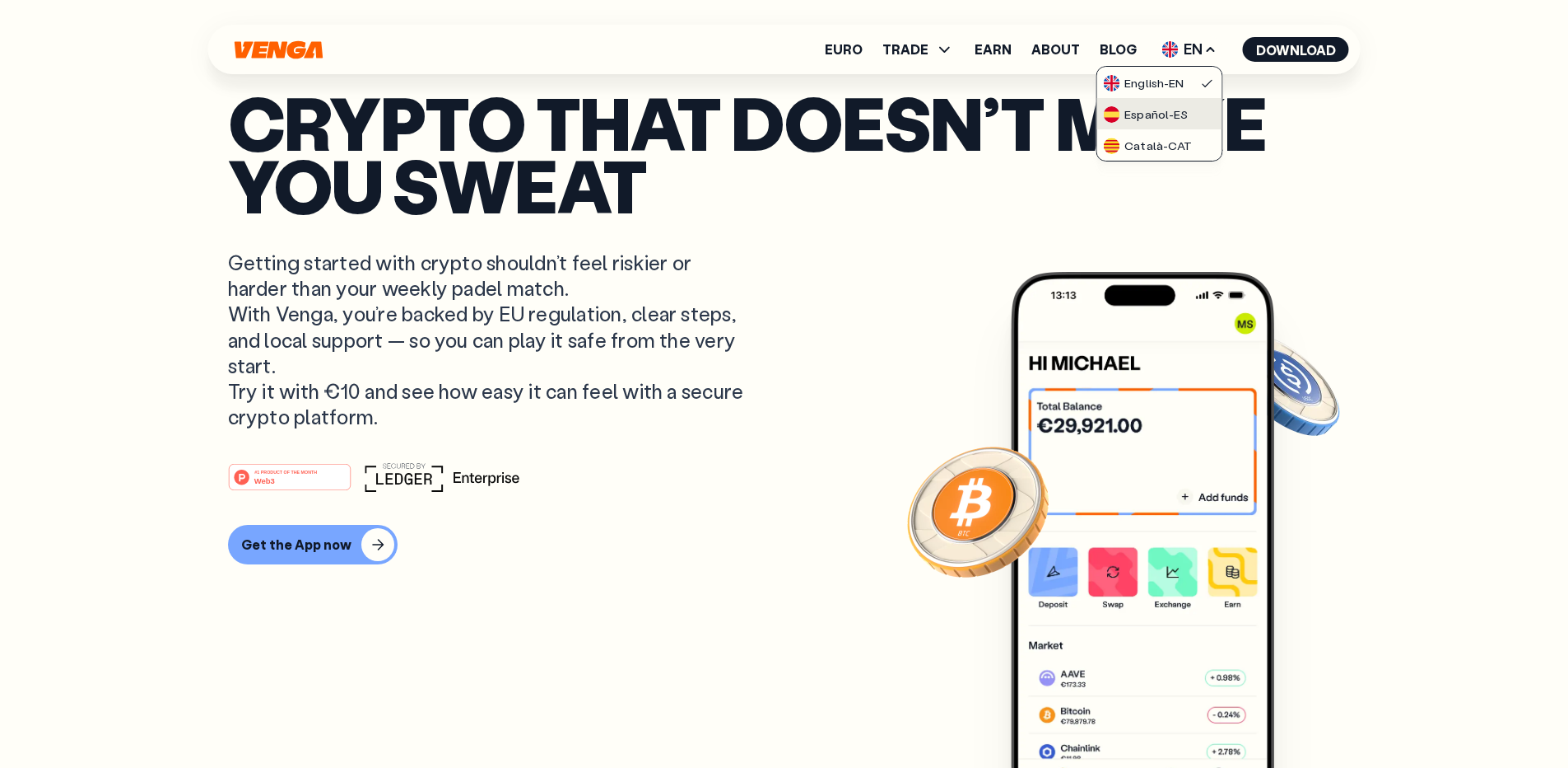
click at [1139, 101] on link "Español - ES" at bounding box center [1158, 114] width 125 height 32
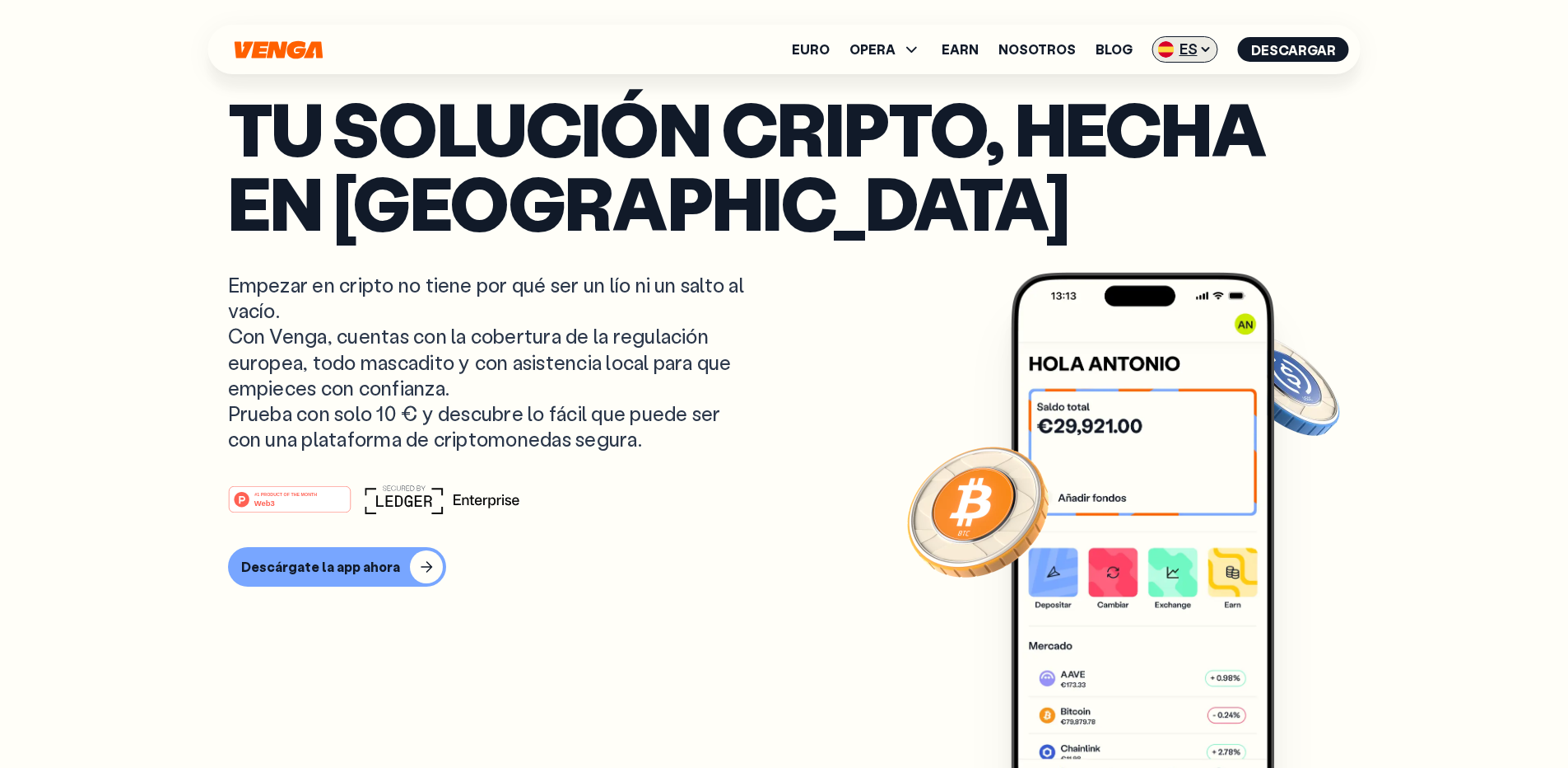
click at [1213, 48] on icon at bounding box center [1205, 48] width 13 height 13
click at [1140, 149] on div "Català - CAT" at bounding box center [1143, 145] width 89 height 17
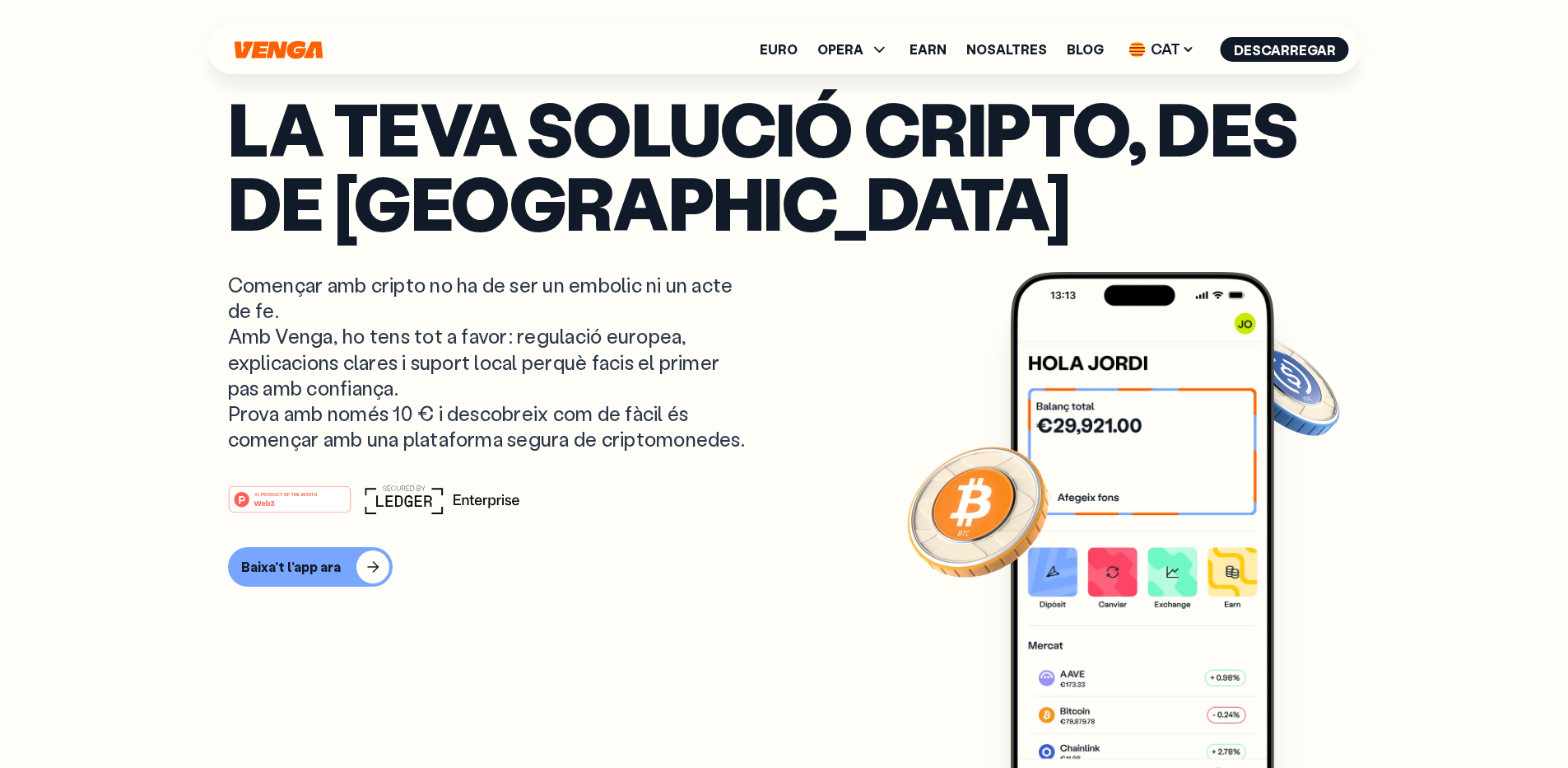
scroll to position [164, 0]
click at [412, 514] on icon at bounding box center [442, 499] width 154 height 30
click at [1156, 56] on span "CAT" at bounding box center [1162, 49] width 77 height 27
click at [1158, 86] on div "English - EN" at bounding box center [1122, 83] width 81 height 17
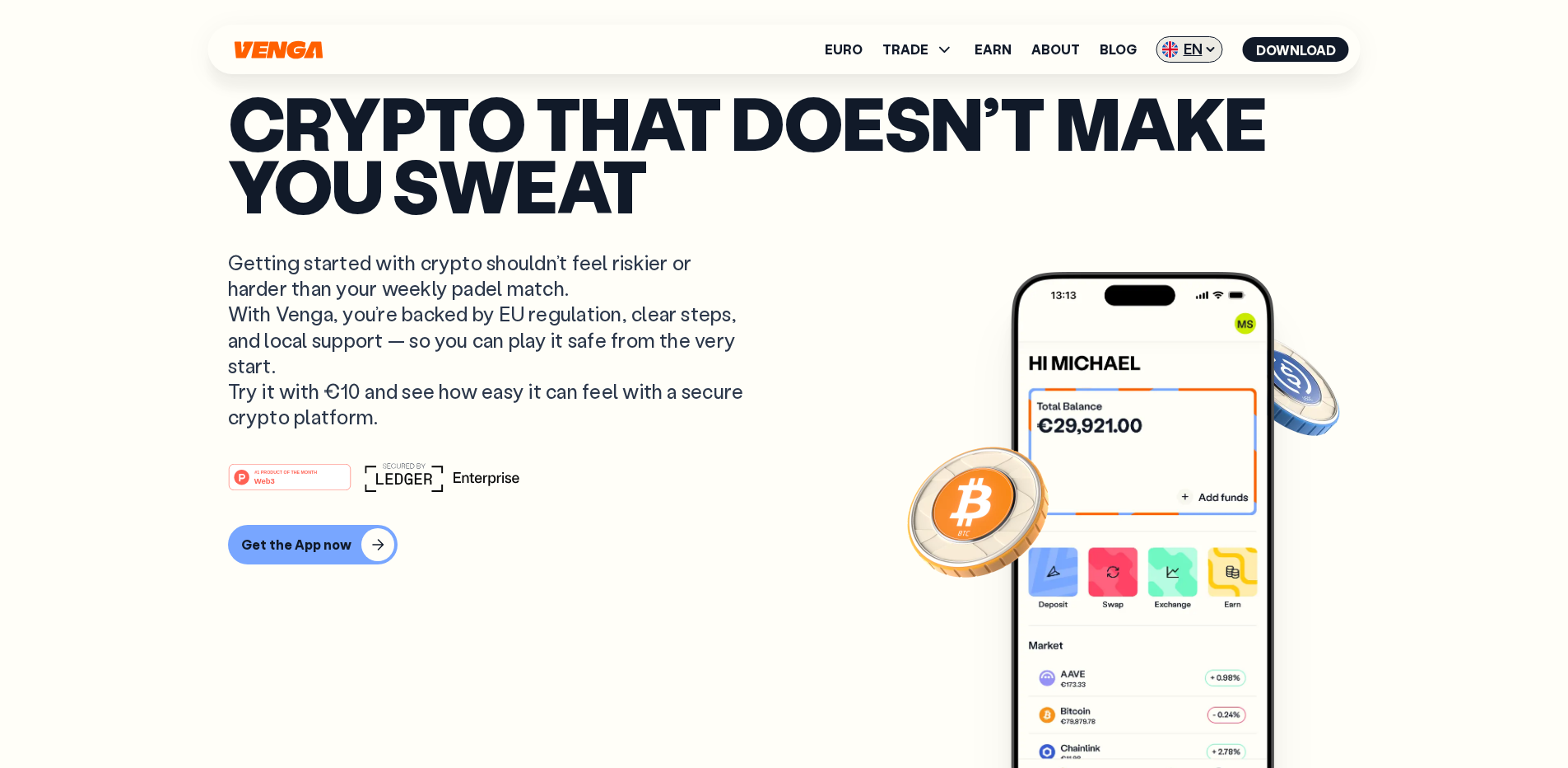
click at [1174, 57] on span "EN" at bounding box center [1189, 49] width 66 height 27
click at [1149, 143] on div "Català - CAT" at bounding box center [1148, 145] width 89 height 17
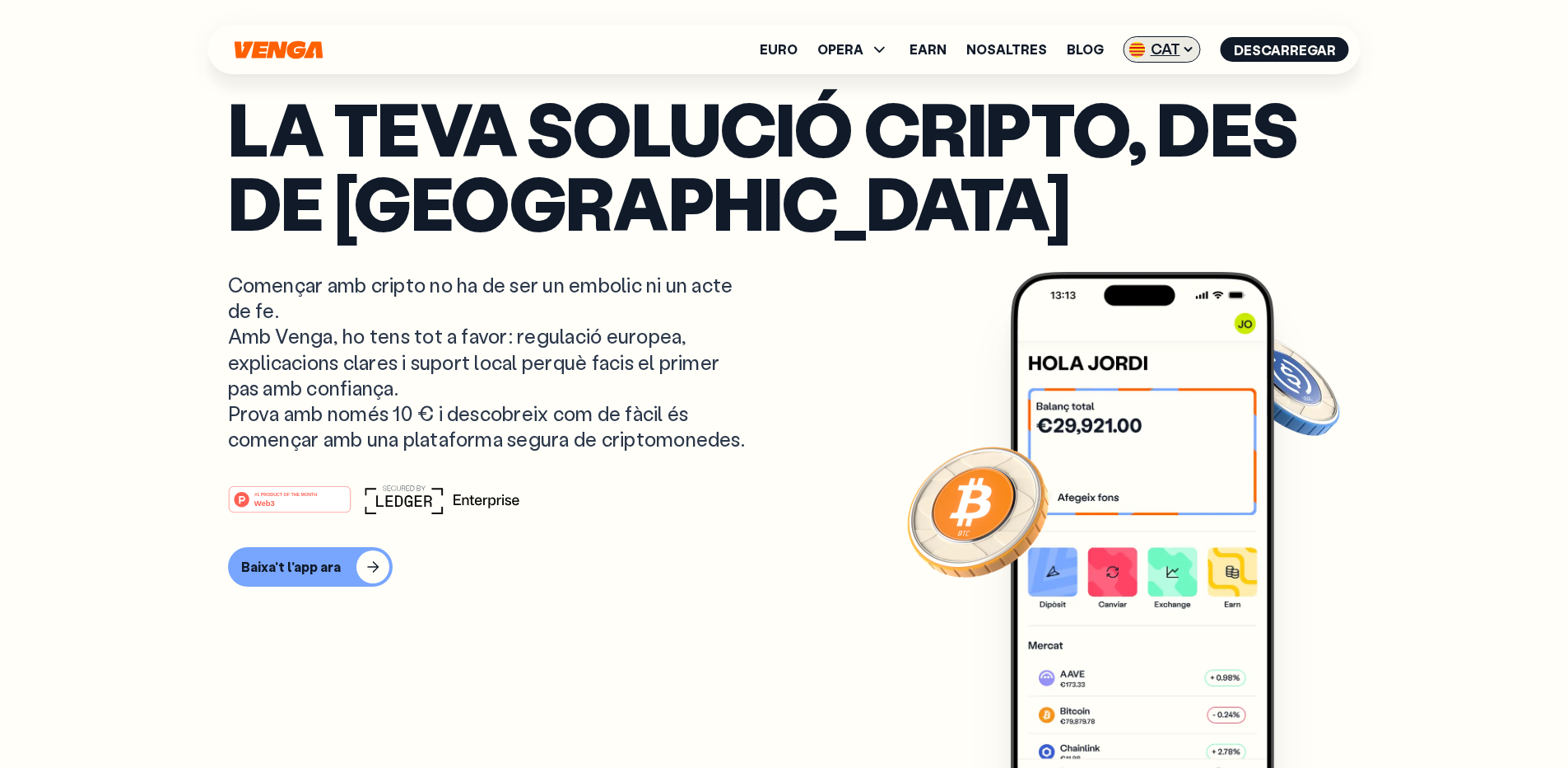
click at [1163, 49] on span "CAT" at bounding box center [1162, 49] width 77 height 27
click at [1161, 107] on div "Español - ES" at bounding box center [1124, 114] width 85 height 17
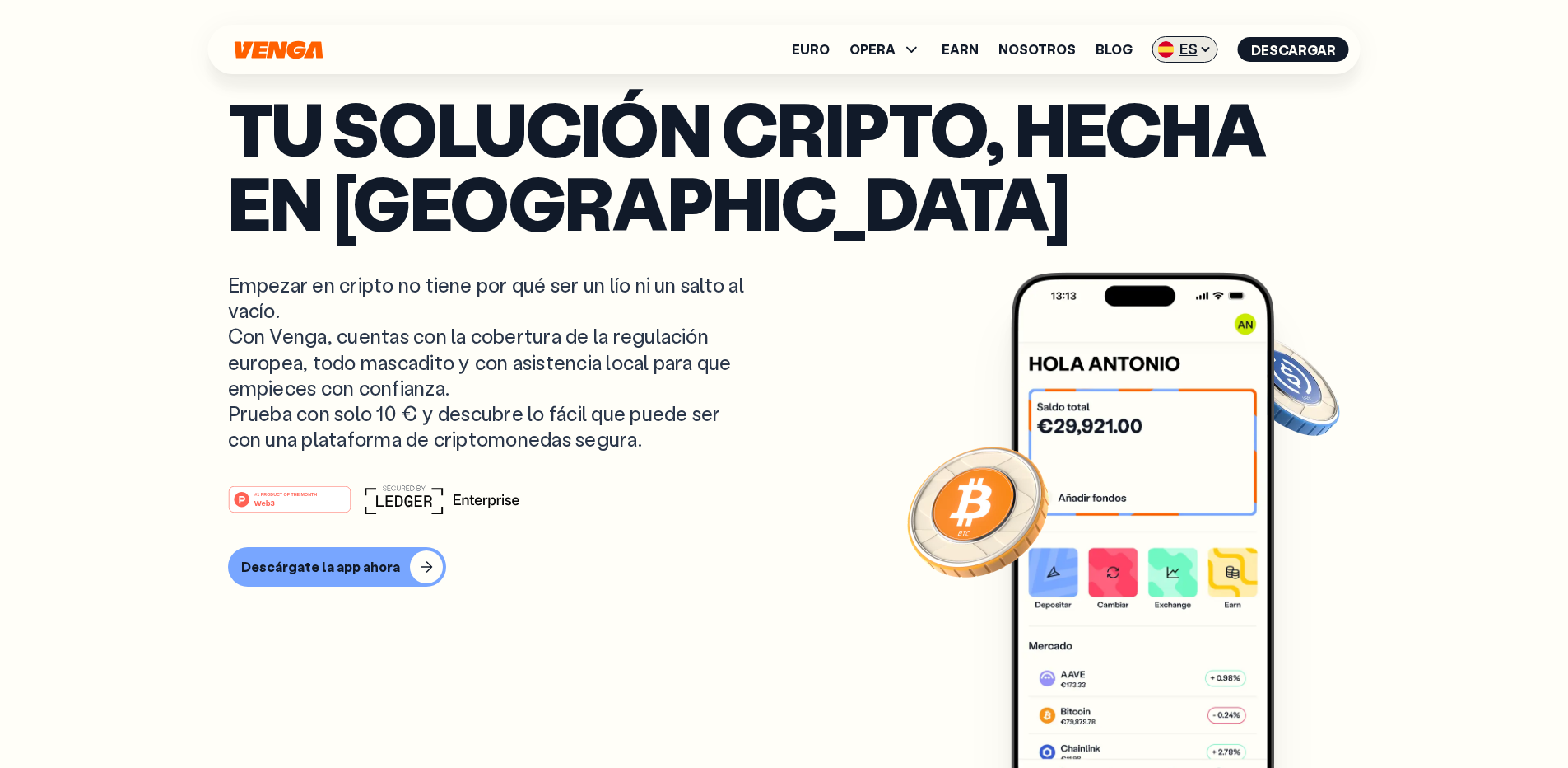
click at [1164, 49] on img at bounding box center [1166, 49] width 17 height 17
click at [1160, 82] on div "English - EN" at bounding box center [1139, 83] width 81 height 17
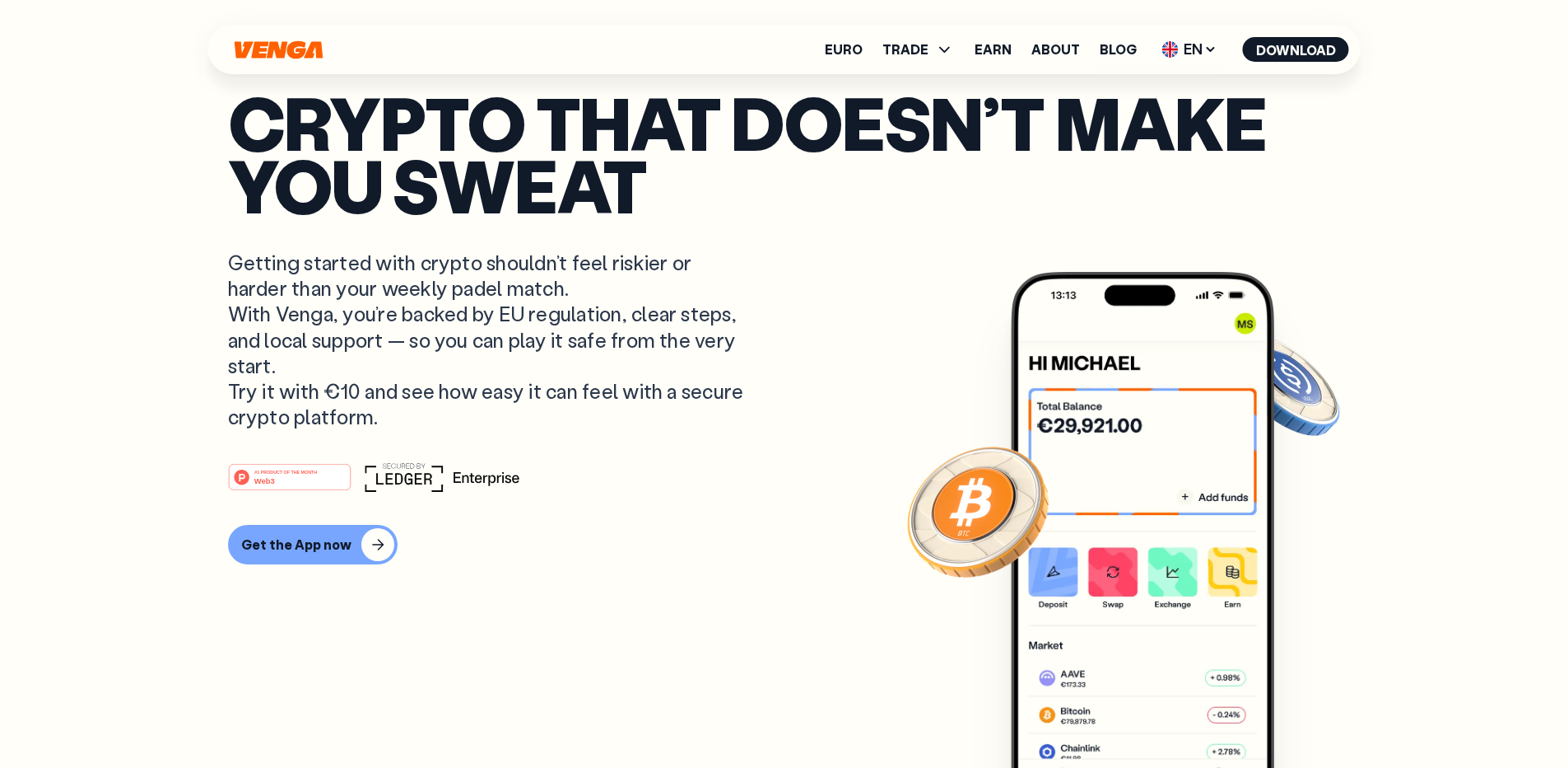
click at [1154, 104] on p "Crypto that doesn’t make you sweat" at bounding box center [784, 153] width 1113 height 126
click at [1174, 68] on div "Euro TRADE Buy Sell Swap Exchange Earn About Blog EN English - EN Español - ES …" at bounding box center [784, 49] width 1153 height 49
click at [1172, 55] on img at bounding box center [1170, 49] width 17 height 17
click at [1135, 138] on div "Català - CAT" at bounding box center [1148, 145] width 89 height 17
